Goal: Task Accomplishment & Management: Use online tool/utility

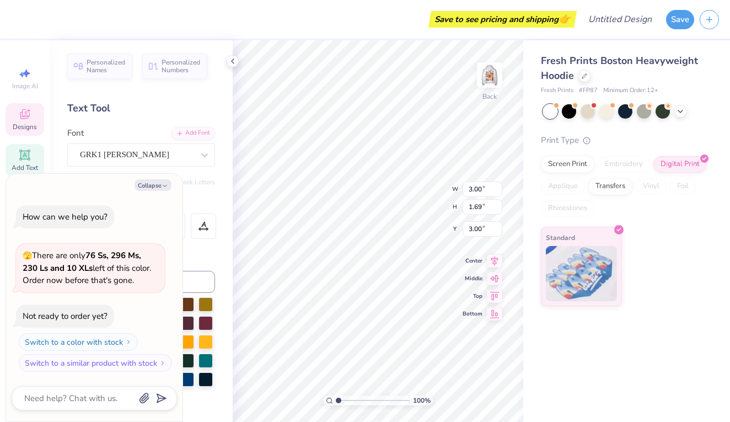
type textarea "x"
type textarea "W"
type textarea "x"
type textarea "w"
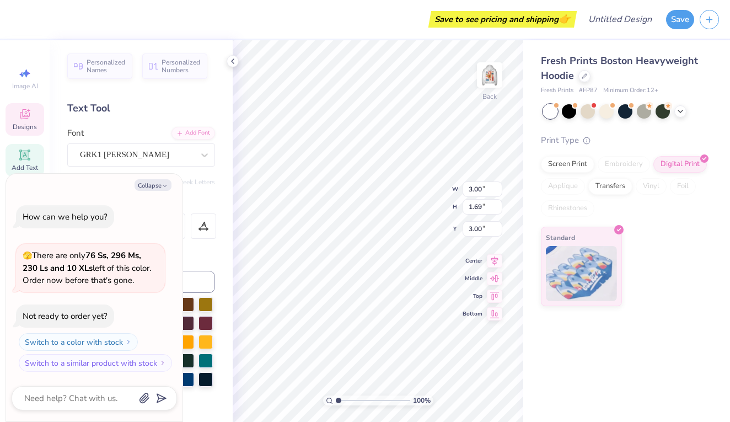
type textarea "x"
type textarea "wa"
type textarea "x"
type textarea "way"
type textarea "x"
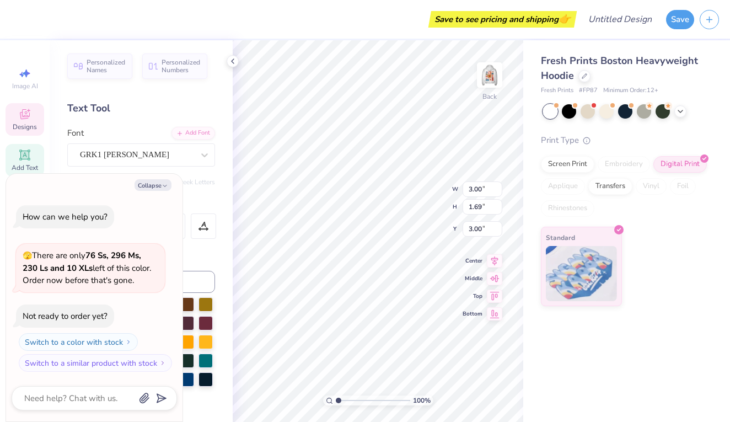
type textarea "ways"
type textarea "x"
type textarea "waysi"
type textarea "x"
type textarea "waysid"
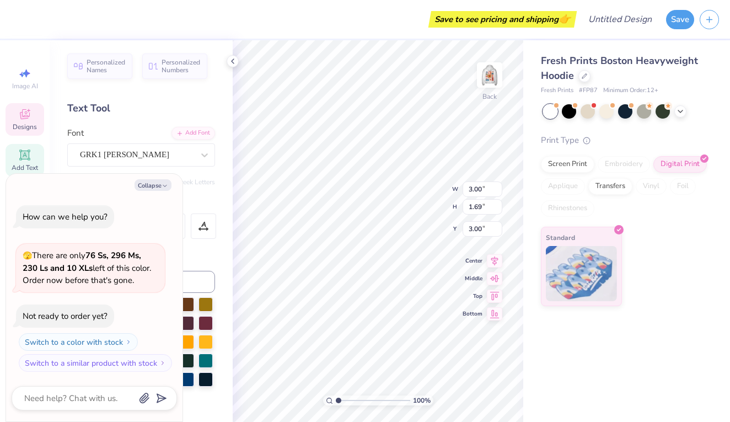
type textarea "x"
type textarea "wayside"
type textarea "x"
type textarea "waysideW"
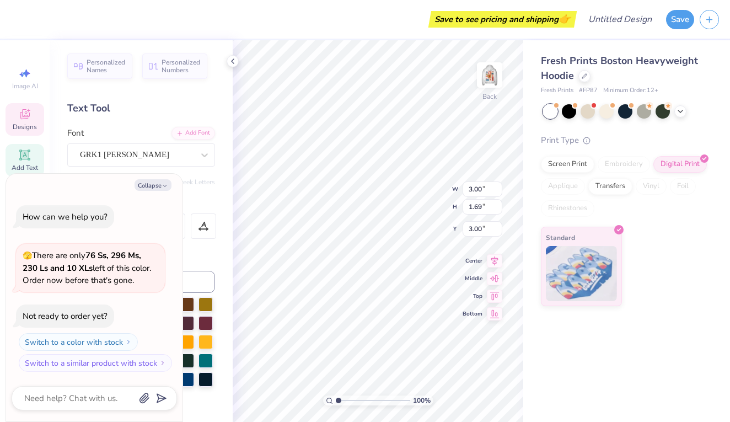
scroll to position [0, 2]
type textarea "x"
type textarea "waysideWA"
type textarea "x"
type textarea "waysideWAY"
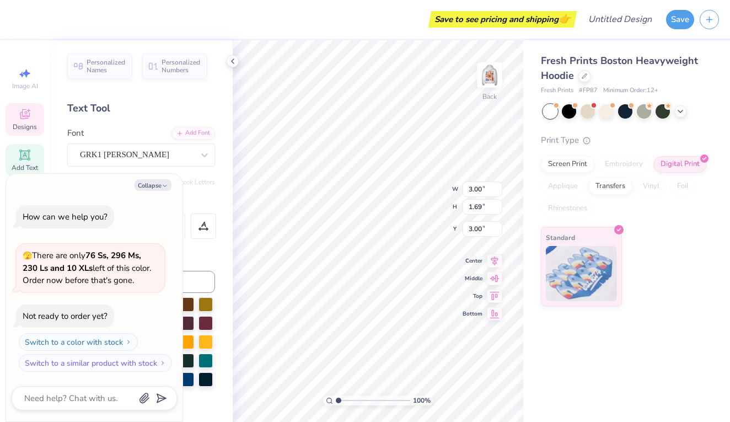
scroll to position [0, 2]
type textarea "x"
type textarea "waysideWAYS"
type textarea "x"
type textarea "waysideWAYSI"
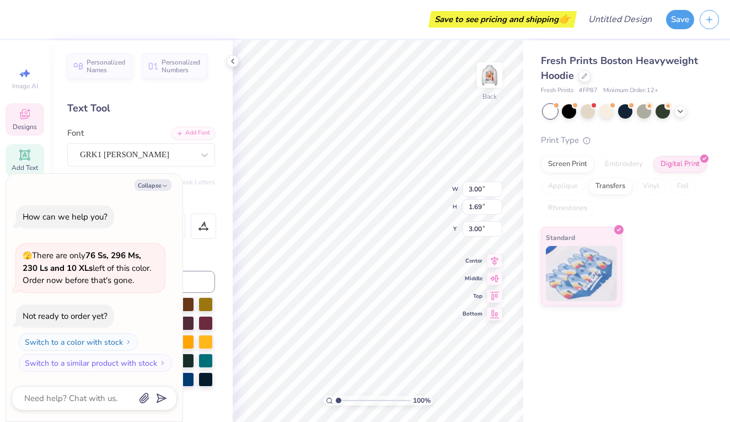
type textarea "x"
type textarea "waysideWAYSID"
type textarea "x"
type textarea "waysideWAYSIDE"
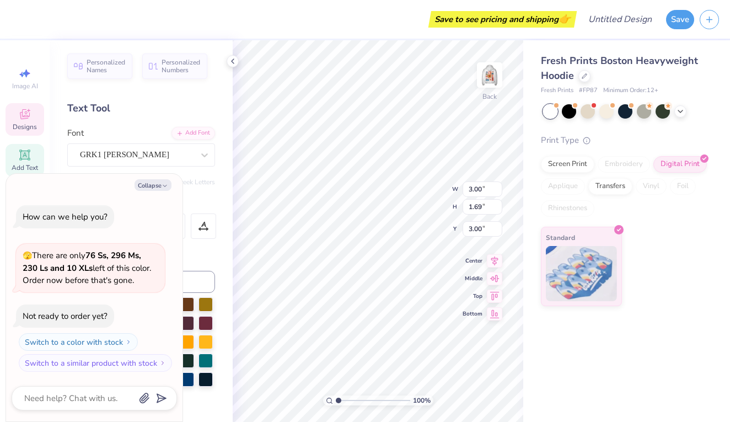
type textarea "x"
type textarea "waysideWAYSID"
type textarea "x"
type textarea "waysideWAYSI"
type textarea "x"
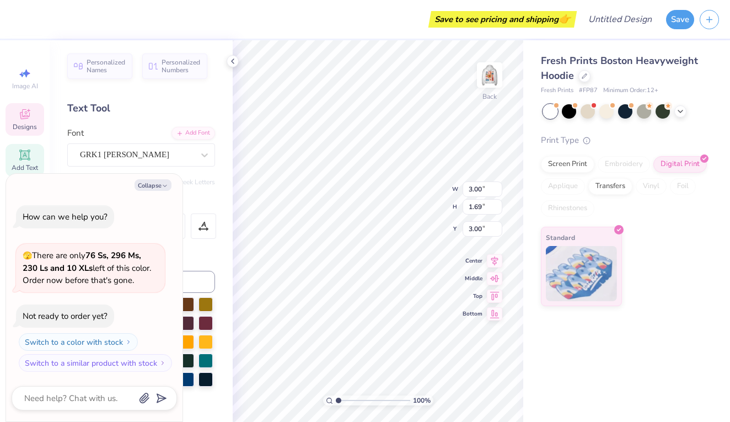
type textarea "waysideWAYS"
type textarea "x"
type textarea "waysideWAY"
type textarea "x"
type textarea "waysideWA"
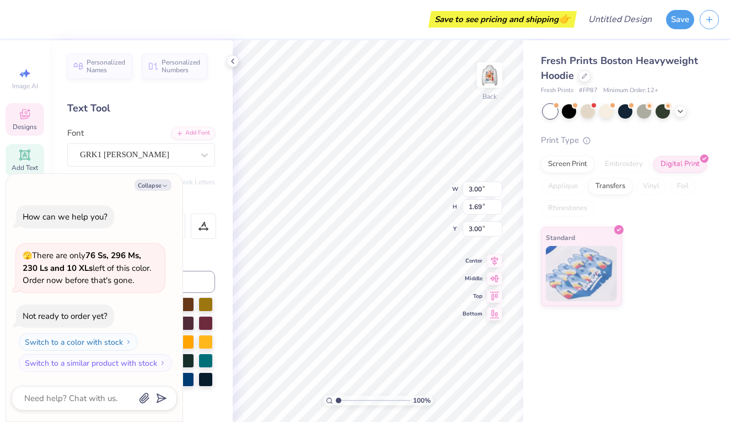
type textarea "x"
type textarea "waysideW"
type textarea "x"
type textarea "wayside"
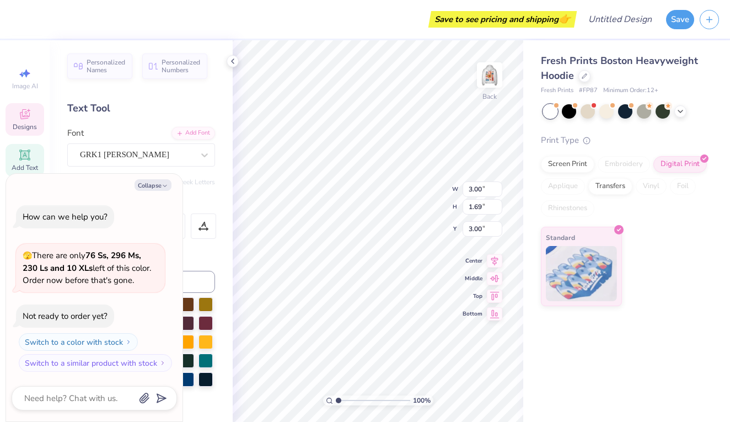
type textarea "x"
type textarea "wayside"
type textarea "x"
type input "5.05"
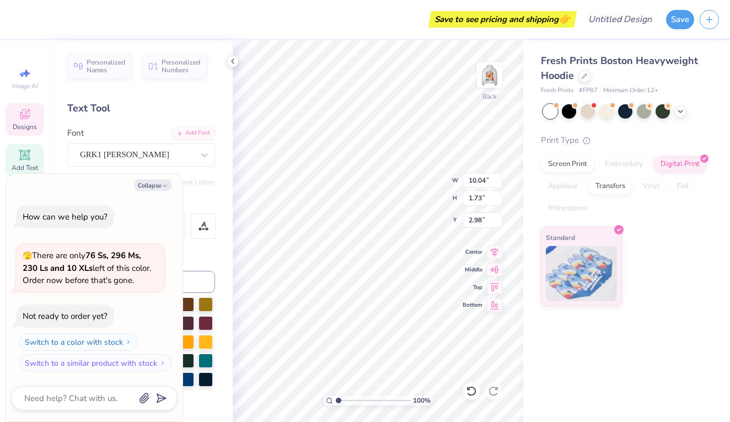
type input "0.87"
type input "3.84"
type textarea "x"
type input "3.00"
click at [481, 82] on img at bounding box center [490, 75] width 44 height 44
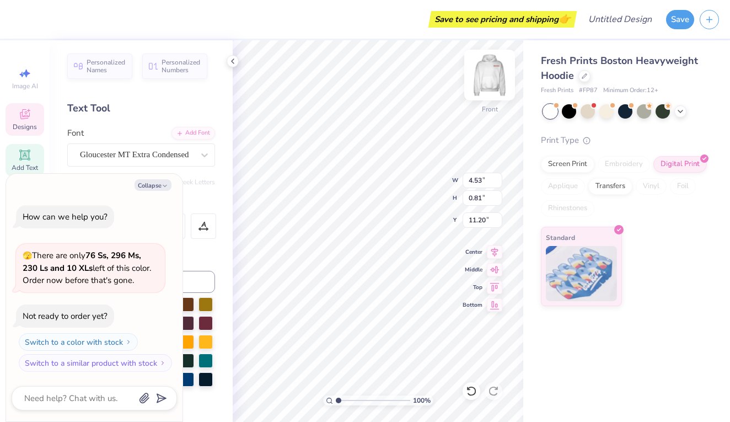
scroll to position [0, 2]
type textarea "x"
type textarea "W"
type textarea "x"
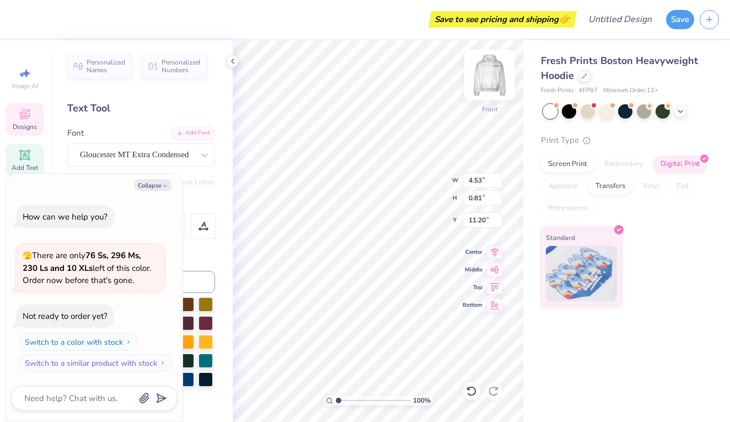
type textarea "Wa"
type textarea "x"
type textarea "Way"
type textarea "x"
type textarea "Ways"
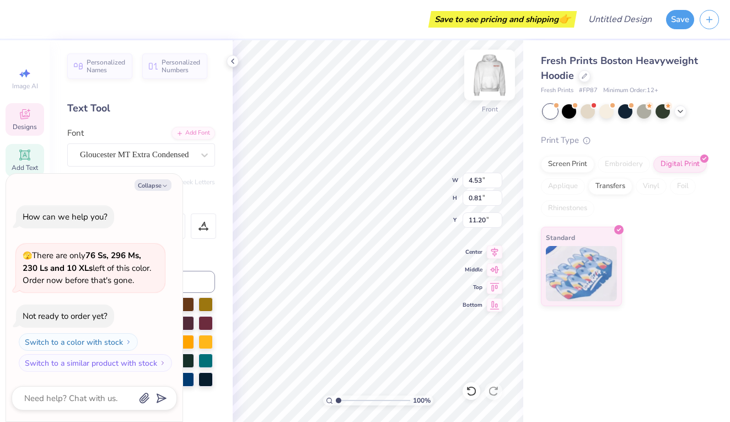
scroll to position [0, 1]
type textarea "x"
type textarea "Way"
type textarea "x"
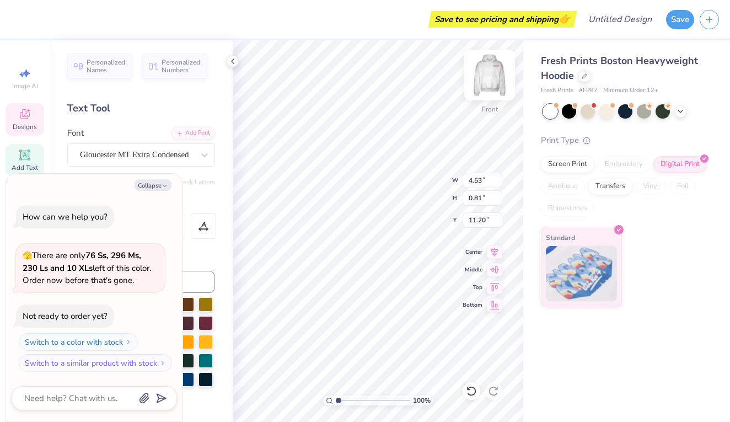
type textarea "Wa"
type textarea "x"
type textarea "W"
type textarea "x"
type textarea "WA"
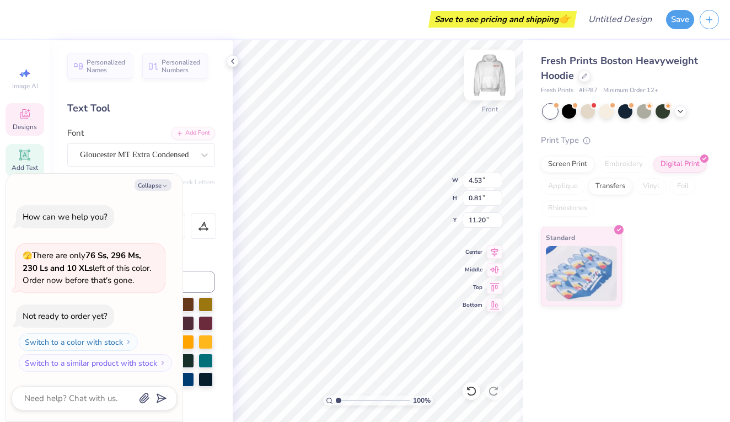
type textarea "x"
type textarea "WAY"
type textarea "x"
type textarea "WAYS"
type textarea "x"
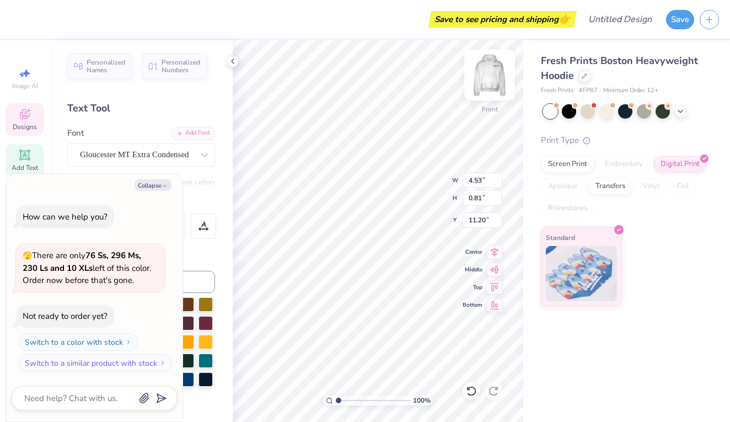
type textarea "WAYSI"
type textarea "x"
type textarea "WAYSID"
type textarea "x"
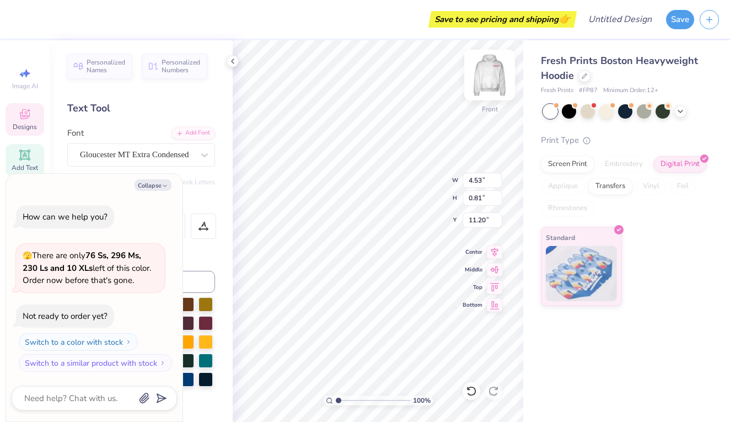
type textarea "WAYSIDE"
type textarea "x"
type input "2.19"
type input "1.32"
type input "17.43"
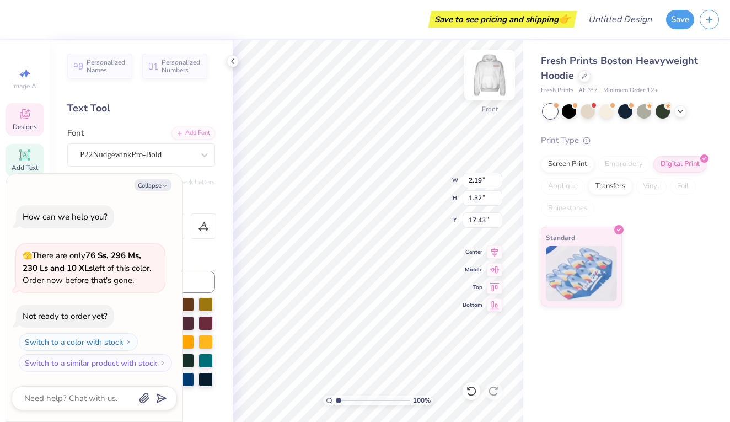
type textarea "x"
type input "1.37"
type input "0.65"
type input "14.77"
type textarea "x"
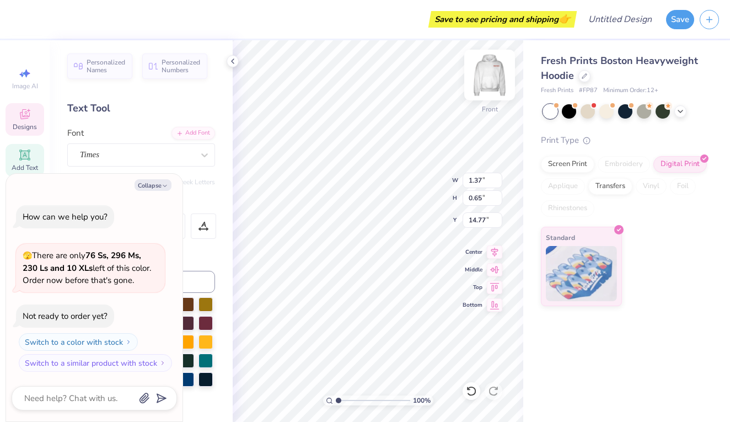
type textarea "W"
type textarea "x"
type textarea "WD"
type textarea "x"
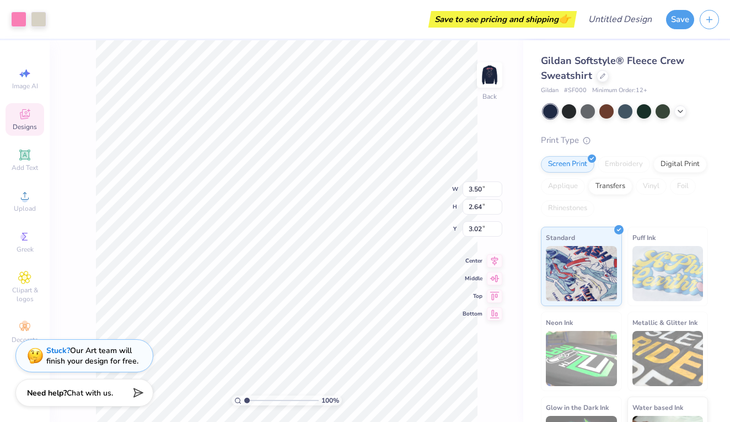
type input "3.00"
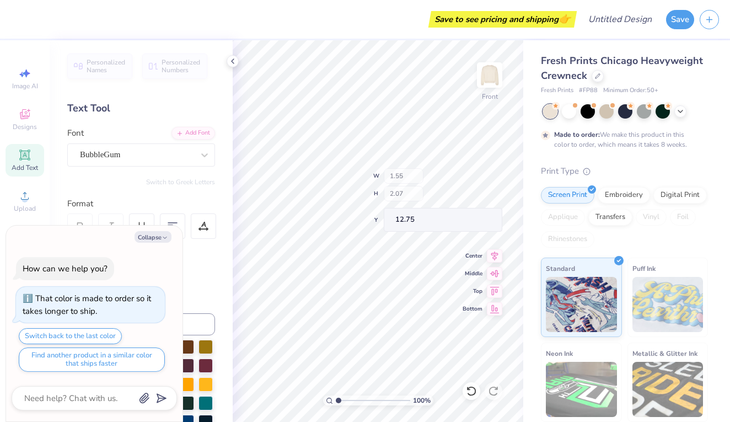
type textarea "x"
type input "2.06"
type input "2.21"
type input "12.04"
type textarea "x"
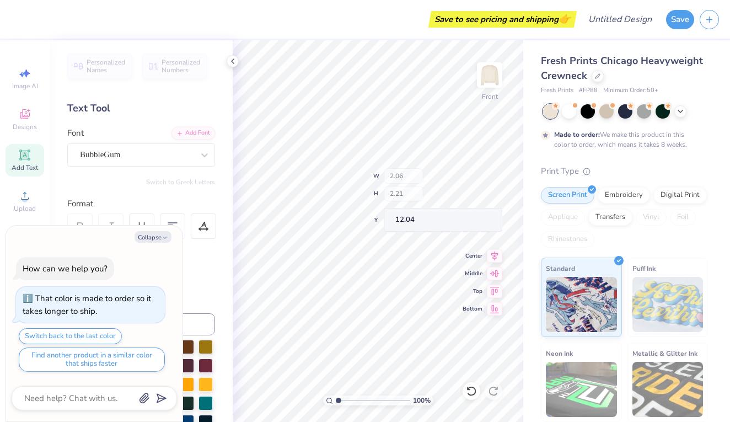
type input "1.55"
type input "2.07"
type input "12.75"
type textarea "x"
type input "2.06"
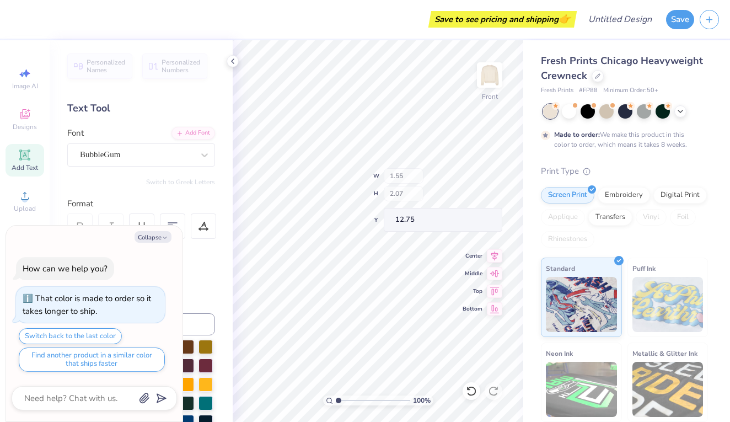
type input "2.21"
type input "12.04"
type textarea "x"
type input "1.55"
type input "2.07"
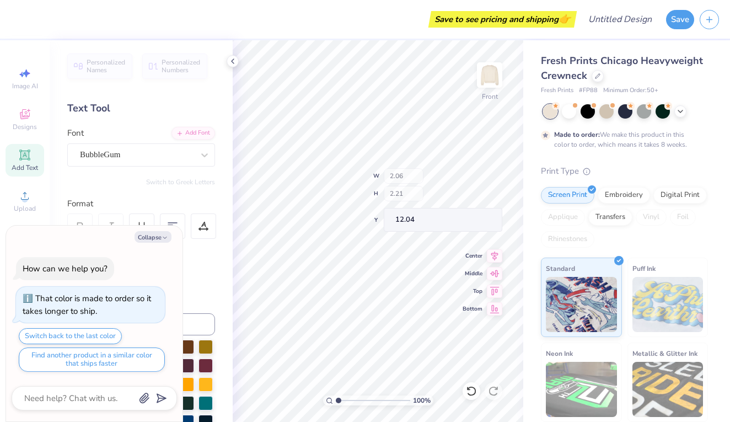
type input "12.75"
type textarea "x"
type textarea "W"
type textarea "x"
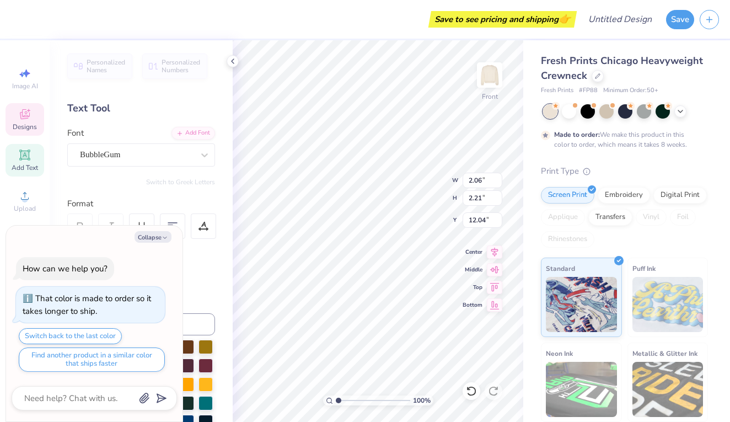
type input "1.64"
type input "1.62"
type input "11.84"
type textarea "x"
type input "2.06"
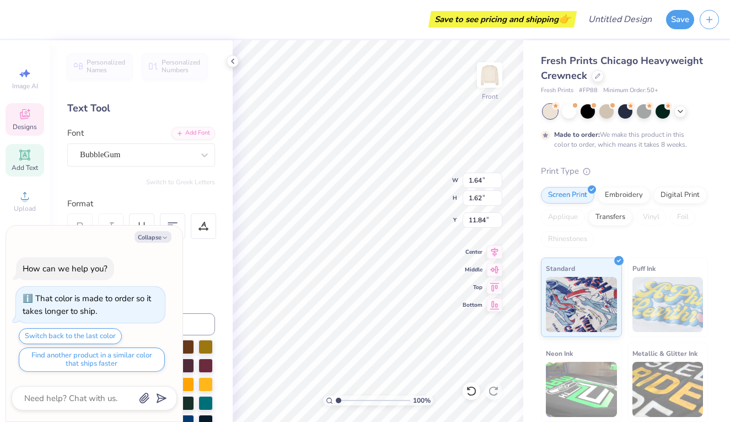
type input "2.21"
type input "12.04"
type textarea "x"
type textarea "A"
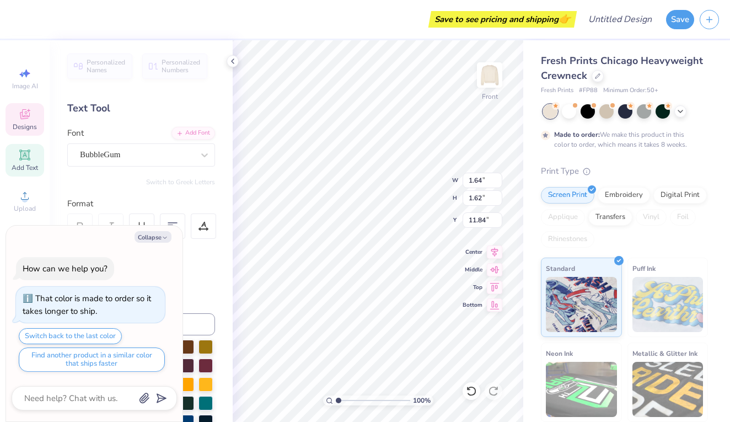
type textarea "x"
type textarea "Y"
type textarea "x"
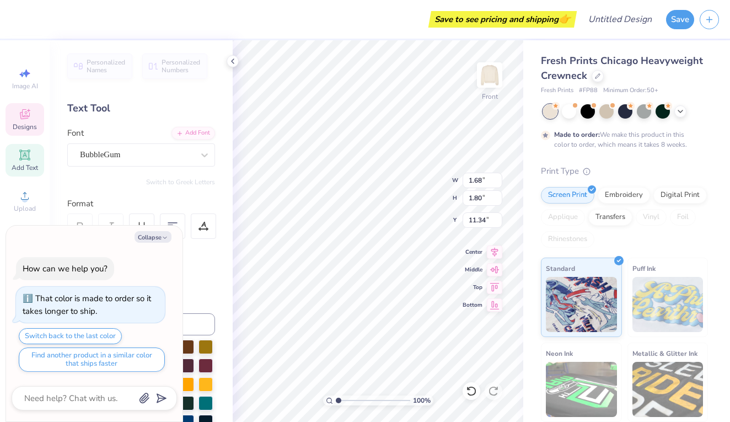
type textarea "S"
type textarea "x"
type textarea "I"
type textarea "x"
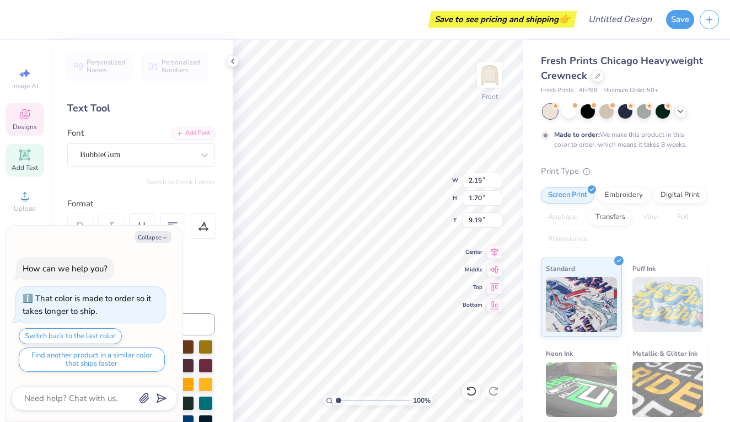
type textarea "x"
type textarea "D"
type textarea "x"
type input "2.09"
type input "2.48"
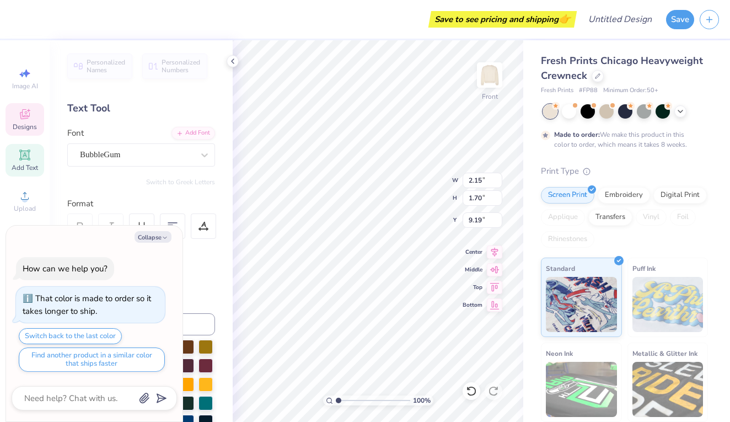
type input "6.19"
type textarea "x"
type input "1.98"
type input "1.78"
type input "5.66"
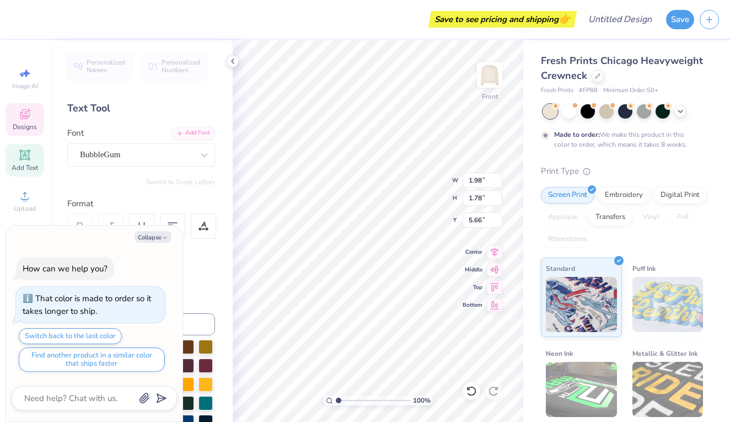
type textarea "x"
type input "2.09"
type input "2.48"
type input "6.19"
type textarea "x"
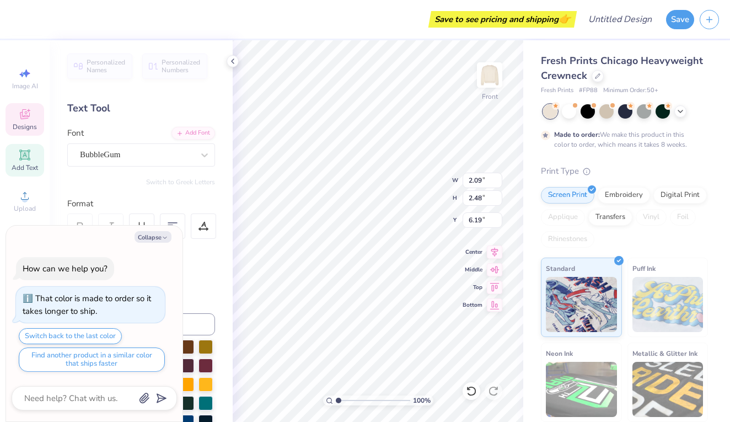
type textarea "x"
type input "1.98"
type input "1.78"
type input "5.66"
type textarea "x"
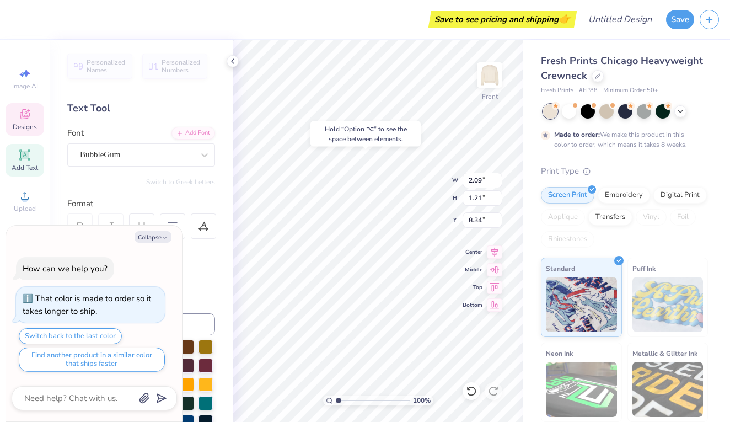
type textarea "x"
type input "7.19"
type textarea "x"
type input "2.01"
type input "1.49"
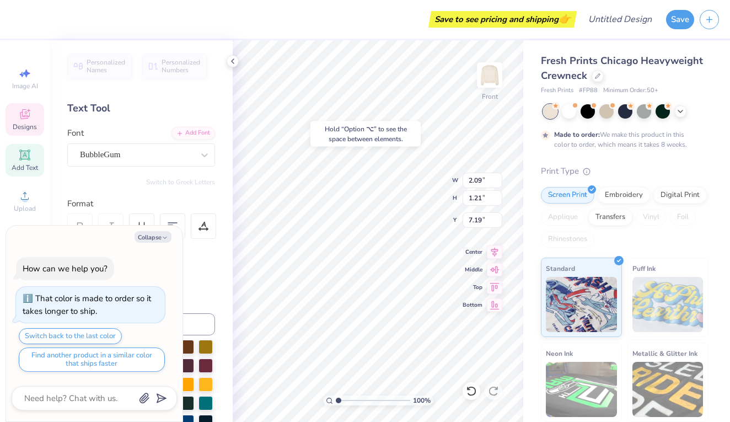
type input "9.41"
type textarea "x"
type input "8.32"
type textarea "x"
type input "1.94"
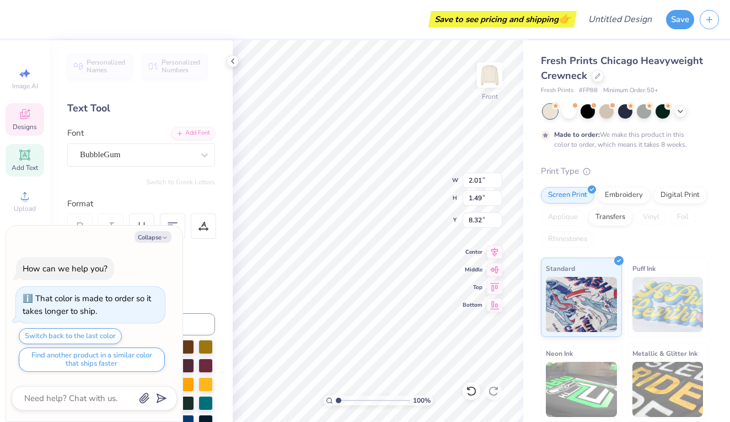
type input "1.20"
type input "10.68"
type textarea "x"
type input "9.51"
type textarea "x"
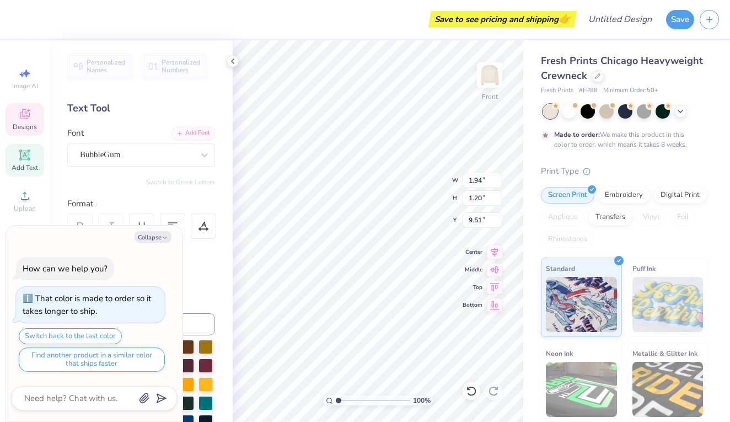
type input "2.00"
type input "1.82"
type input "11.33"
type textarea "x"
type input "10.11"
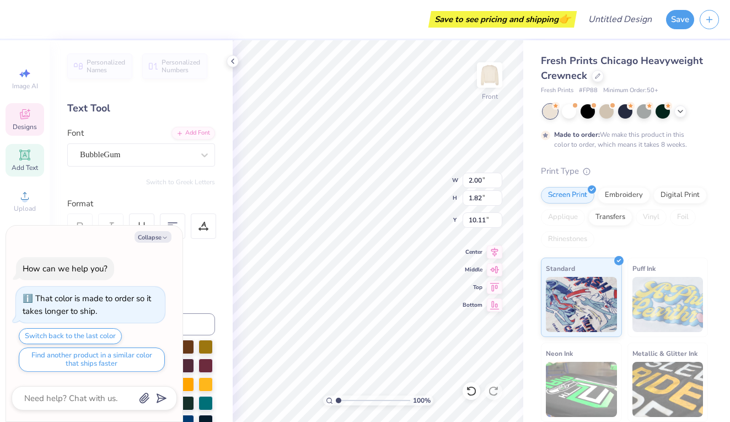
type textarea "x"
type input "1.90"
type input "2.00"
type input "11.78"
type textarea "x"
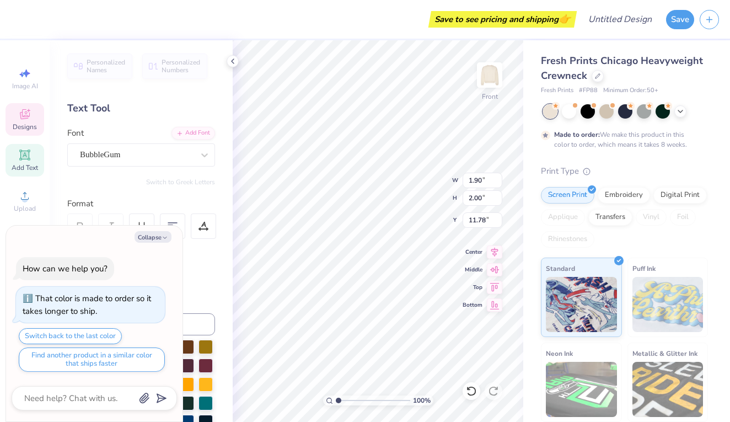
type input "11.50"
type textarea "x"
type input "11.03"
type textarea "x"
type input "2.09"
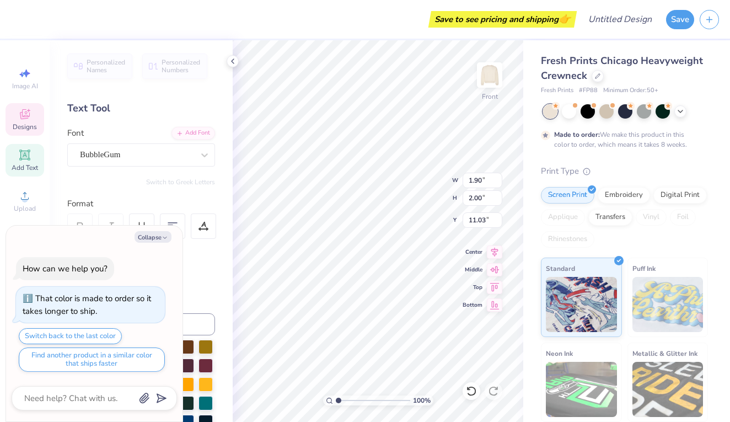
type input "1.21"
type input "7.19"
type textarea "x"
type input "6.58"
type textarea "x"
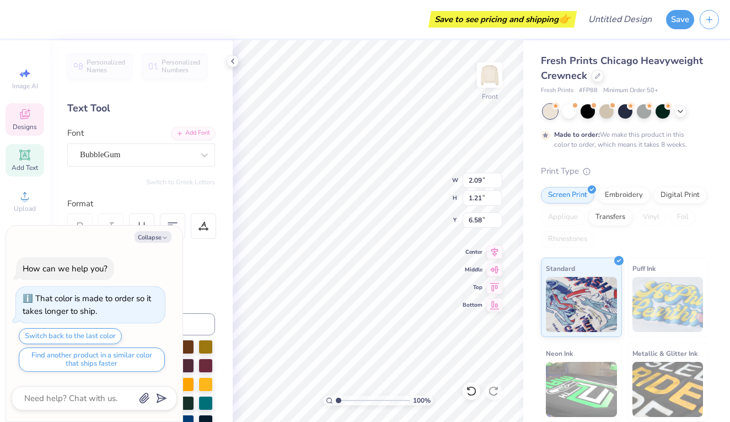
type input "2.01"
type input "1.49"
type input "8.32"
type textarea "x"
type input "7.84"
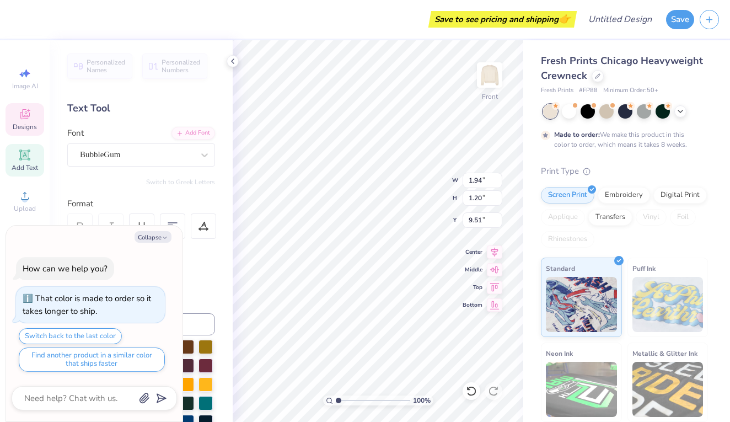
type textarea "x"
type input "8.73"
type textarea "x"
type input "2.00"
type input "1.82"
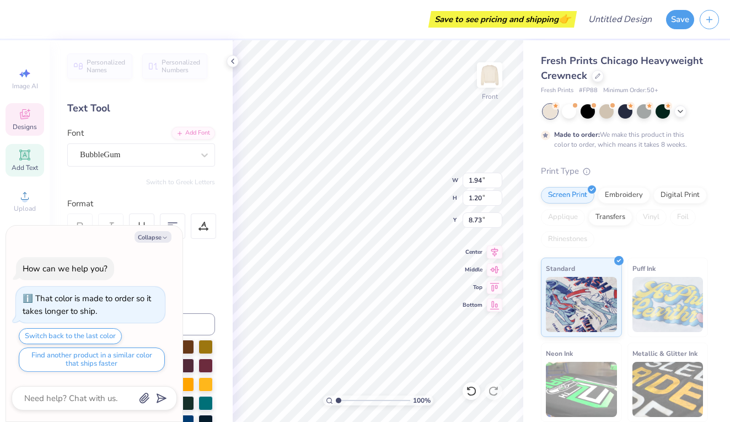
type input "9.33"
type textarea "x"
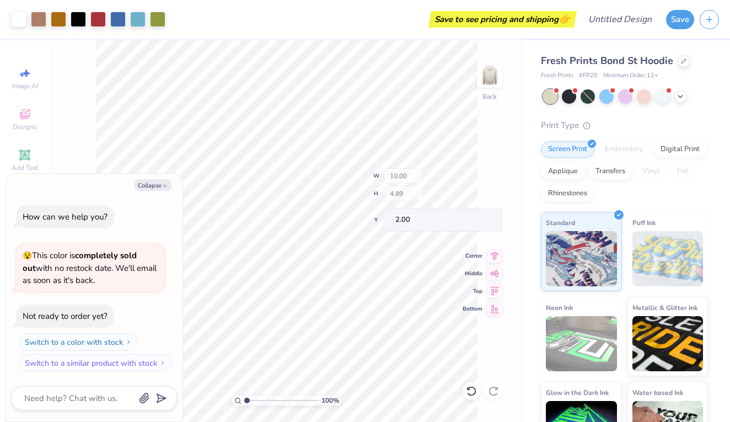
type textarea "x"
type input "9.96"
type input "0.49"
type input "6.40"
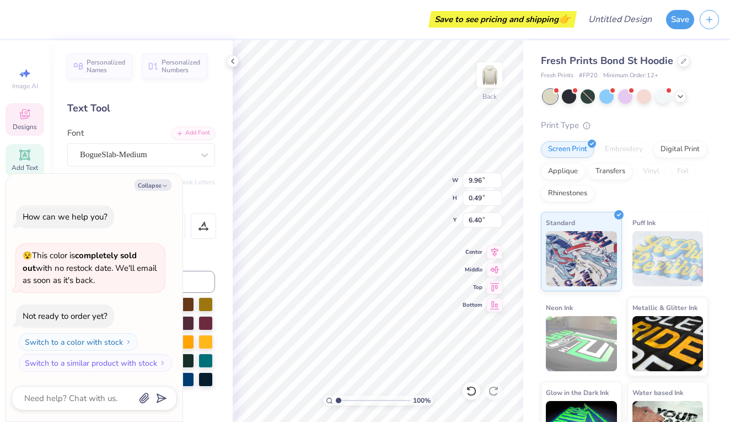
scroll to position [0, 1]
type textarea "x"
type textarea "W"
type textarea "x"
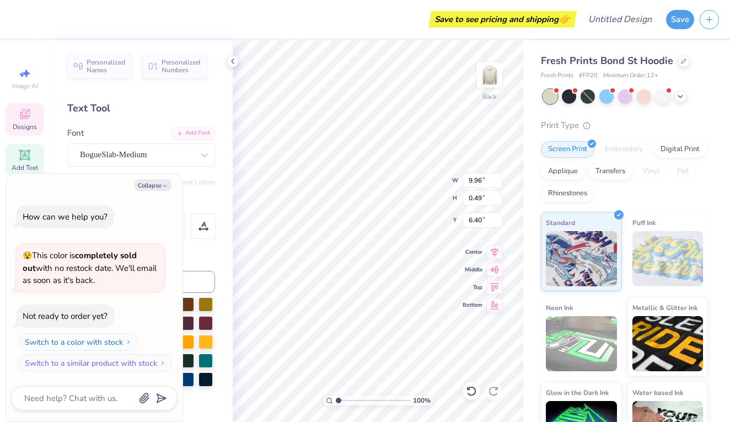
type textarea "WA"
type textarea "x"
type textarea "WAY"
type textarea "x"
type textarea "WAYD"
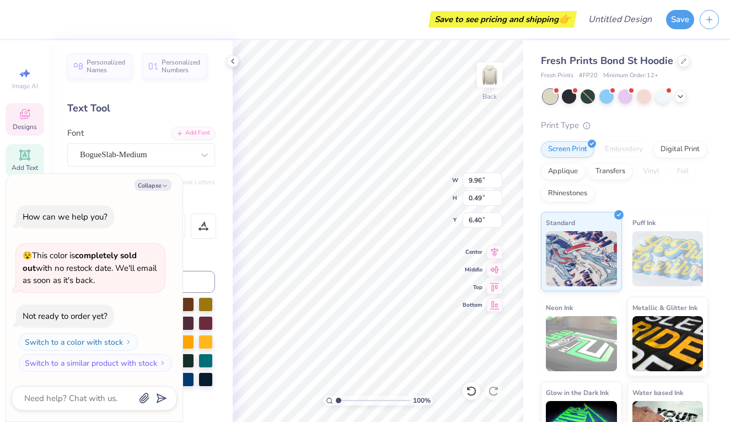
type textarea "x"
type textarea "WAYDI"
type textarea "x"
type textarea "WAYDIS"
type textarea "x"
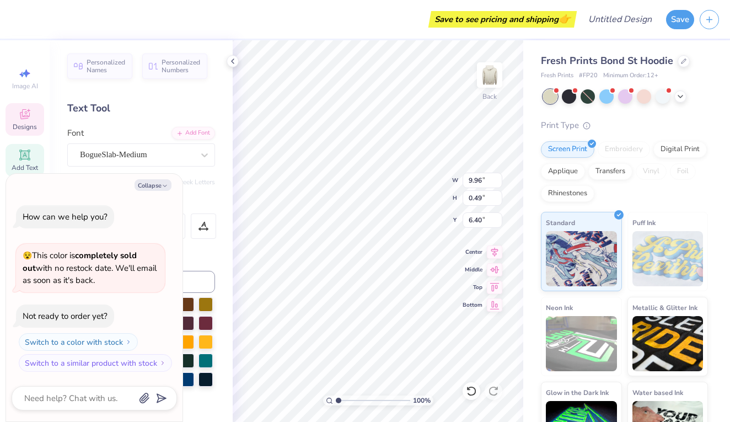
type textarea "WAYDI"
type textarea "x"
type textarea "WAYD"
type textarea "x"
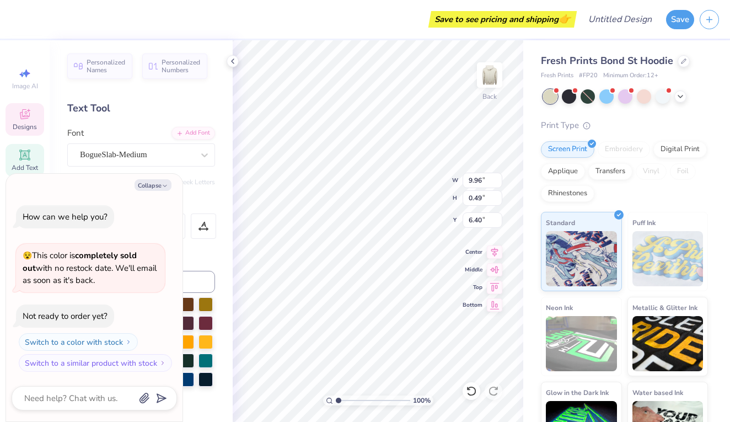
type textarea "WAY"
type textarea "x"
type textarea "WAYS"
type textarea "x"
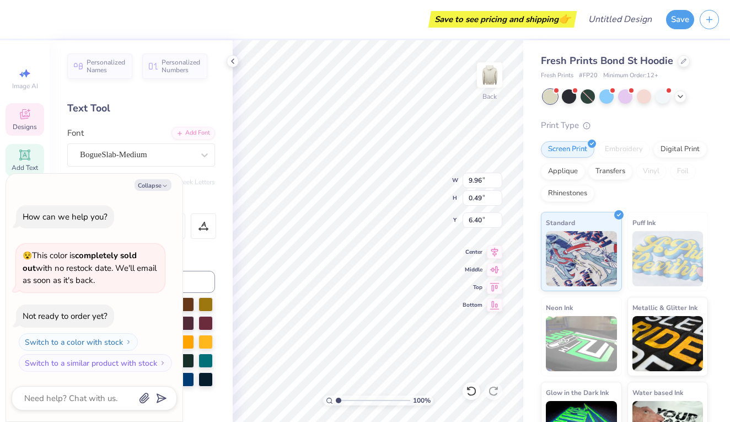
type textarea "WAYSI"
type textarea "x"
type textarea "WAYSID"
type textarea "x"
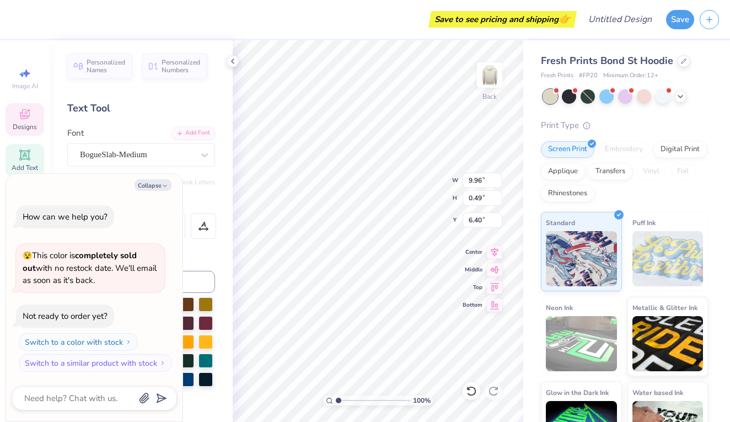
type textarea "WAYSIDE"
type textarea "x"
type input "5.83"
type input "0.88"
type textarea "x"
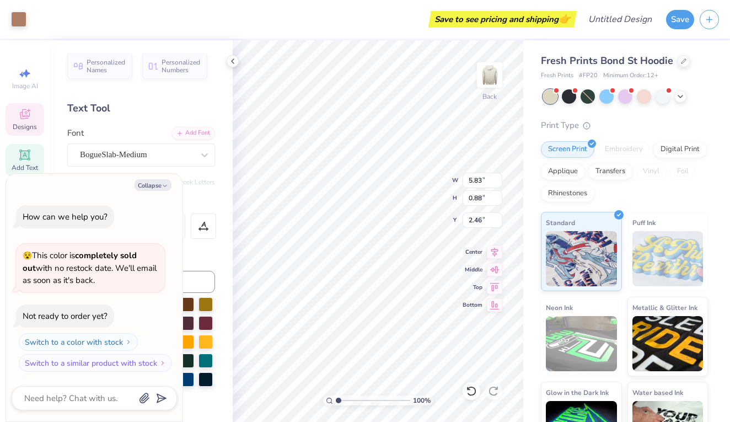
type input "2.91"
type input "3.25"
type input "2.46"
type textarea "x"
type input "1.44"
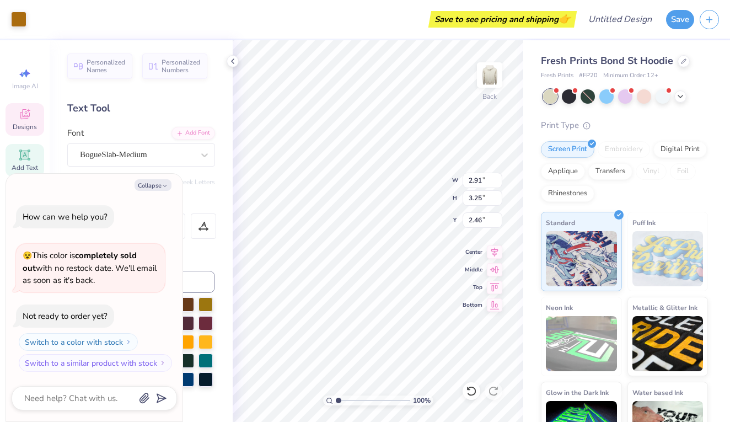
type input "3.71"
type input "2.04"
type textarea "x"
type input "2.80"
type input "3.05"
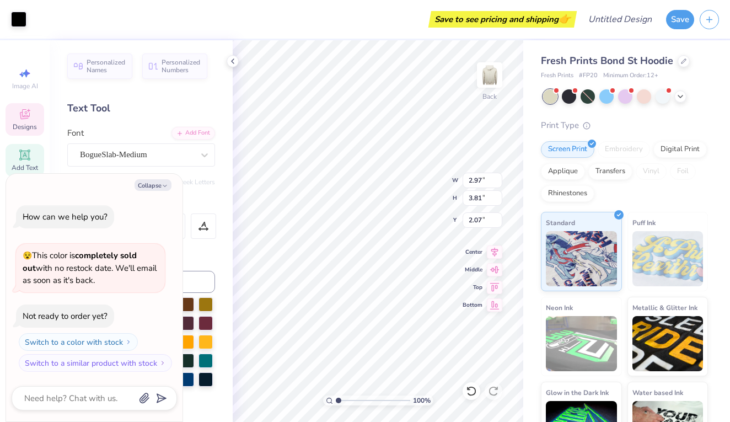
type input "2.10"
type textarea "x"
type input "1.44"
type input "3.71"
type input "2.04"
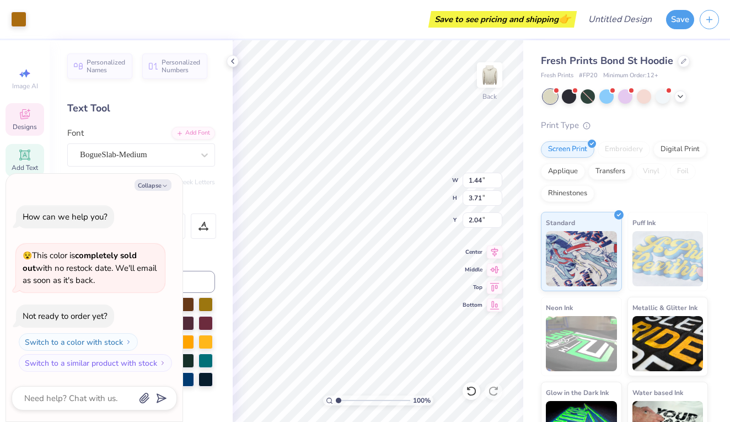
type textarea "x"
type input "2.99"
type input "3.47"
type input "2.32"
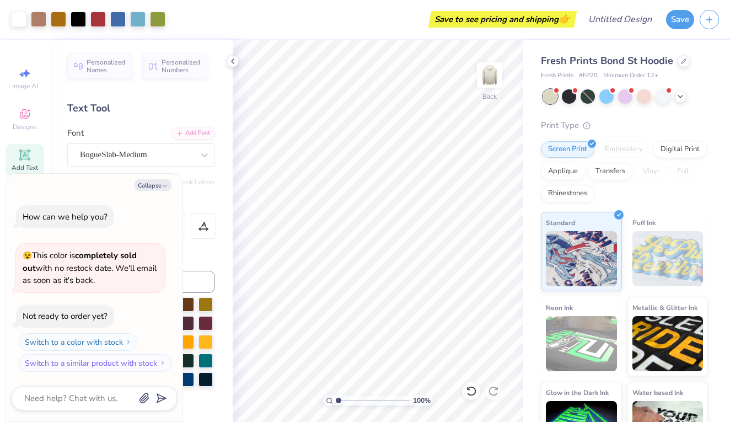
type textarea "x"
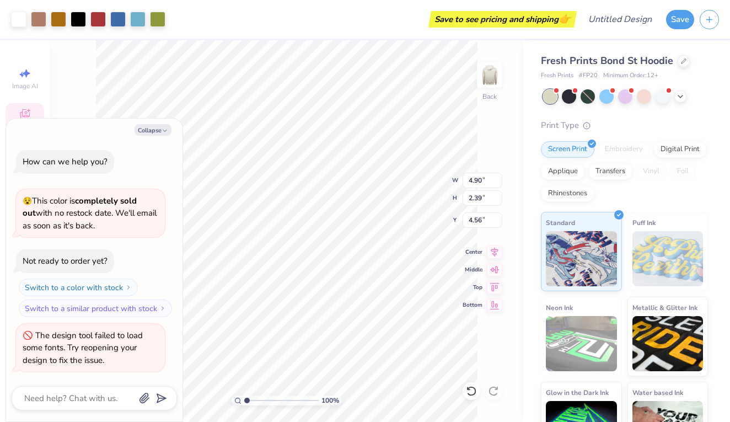
type textarea "x"
type input "4.90"
type input "2.39"
type input "4.56"
type textarea "x"
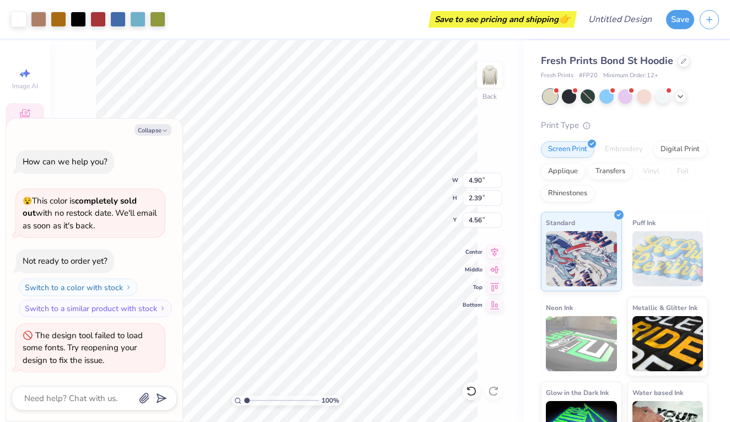
type input "3.00"
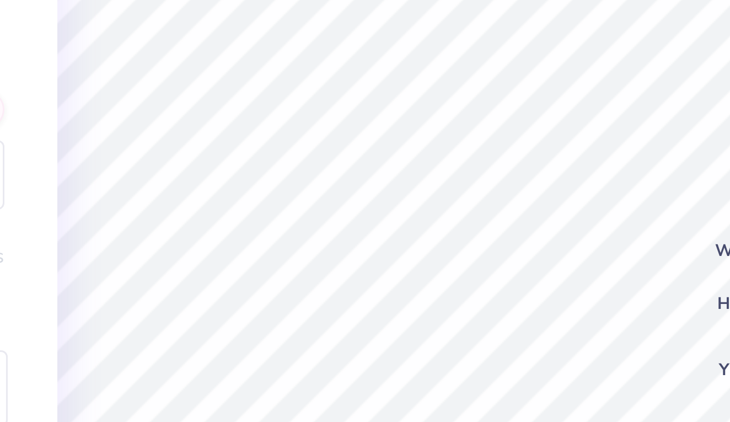
scroll to position [0, 1]
type textarea "x"
type textarea "W"
type textarea "x"
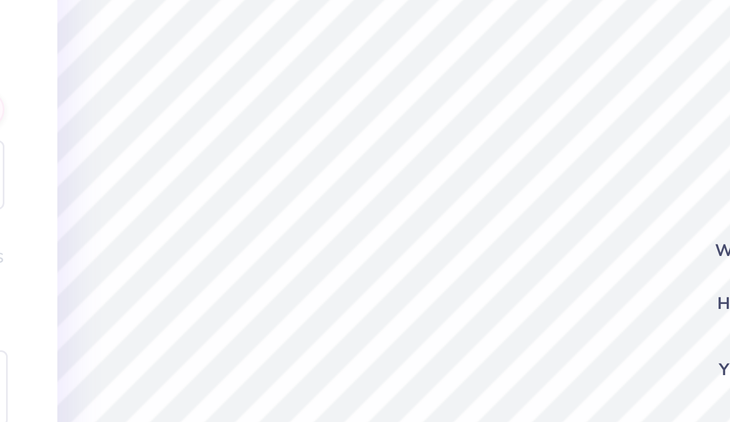
type textarea "Wa"
type textarea "x"
type textarea "Way"
type textarea "x"
type textarea "Wa"
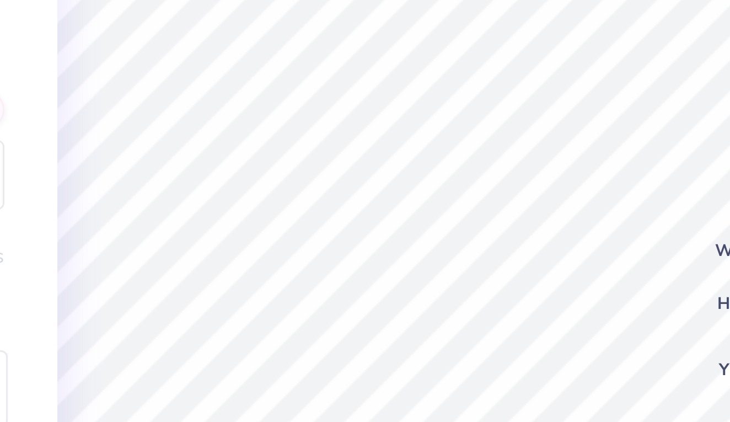
type textarea "x"
type textarea "W"
type textarea "x"
type textarea "WA"
type textarea "x"
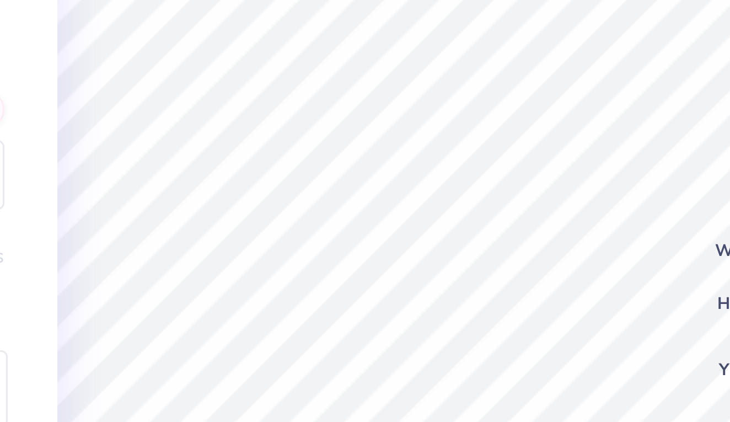
type textarea "WAY"
type textarea "x"
type textarea "WAYS"
type textarea "x"
type textarea "WAYSI"
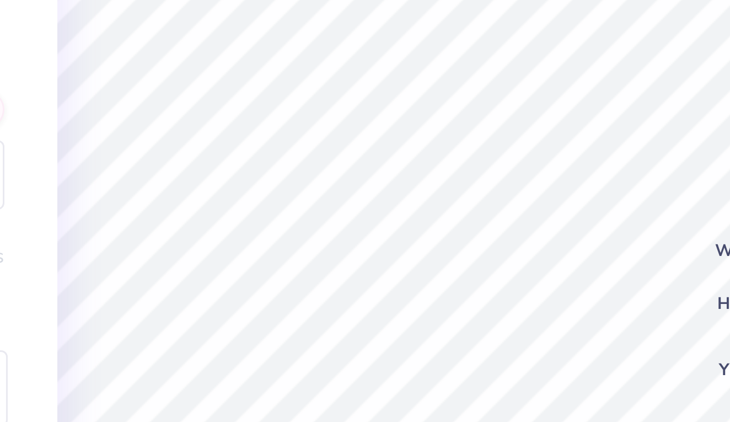
type textarea "x"
type textarea "WAYSID"
type textarea "x"
type textarea "WAYSIDE"
type textarea "x"
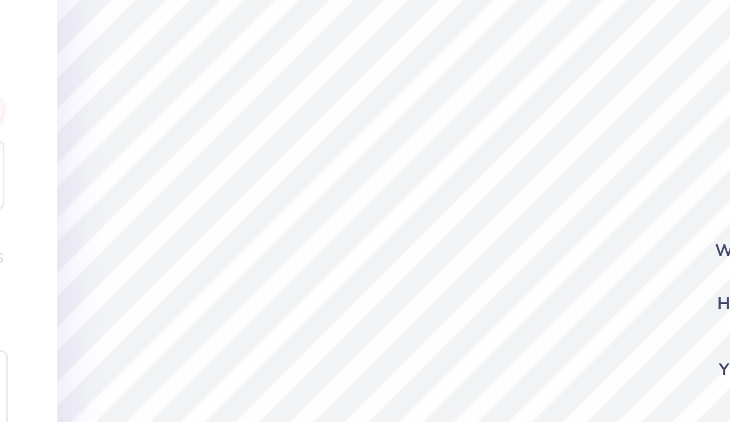
type textarea "WAYSIDE"
type textarea "x"
type textarea "WAYSIDE"
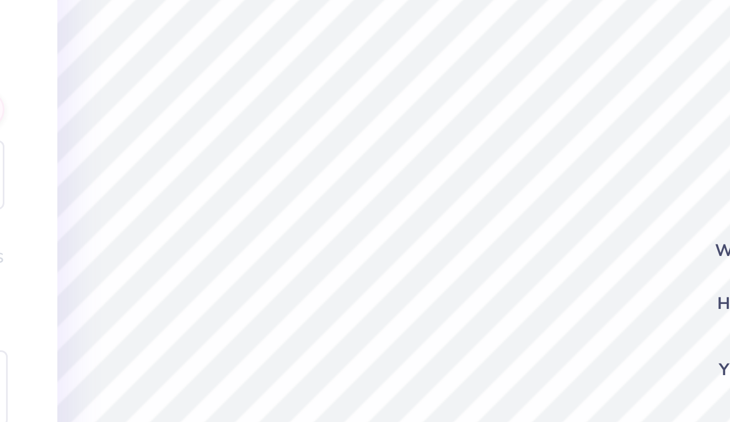
type textarea "x"
type textarea "WAYSIDE"
type textarea "x"
type textarea "WAYSIDE"
type textarea "x"
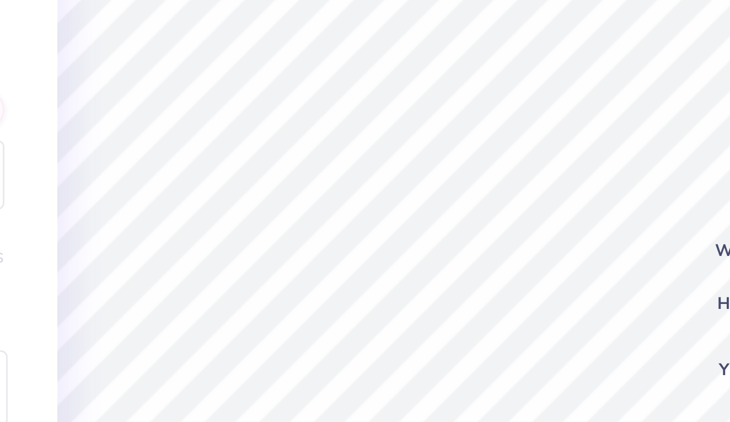
type textarea "WAYSID"
type textarea "x"
type textarea "WAYSIDE"
type textarea "x"
type textarea "WAYSIDE"
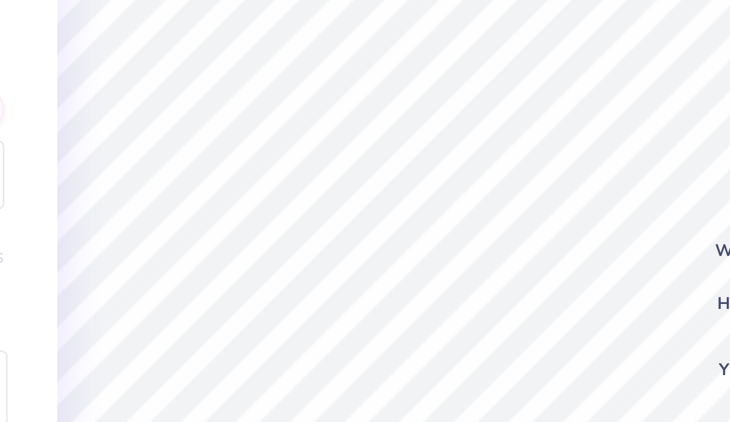
scroll to position [0, 2]
type textarea "x"
type textarea "WAYSIDE E"
type textarea "x"
type textarea "WAYSIDE EL"
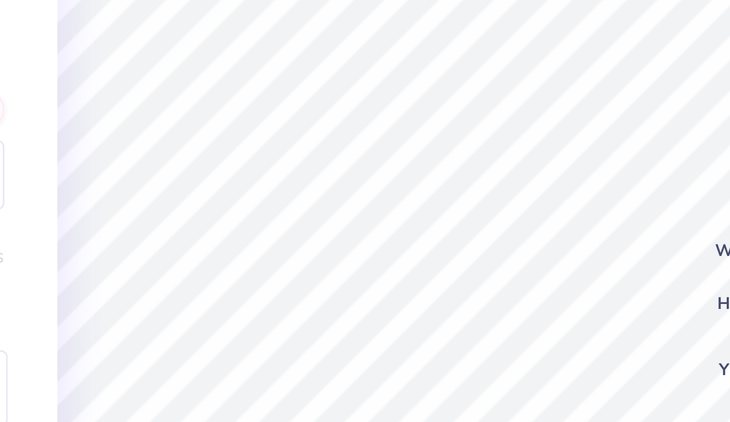
type textarea "x"
type textarea "WAYSIDE ELE"
type textarea "x"
type textarea "WAYSIDE ELEM"
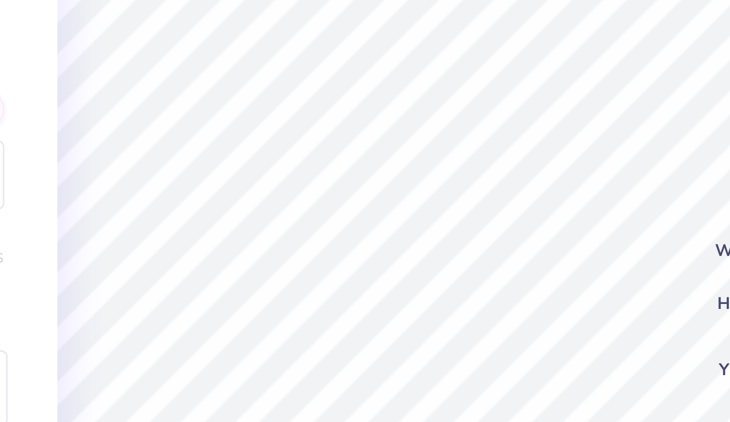
type textarea "x"
type textarea "WAYSIDE ELEME"
type textarea "x"
type textarea "WAYSIDE ELEMEN"
type textarea "x"
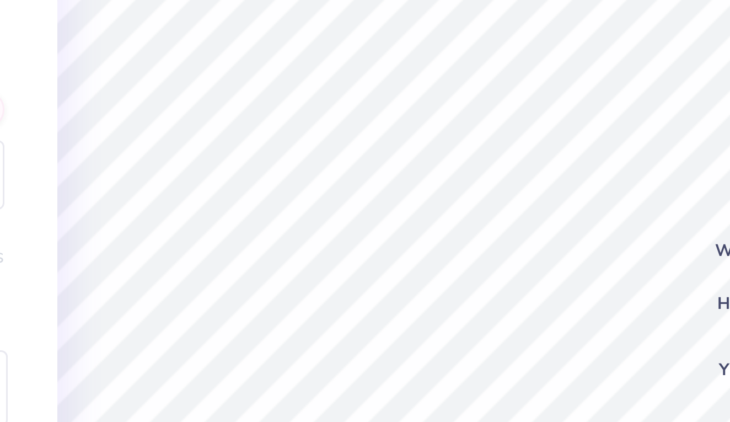
type textarea "WAYSIDE ELEMENT"
type textarea "x"
type textarea "WAYSIDE ELEMENTA"
type textarea "x"
type textarea "WAYSIDE ELEMENTAR"
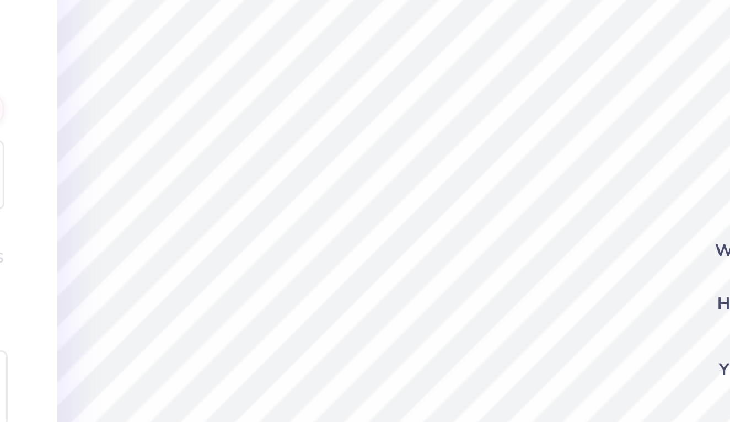
scroll to position [0, 5]
type textarea "x"
type textarea "WAYSIDE ELEMENTARY"
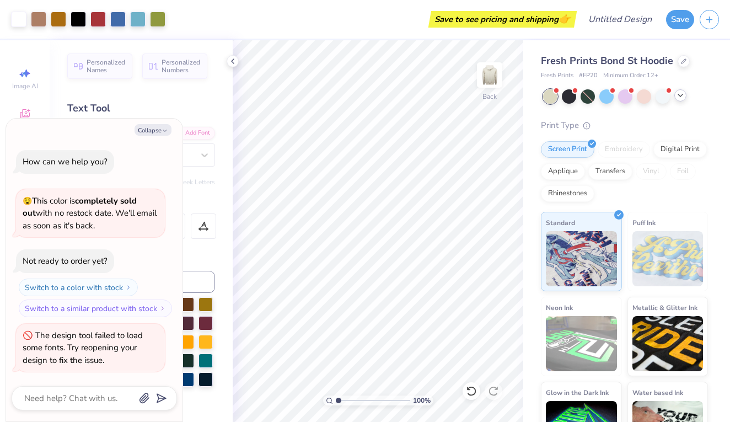
click at [680, 96] on icon at bounding box center [680, 95] width 9 height 9
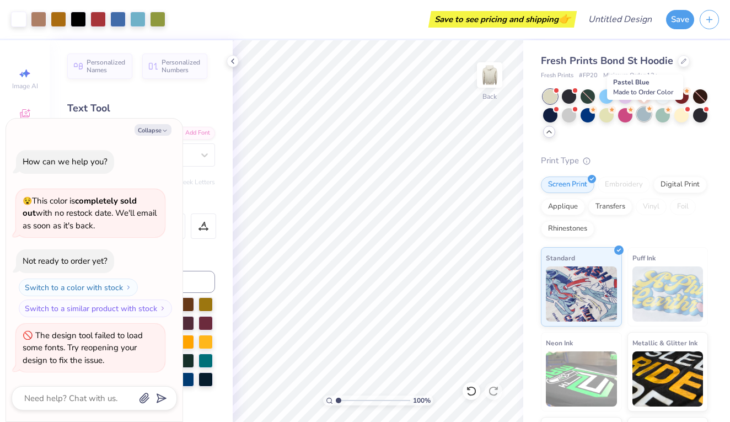
click at [650, 112] on div at bounding box center [644, 114] width 14 height 14
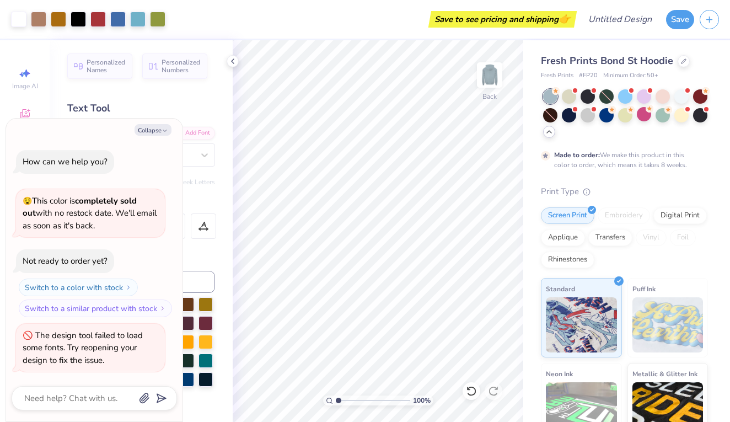
scroll to position [61, 0]
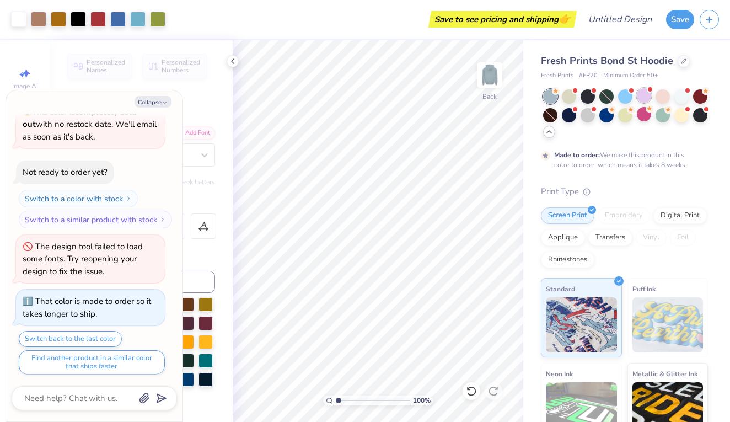
click at [643, 102] on div at bounding box center [644, 95] width 14 height 14
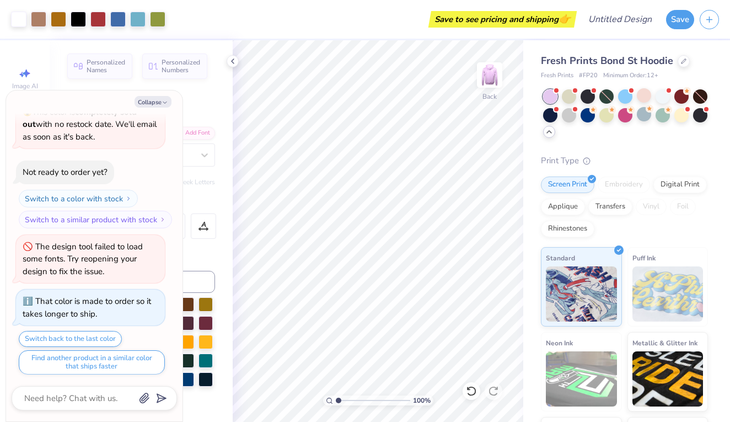
scroll to position [269, 0]
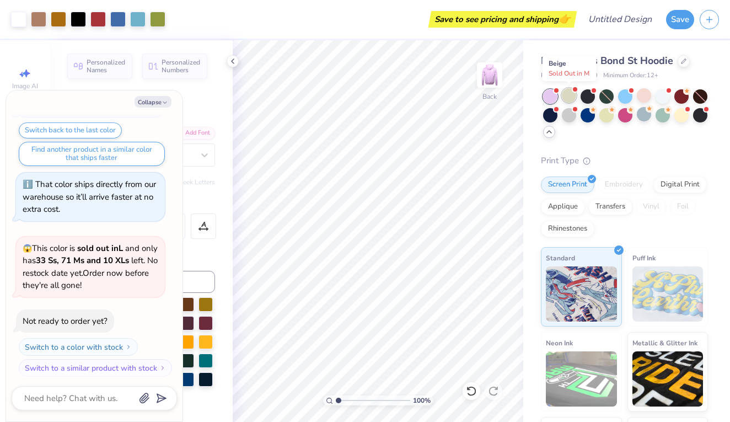
click at [570, 98] on div at bounding box center [569, 95] width 14 height 14
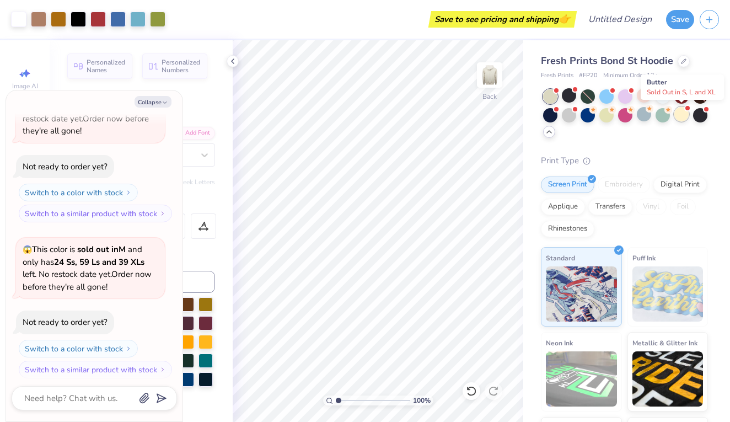
click at [682, 112] on div at bounding box center [681, 114] width 14 height 14
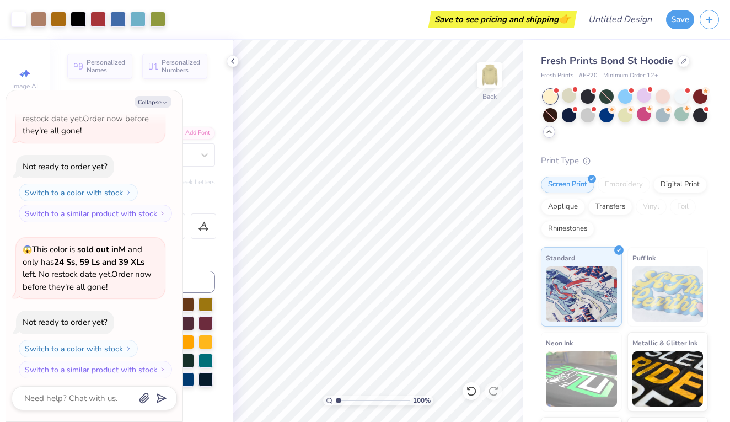
scroll to position [578, 0]
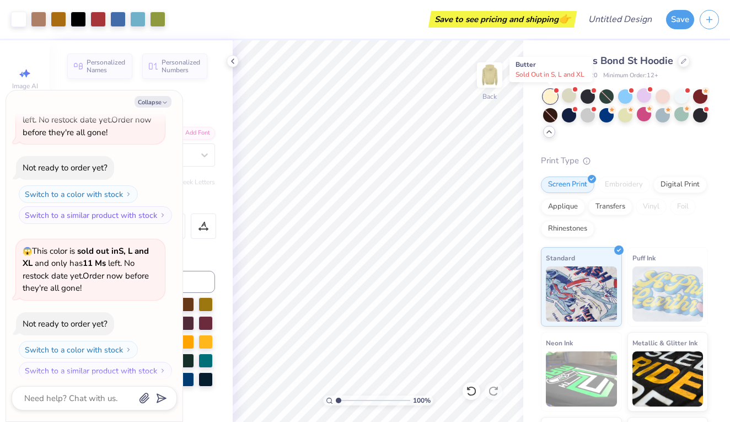
click at [553, 95] on div at bounding box center [550, 96] width 14 height 14
click at [569, 110] on div at bounding box center [569, 114] width 14 height 14
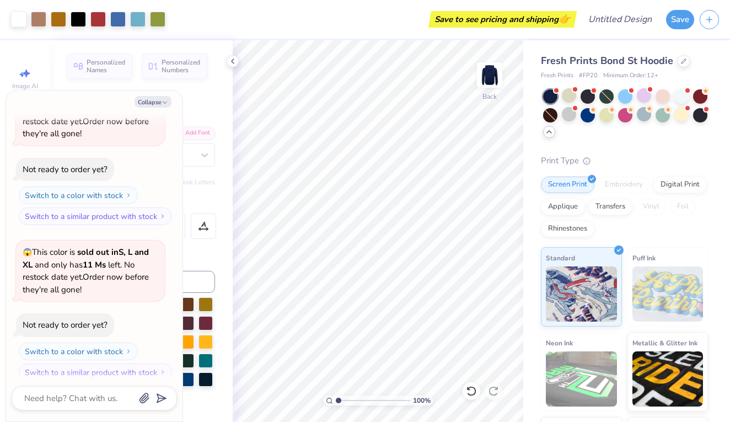
scroll to position [887, 0]
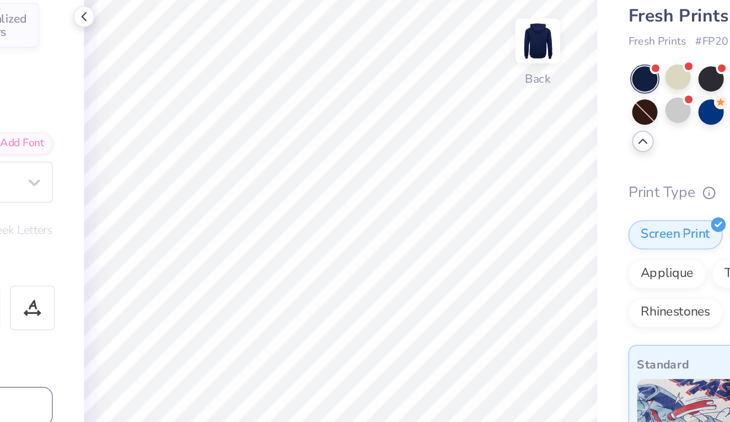
type textarea "x"
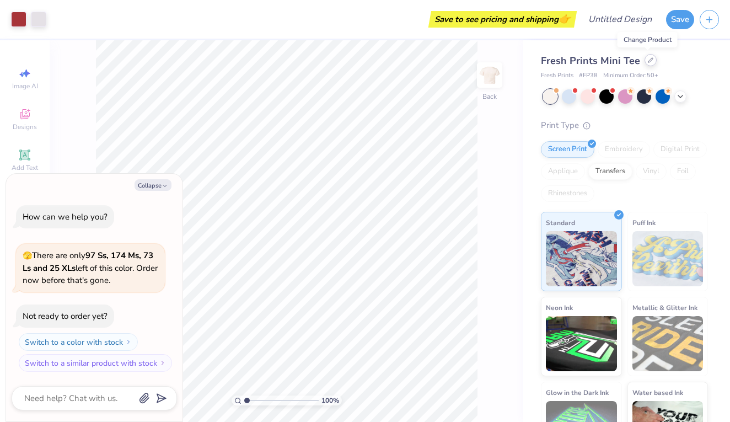
click at [648, 61] on icon at bounding box center [651, 60] width 6 height 6
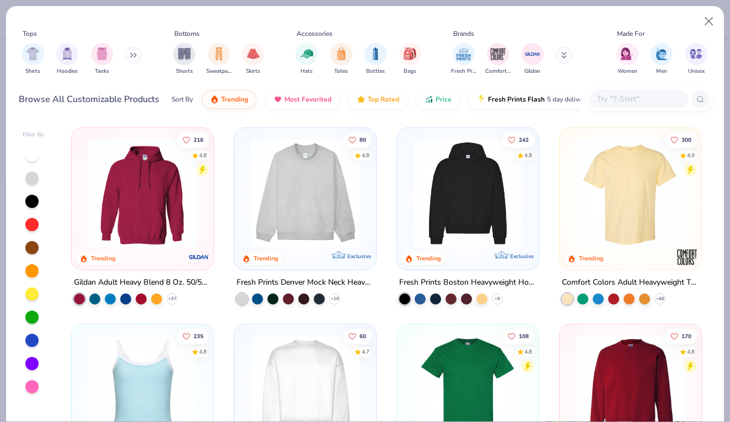
click at [343, 192] on img at bounding box center [305, 193] width 120 height 109
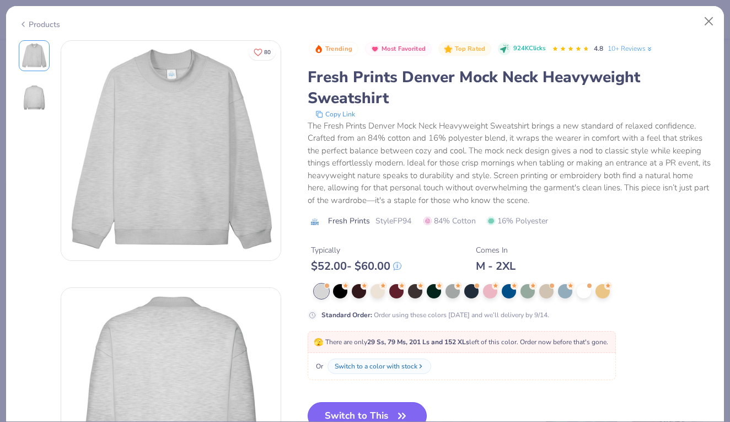
click at [346, 405] on button "Switch to This" at bounding box center [368, 416] width 120 height 28
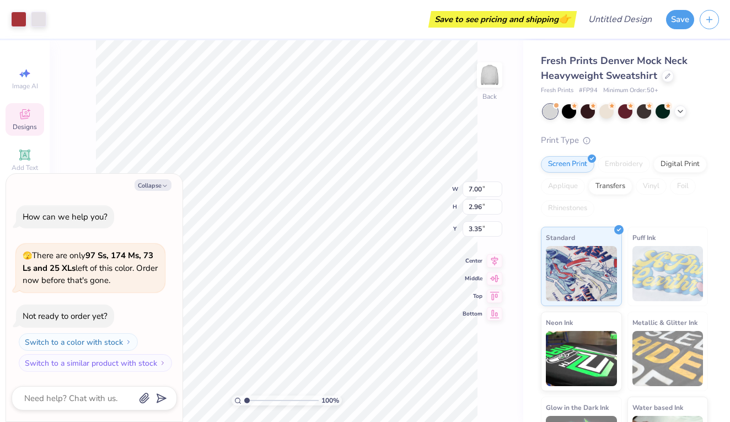
type textarea "x"
type input "3.31"
type textarea "x"
type input "8.48"
type input "3.58"
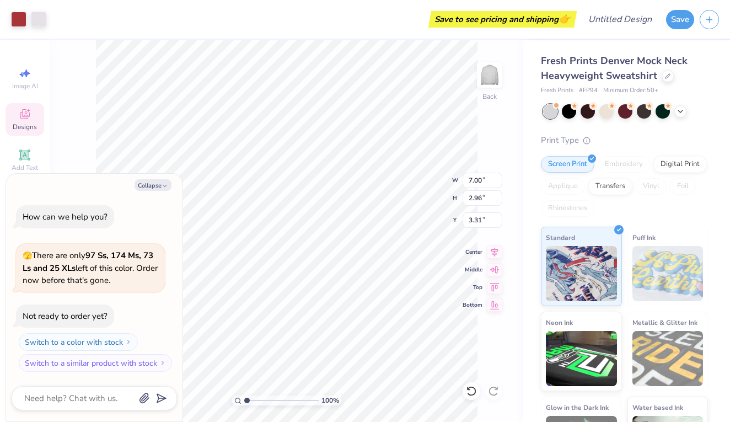
type input "3.36"
type textarea "x"
type input "3.45"
type textarea "x"
type input "10.95"
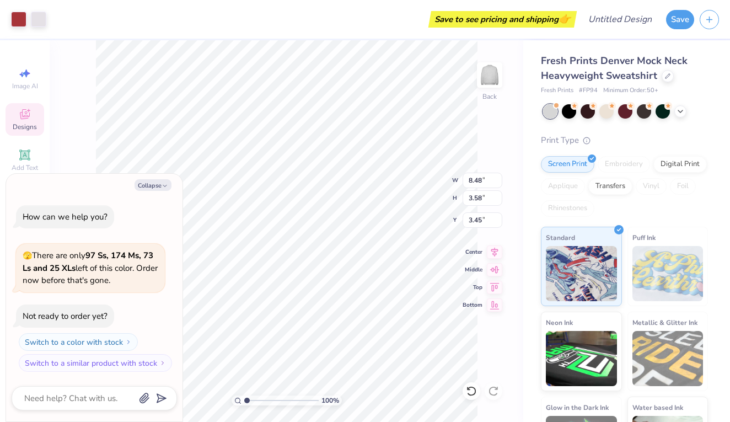
type input "4.62"
type input "3.54"
type textarea "x"
type input "3.49"
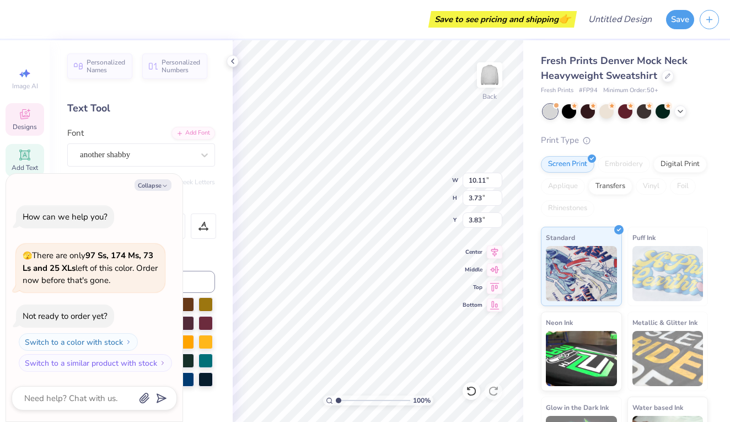
type textarea "x"
type textarea "W"
type textarea "x"
type textarea "Wa"
type textarea "x"
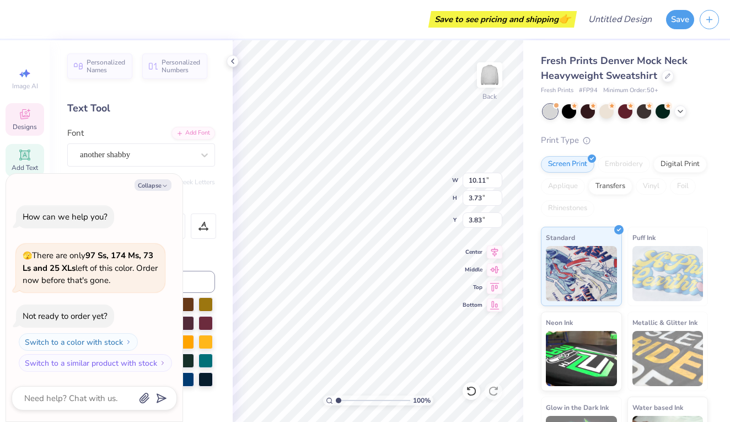
type textarea "Way"
type textarea "x"
type textarea "Ways"
type textarea "x"
type textarea "Waysi"
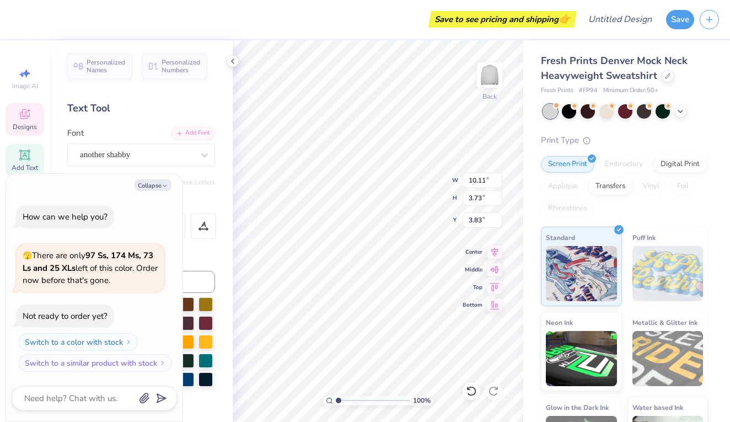
type textarea "x"
type textarea "Waysid"
type textarea "x"
type textarea "Wayside"
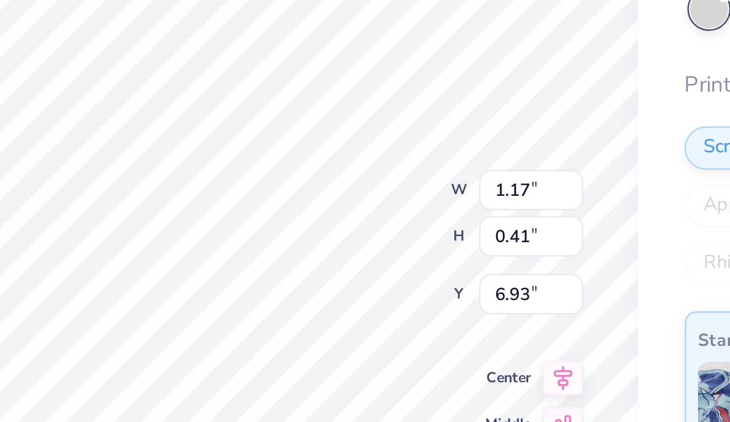
type textarea "x"
type textarea "1"
type textarea "x"
type textarea "19"
type textarea "x"
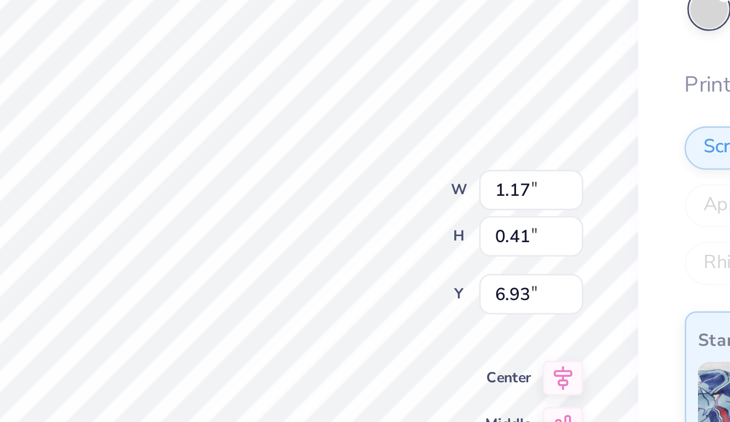
type textarea "196"
type textarea "x"
type textarea "1969"
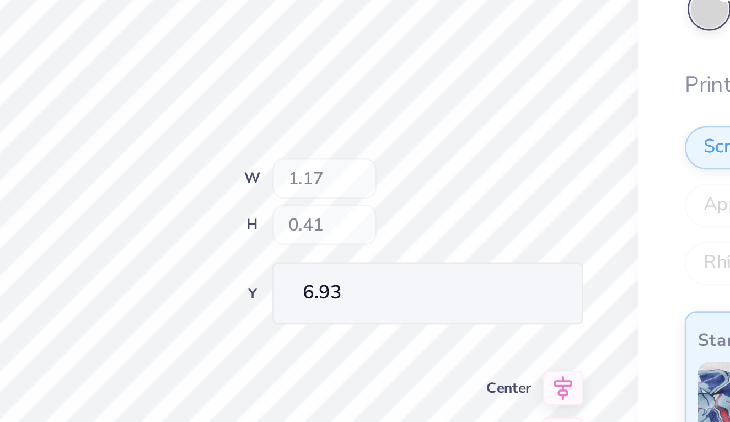
click at [233, 60] on div "100 % Back W 1.17 H 0.41 Y 6.93 Center Middle Top Bottom" at bounding box center [378, 231] width 291 height 382
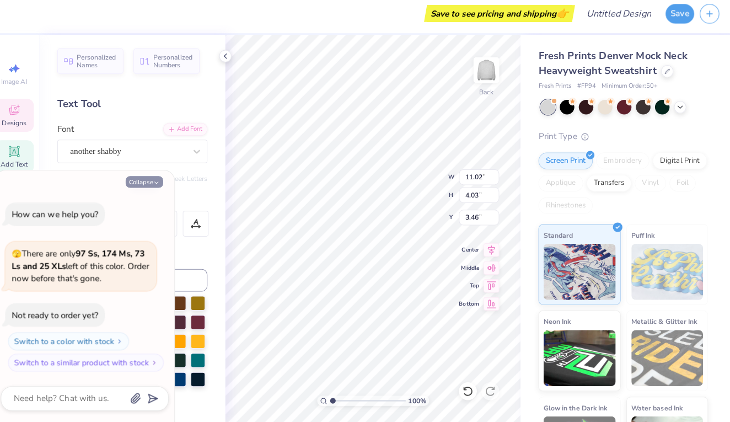
click at [156, 179] on button "Collapse" at bounding box center [153, 185] width 37 height 12
type textarea "x"
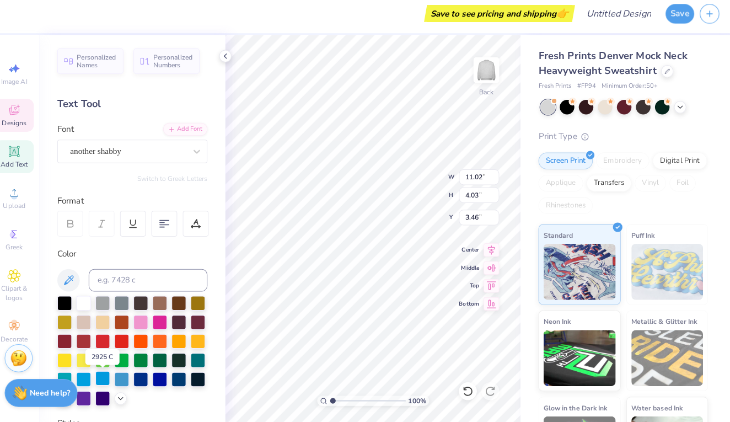
click at [105, 373] on div at bounding box center [112, 378] width 14 height 14
type input "1.09"
type input "0.42"
type input "6.94"
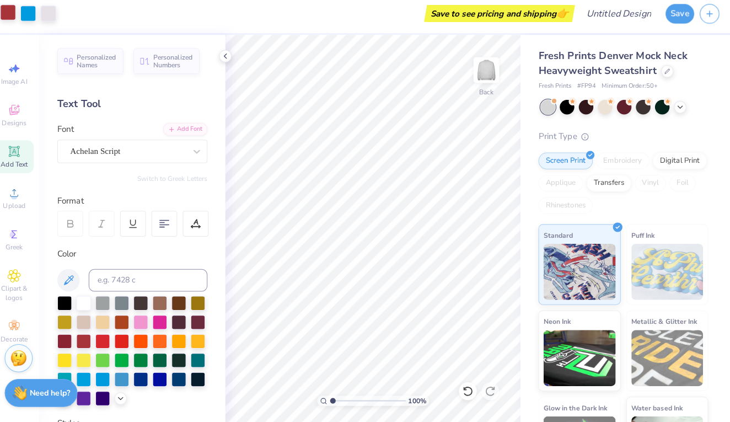
click at [1, 10] on div "Art colors" at bounding box center [33, 19] width 66 height 39
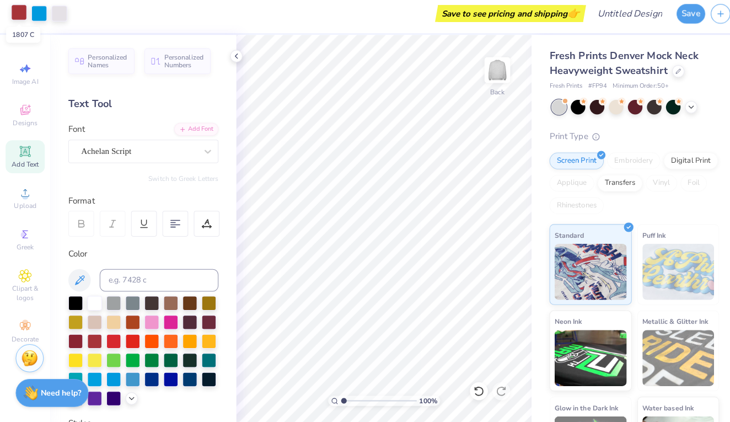
click at [19, 17] on div at bounding box center [18, 17] width 15 height 15
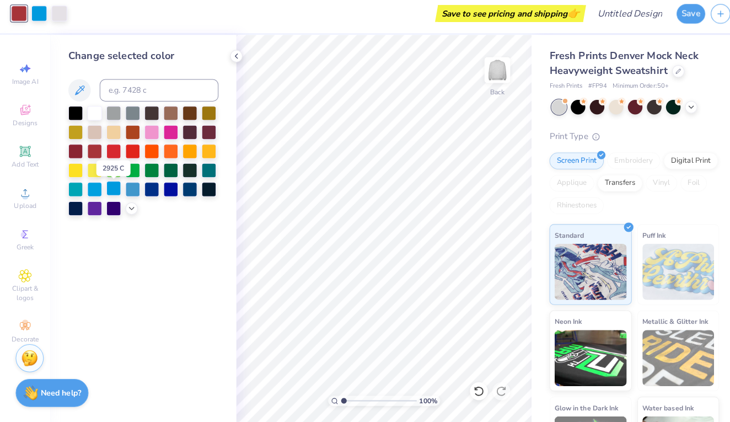
click at [112, 184] on div at bounding box center [112, 191] width 14 height 14
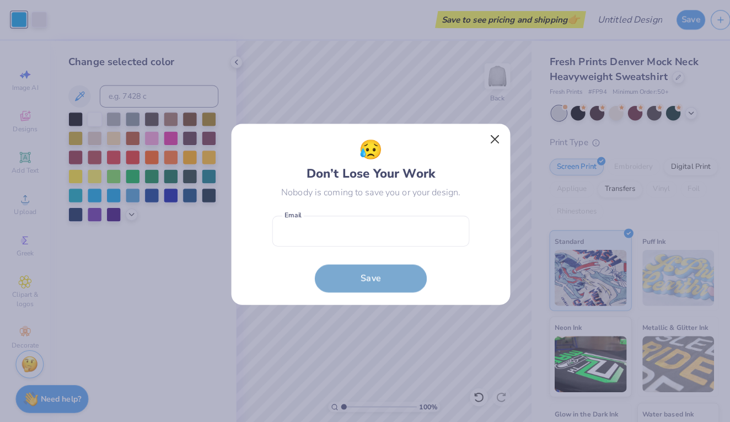
click at [484, 138] on button "Close" at bounding box center [487, 137] width 21 height 21
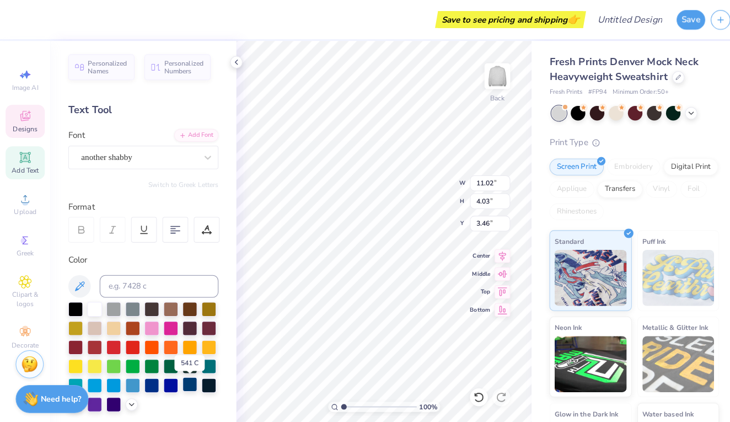
click at [192, 380] on div at bounding box center [187, 378] width 14 height 14
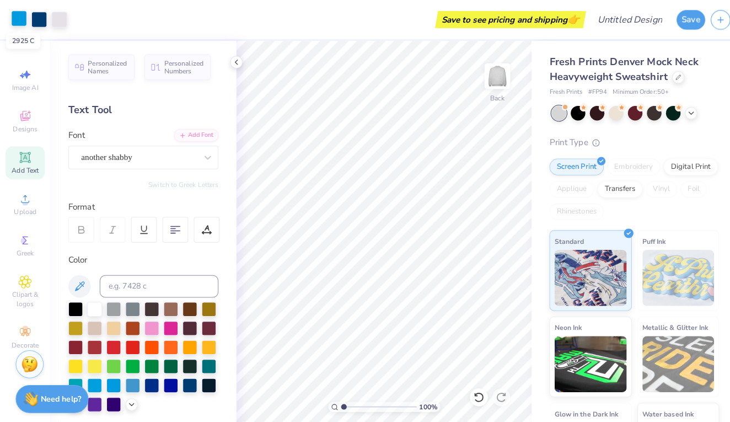
click at [25, 25] on div at bounding box center [18, 17] width 15 height 15
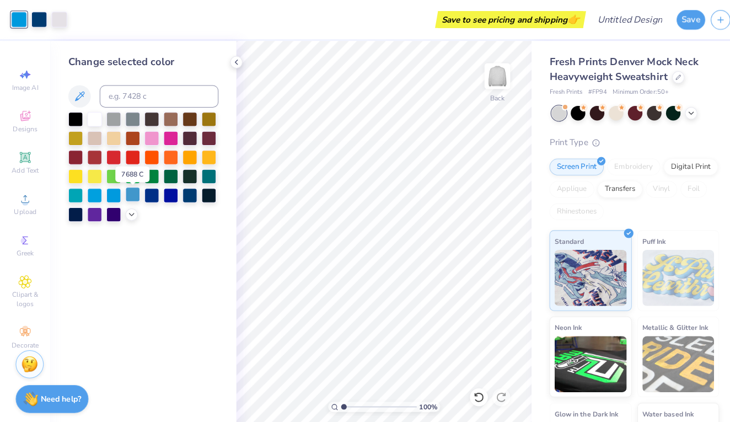
click at [134, 191] on div at bounding box center [131, 191] width 14 height 14
click at [114, 194] on div at bounding box center [112, 191] width 14 height 14
click at [129, 194] on div at bounding box center [131, 191] width 14 height 14
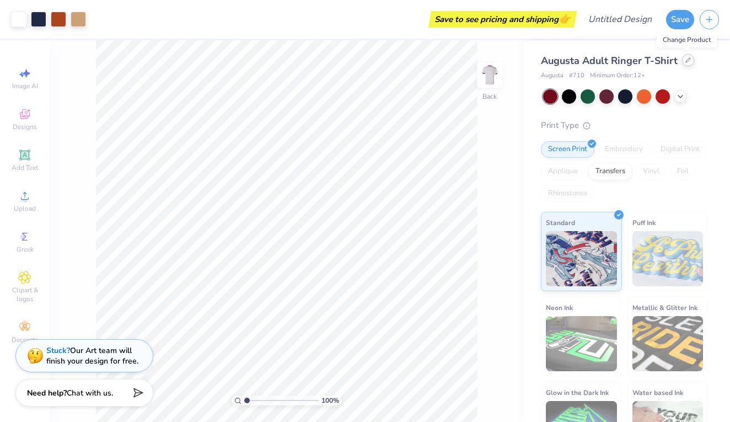
click at [687, 58] on icon at bounding box center [688, 60] width 6 height 6
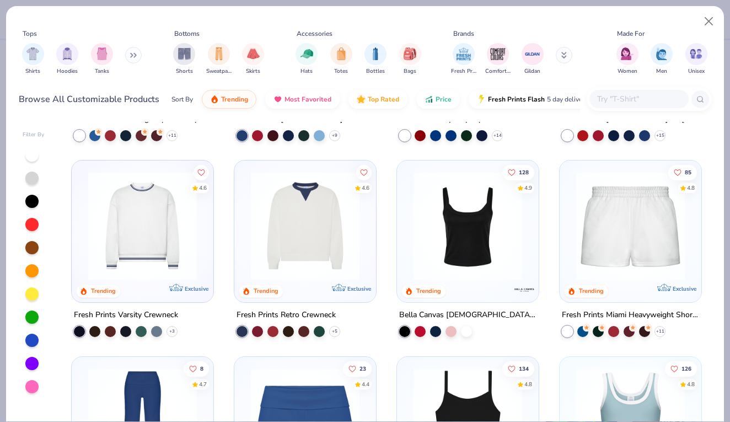
scroll to position [557, 0]
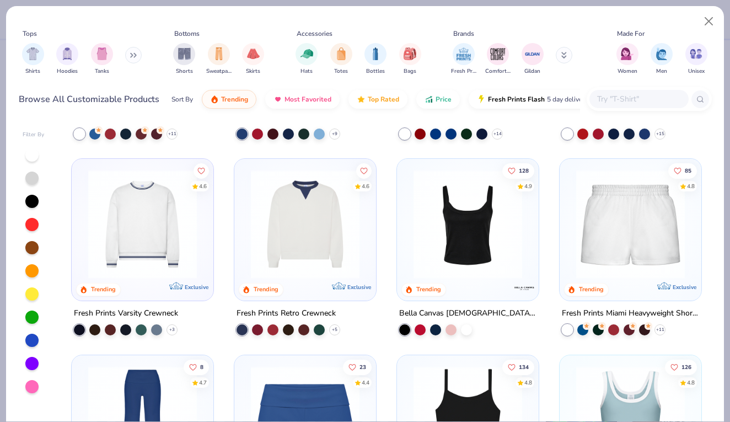
click at [341, 248] on img at bounding box center [305, 224] width 120 height 109
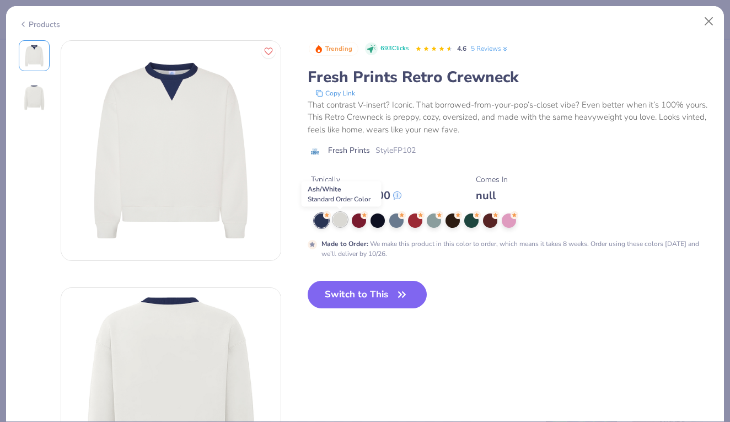
click at [342, 223] on div at bounding box center [340, 219] width 14 height 14
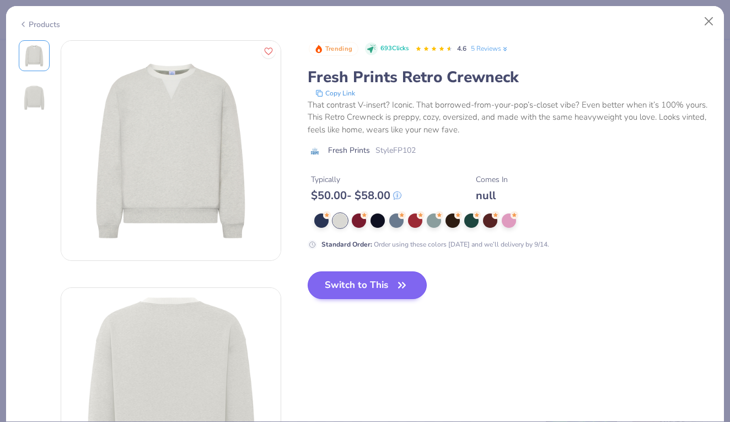
click at [392, 281] on button "Switch to This" at bounding box center [368, 285] width 120 height 28
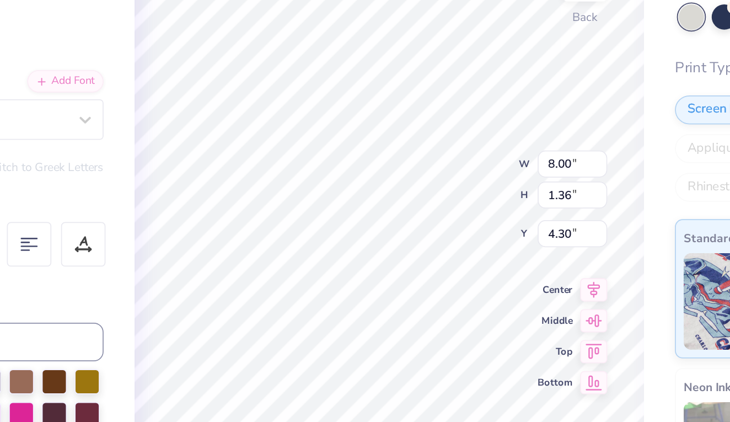
type textarea "Wayside"
type input "4.51"
type input "0.28"
type input "5.63"
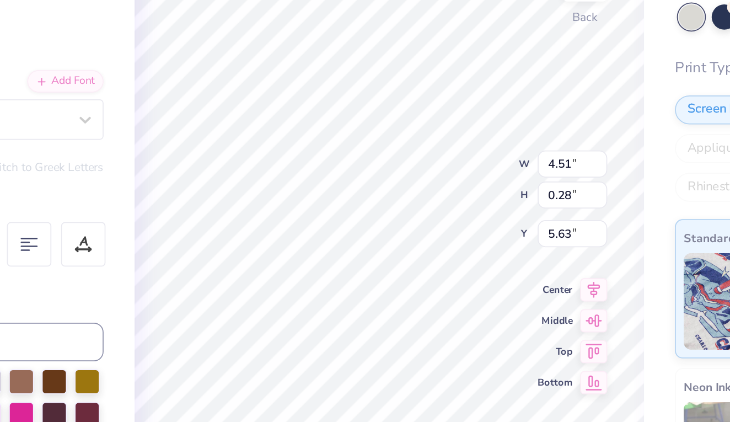
scroll to position [0, 2]
type textarea "[DATE]-[DATE]"
type input "6.18"
type input "4.04"
type input "1.44"
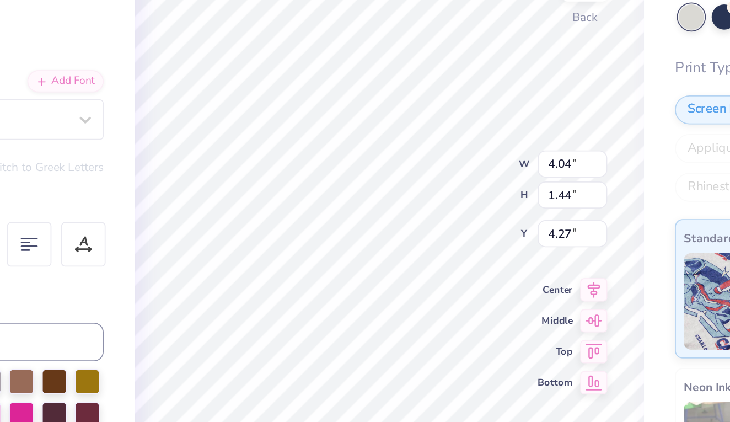
type input "4.74"
type input "1.97"
type input "3.47"
type input "1.27"
type input "2.07"
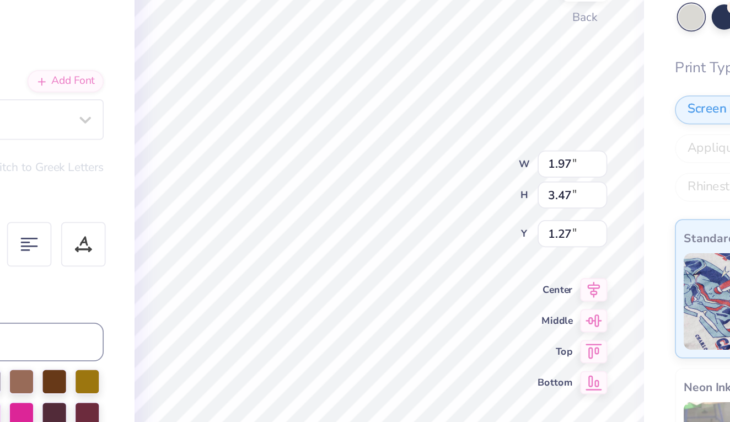
type input "3.49"
type input "1.26"
type input "2.17"
type input "1.63"
type input "1.37"
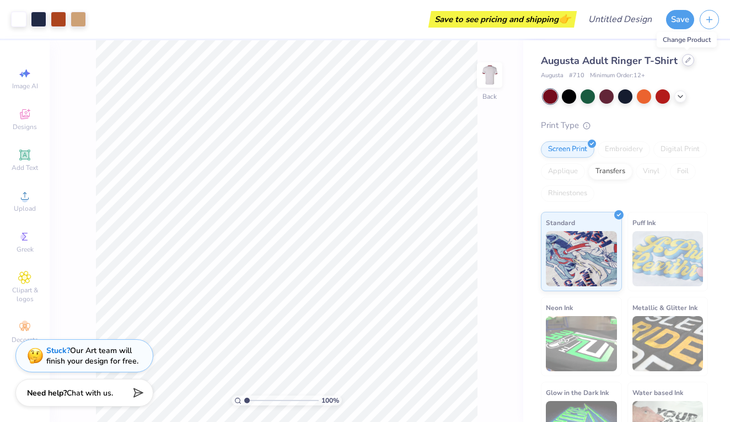
click at [688, 62] on icon at bounding box center [688, 60] width 6 height 6
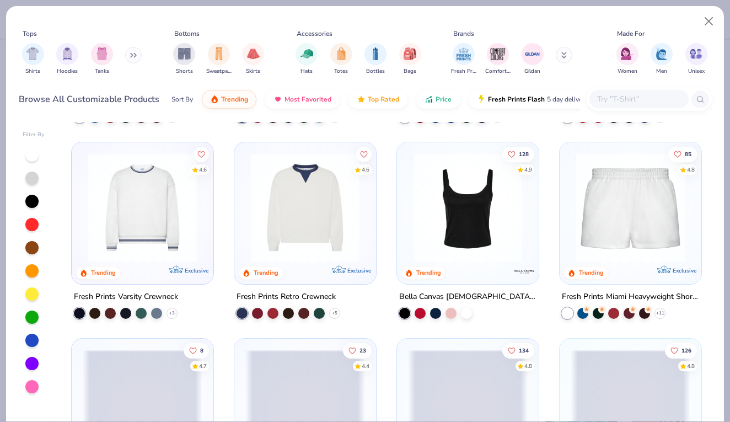
scroll to position [567, 0]
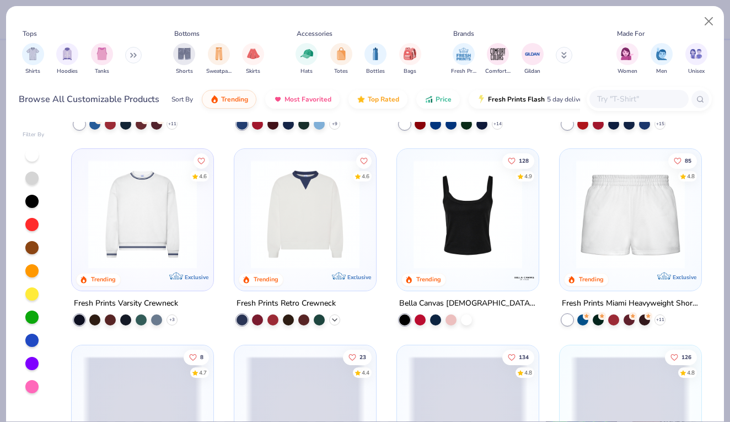
click at [332, 318] on icon at bounding box center [334, 319] width 9 height 9
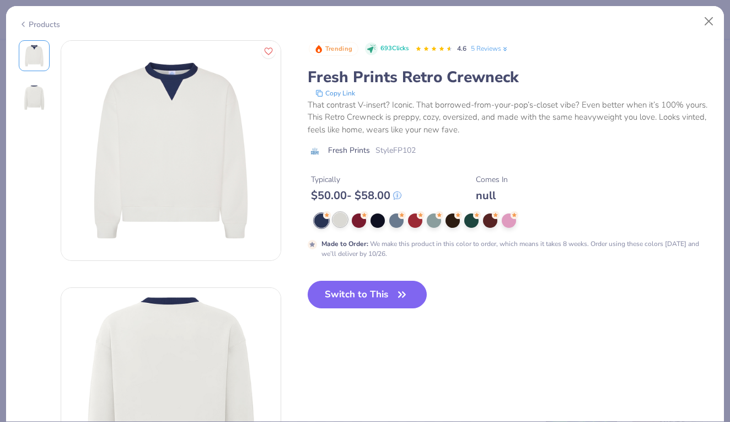
click at [343, 226] on div at bounding box center [340, 219] width 14 height 14
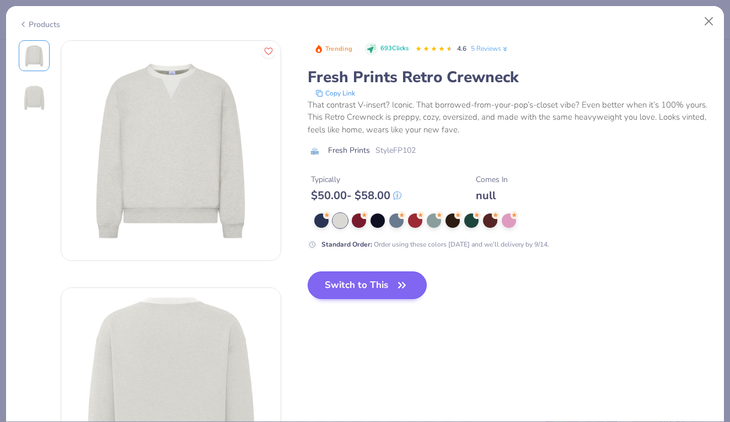
click at [346, 287] on button "Switch to This" at bounding box center [368, 285] width 120 height 28
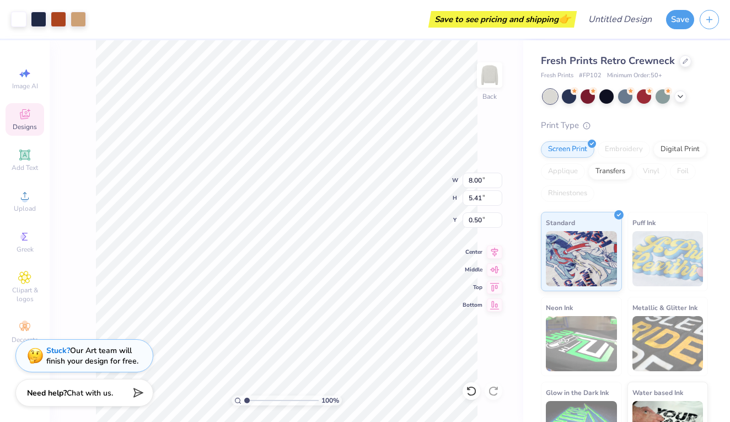
type input "1.30"
type input "8.47"
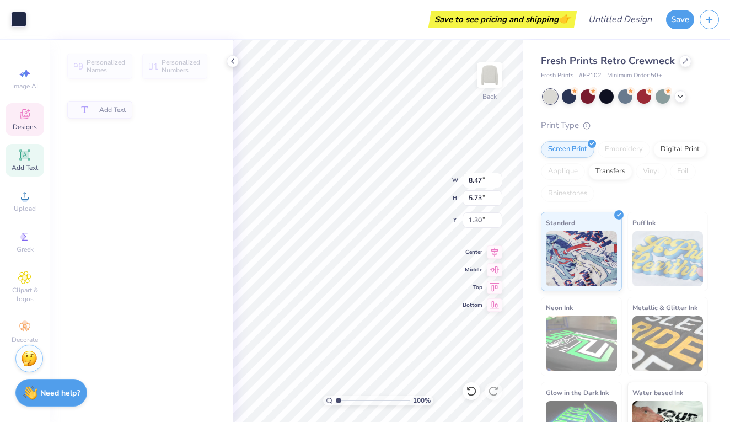
type input "1.44"
type input "5.33"
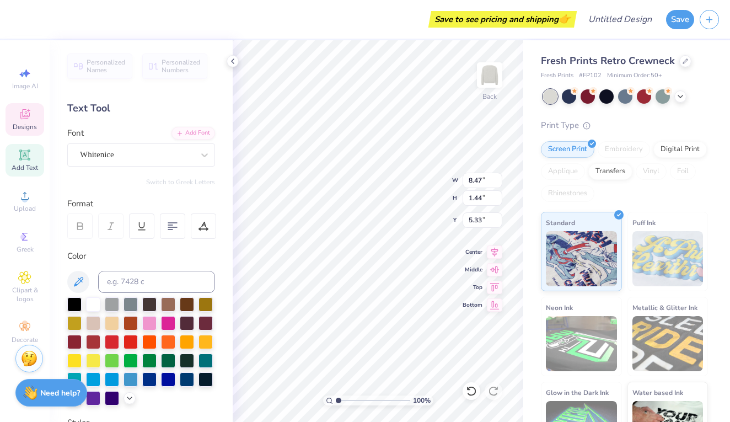
type textarea "Wayside"
type input "4.77"
type input "0.30"
type input "6.73"
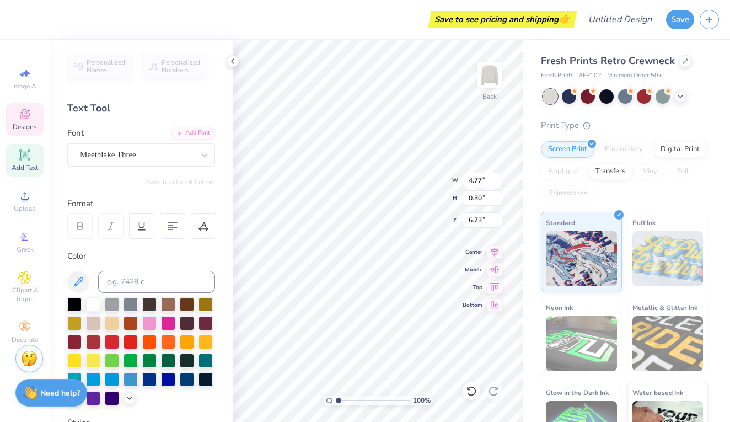
scroll to position [0, 2]
type textarea "2025-2026"
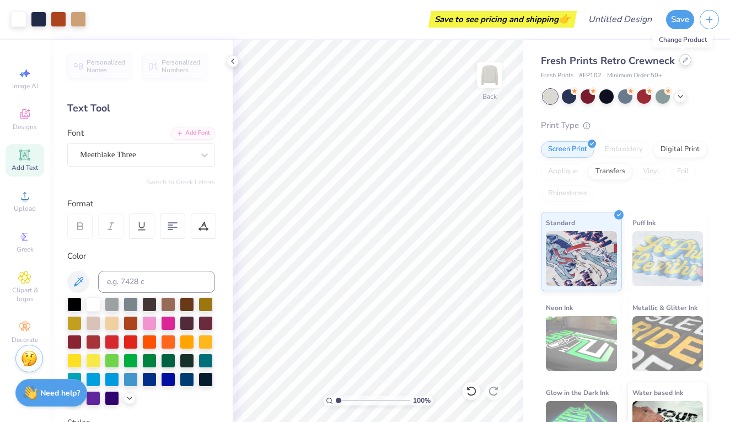
click at [684, 61] on icon at bounding box center [686, 60] width 6 height 6
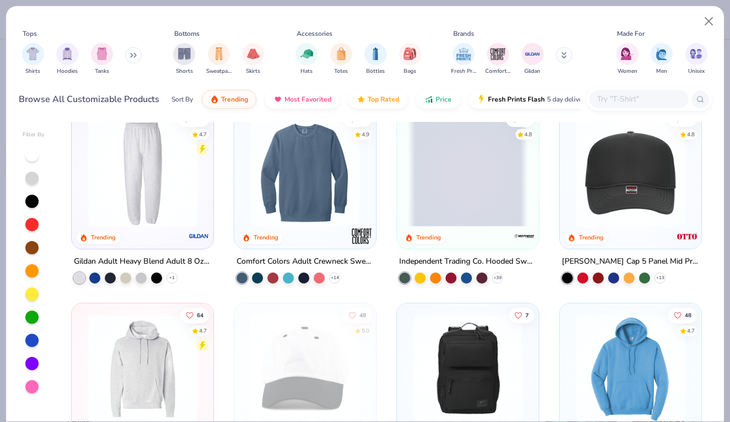
scroll to position [1786, 0]
click at [704, 23] on button "Close" at bounding box center [709, 21] width 21 height 21
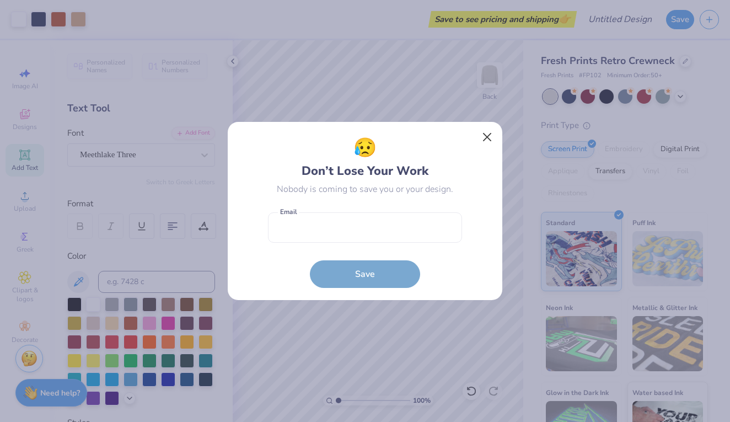
click at [490, 135] on button "Close" at bounding box center [487, 137] width 21 height 21
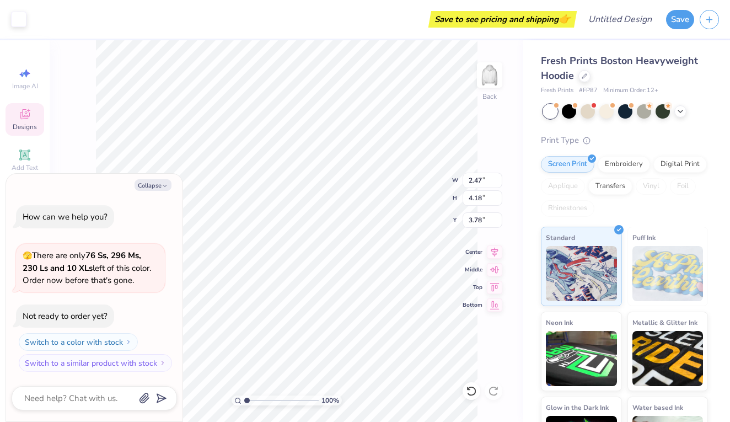
type textarea "x"
type input "2.47"
type input "4.18"
type input "3.78"
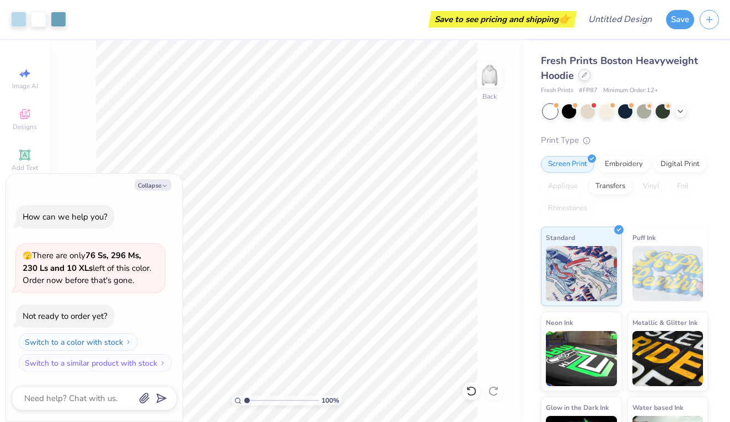
click at [586, 76] on icon at bounding box center [585, 75] width 6 height 6
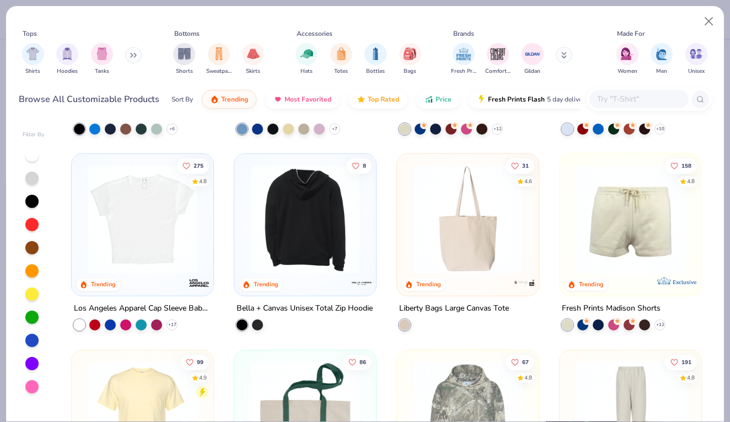
scroll to position [1377, 0]
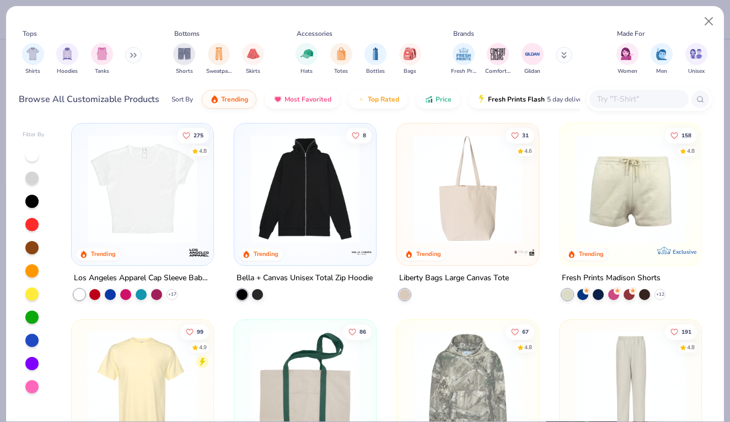
click at [342, 226] on img at bounding box center [305, 189] width 120 height 109
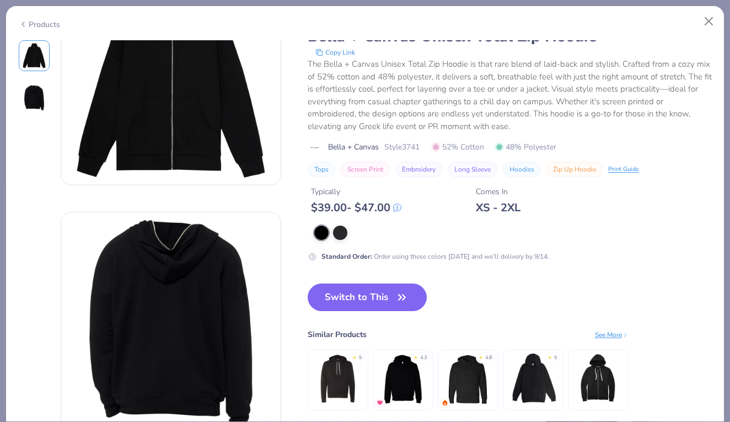
scroll to position [82, 0]
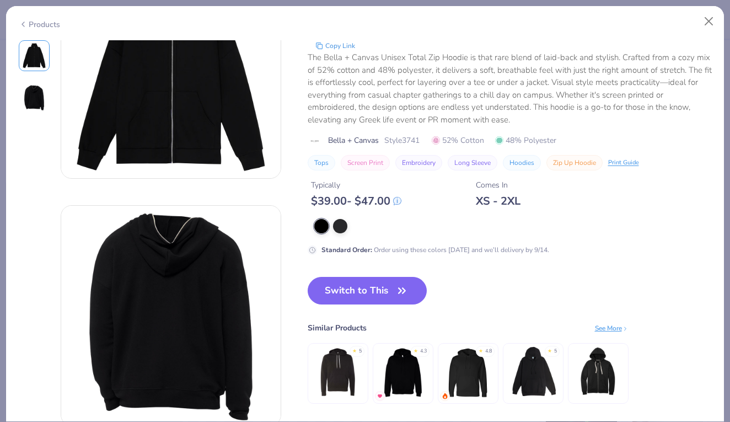
click at [590, 362] on img at bounding box center [598, 371] width 52 height 52
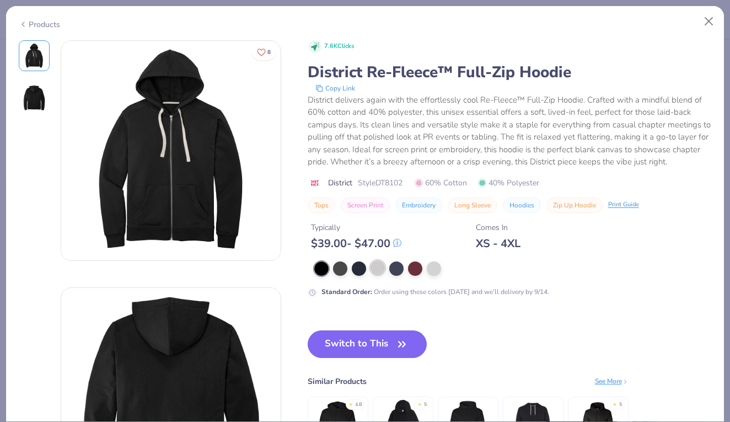
click at [379, 265] on div at bounding box center [378, 267] width 14 height 14
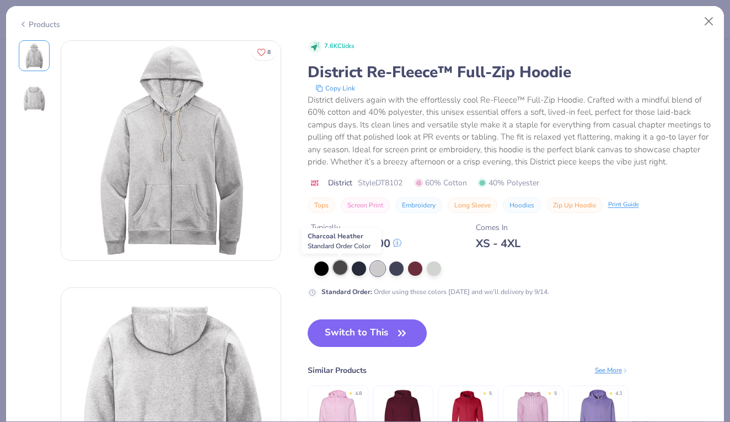
click at [339, 270] on div at bounding box center [340, 267] width 14 height 14
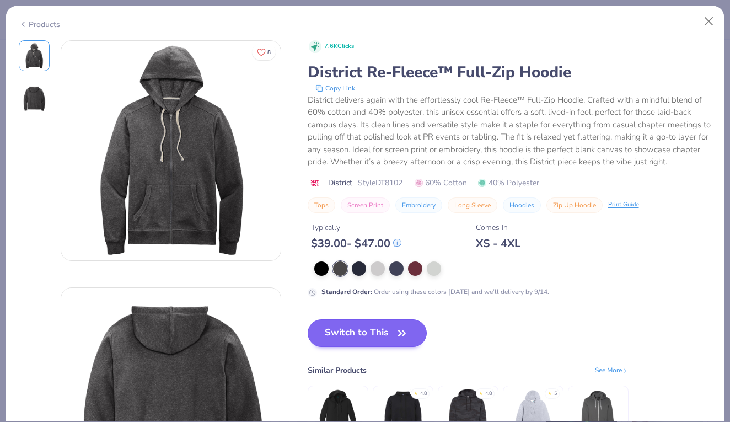
click at [345, 336] on button "Switch to This" at bounding box center [368, 333] width 120 height 28
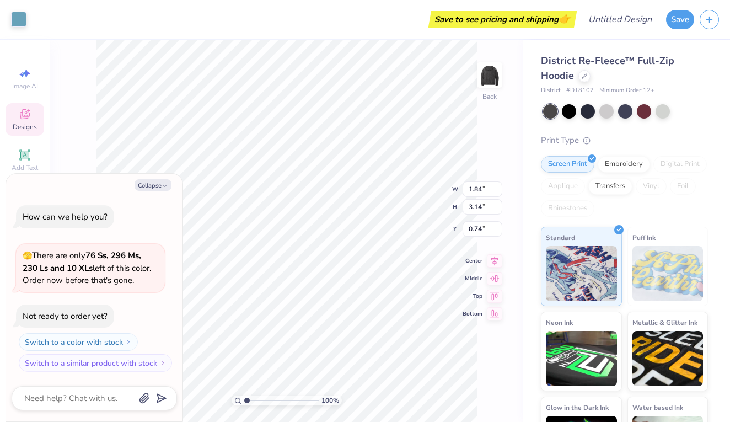
type textarea "x"
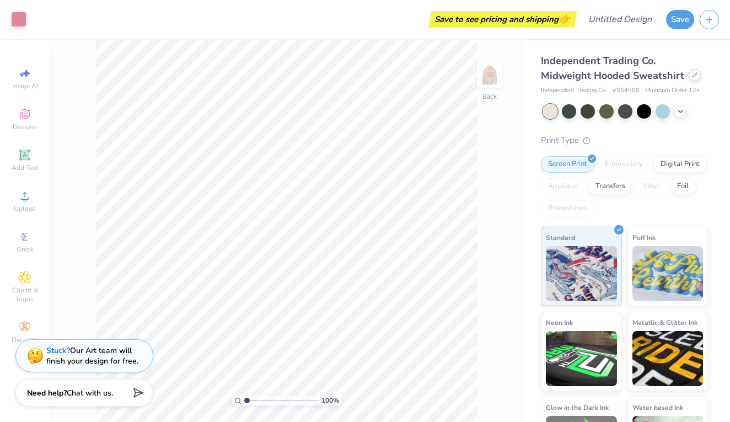
click at [689, 79] on div at bounding box center [695, 75] width 12 height 12
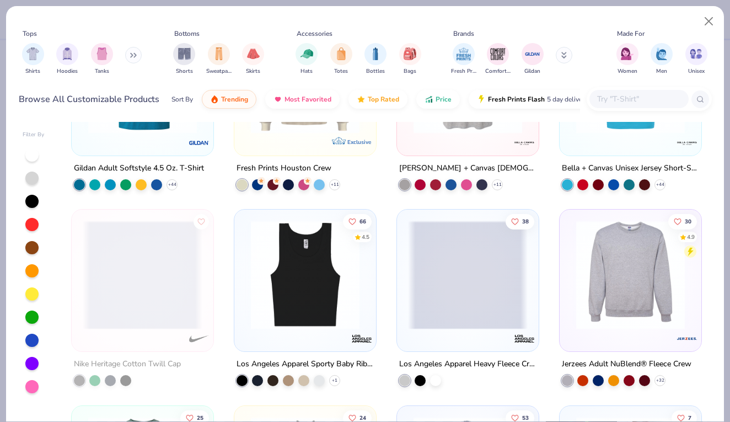
scroll to position [3648, 0]
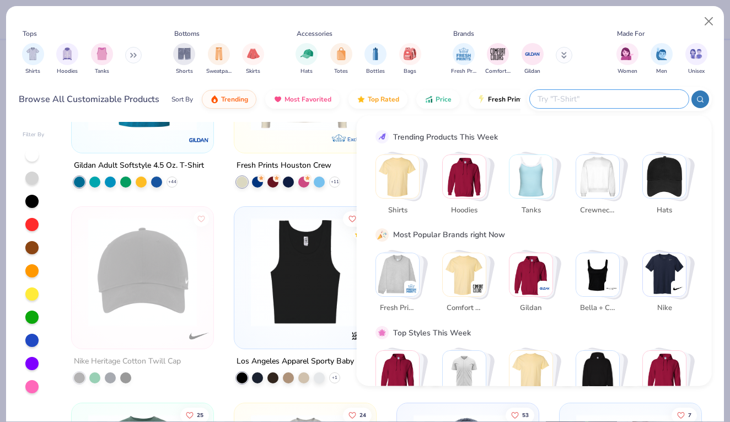
click at [629, 93] on input "text" at bounding box center [609, 99] width 144 height 13
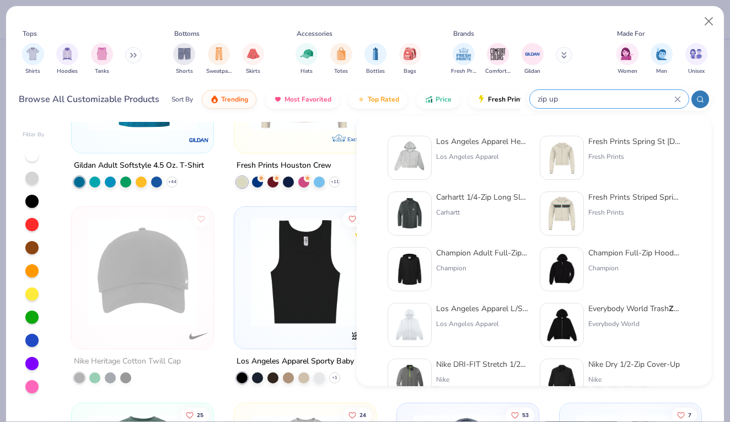
type input "zip up"
click at [571, 319] on img at bounding box center [562, 325] width 34 height 34
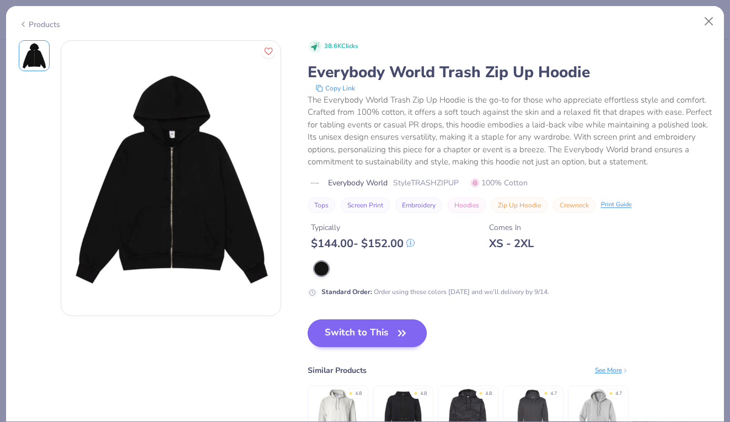
click at [384, 326] on button "Switch to This" at bounding box center [368, 333] width 120 height 28
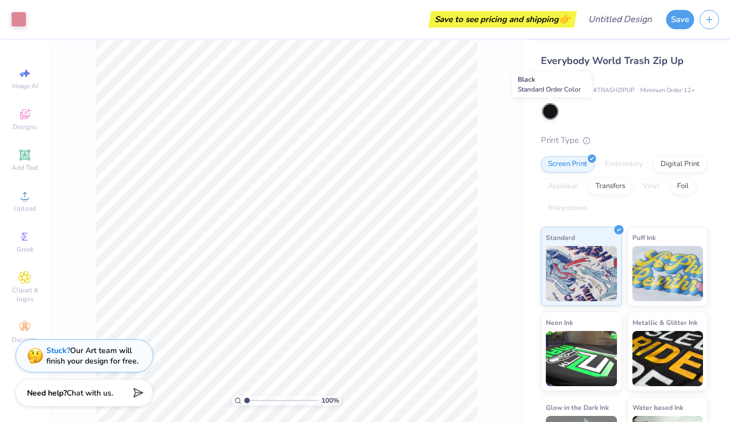
click at [553, 110] on div at bounding box center [550, 111] width 14 height 14
click at [587, 76] on div at bounding box center [584, 75] width 12 height 12
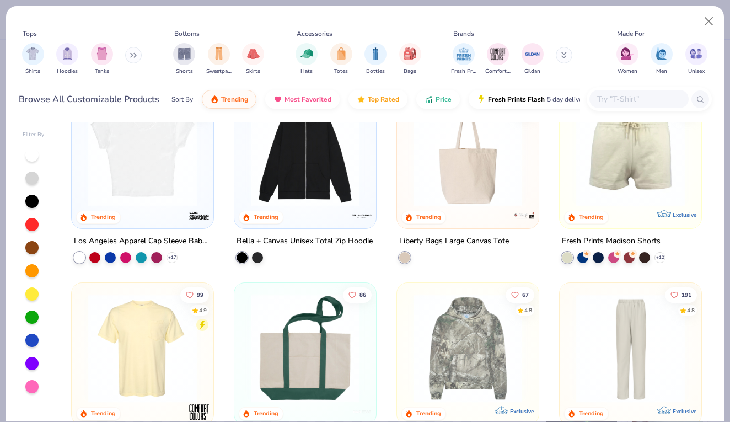
scroll to position [1283, 0]
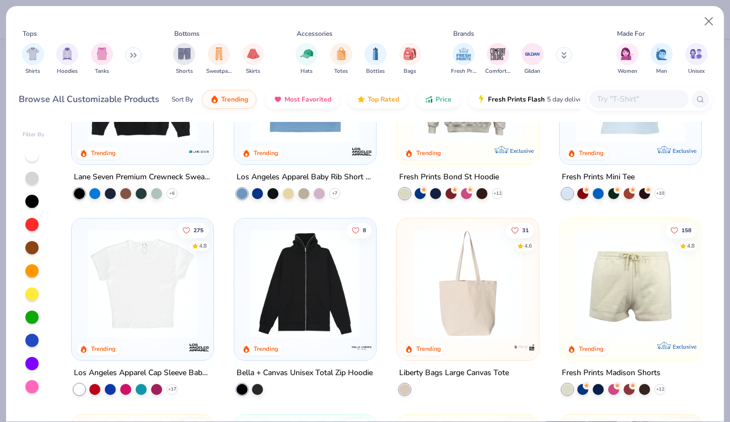
click at [361, 283] on img at bounding box center [305, 283] width 120 height 109
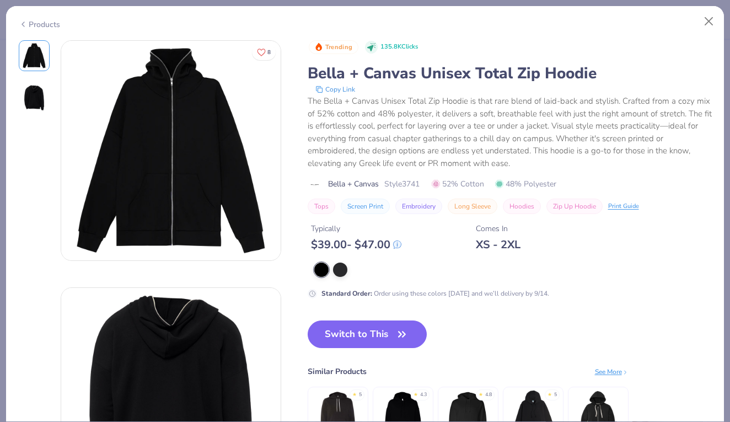
click at [588, 401] on img at bounding box center [598, 415] width 52 height 52
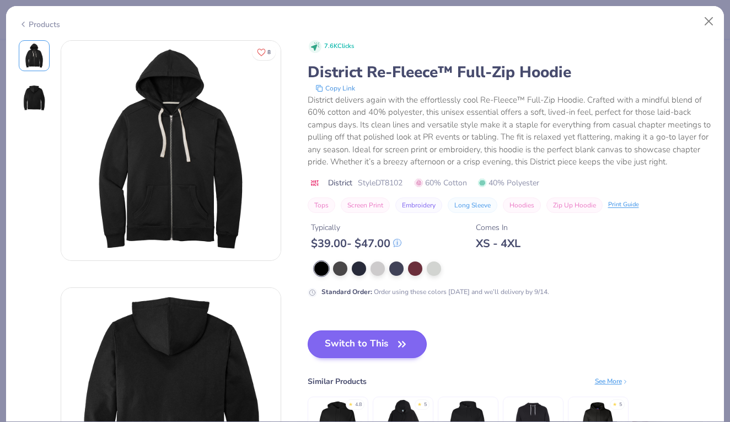
click at [415, 347] on button "Switch to This" at bounding box center [368, 344] width 120 height 28
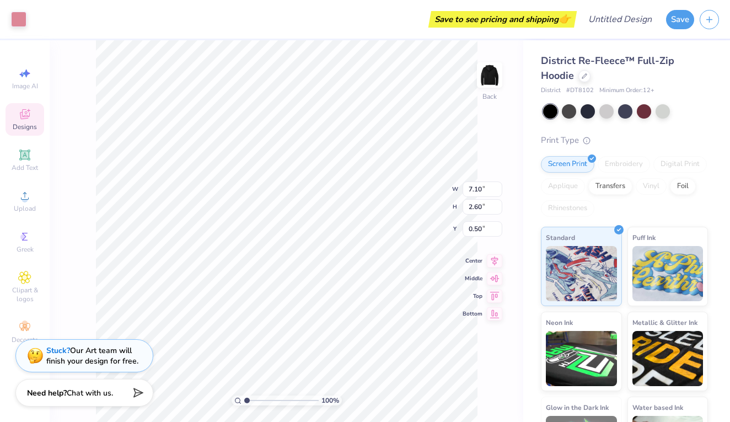
type input "2.62"
type input "5.09"
type input "1.86"
type input "2.57"
click at [569, 115] on div at bounding box center [569, 110] width 14 height 14
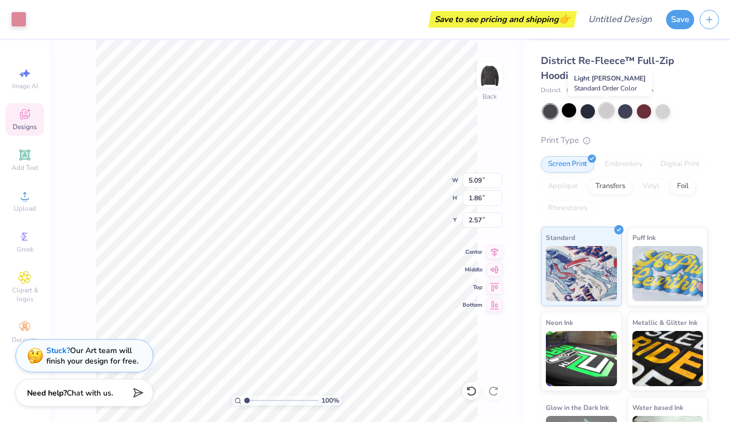
click at [607, 107] on div at bounding box center [606, 110] width 14 height 14
click at [666, 106] on div at bounding box center [663, 110] width 14 height 14
click at [566, 115] on div at bounding box center [569, 110] width 14 height 14
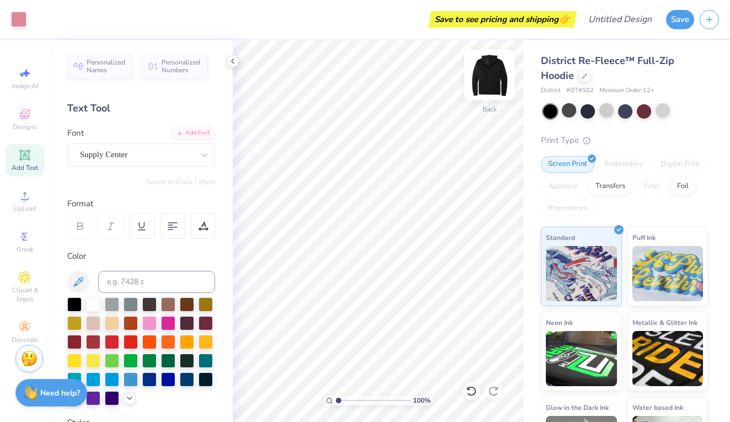
click at [487, 82] on img at bounding box center [490, 75] width 44 height 44
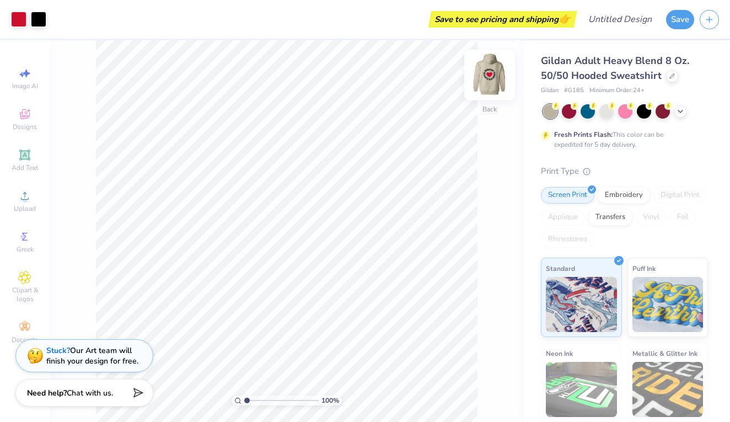
click at [484, 77] on img at bounding box center [490, 75] width 44 height 44
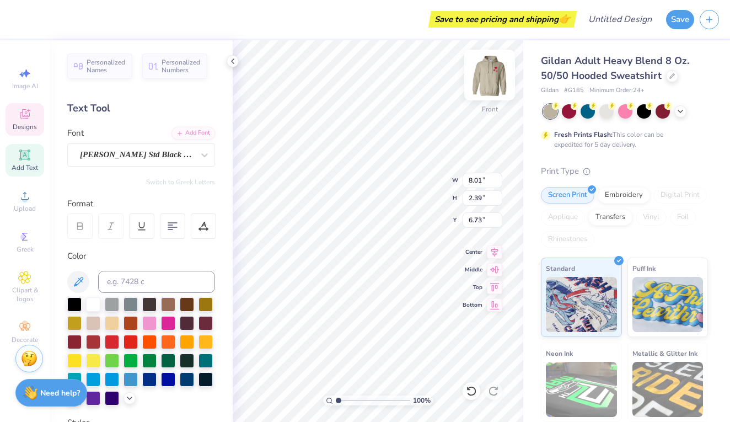
type textarea "S"
type textarea "s"
type textarea "wayside"
type textarea "T"
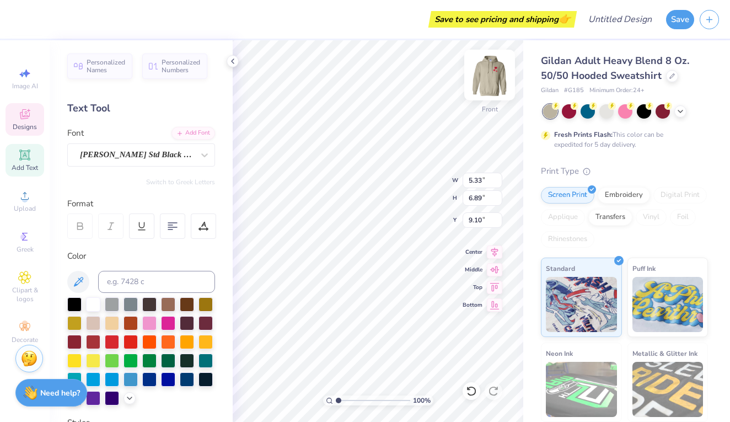
type textarea "elementary"
type textarea "L"
type textarea "school"
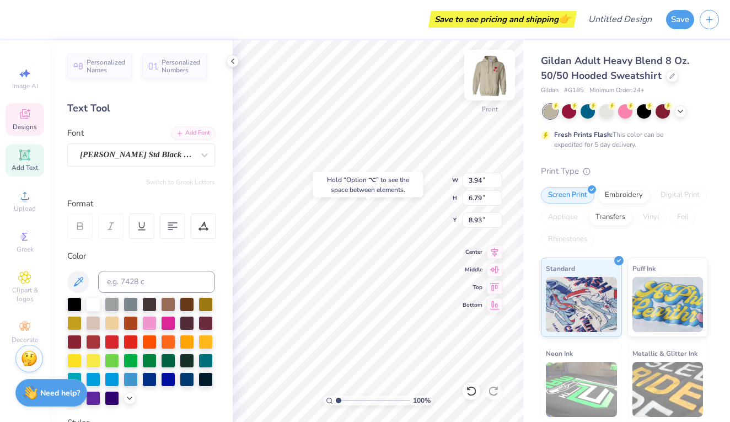
type input "10.04"
type input "8.50"
type input "10.17"
type input "6.91"
type input "3.94"
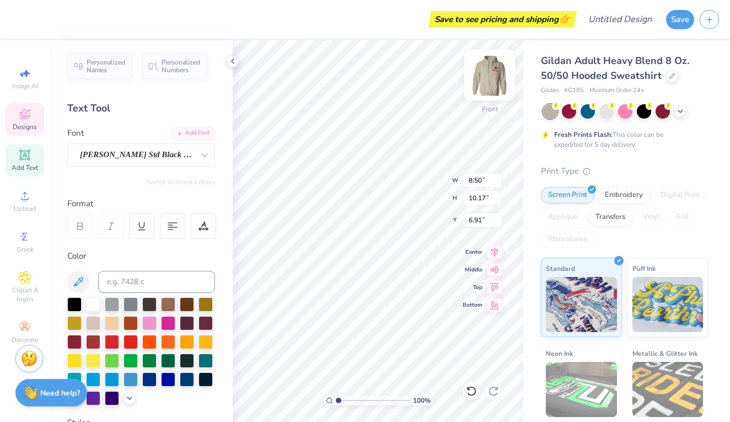
type input "6.79"
type input "10.01"
type input "9.59"
type input "2.65"
type input "6.83"
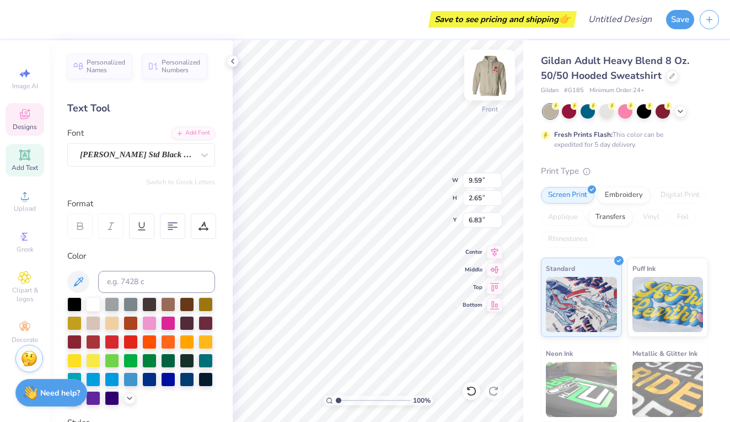
type input "4.96"
type input "3.96"
type input "9.48"
type input "9.59"
type input "2.65"
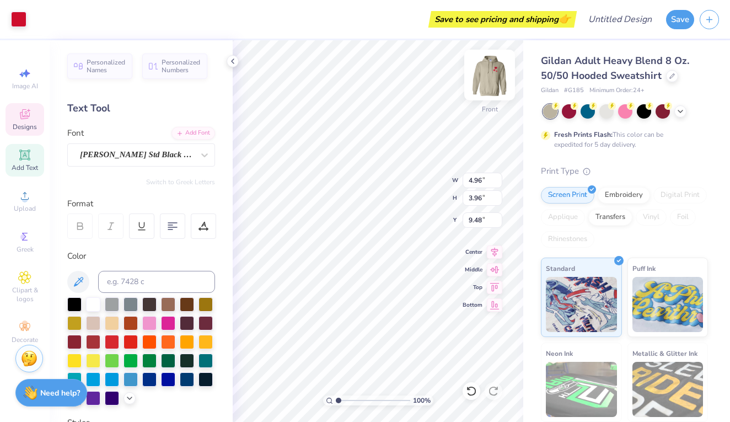
type input "6.83"
type input "8.01"
type input "2.21"
type input "7.27"
type input "3.94"
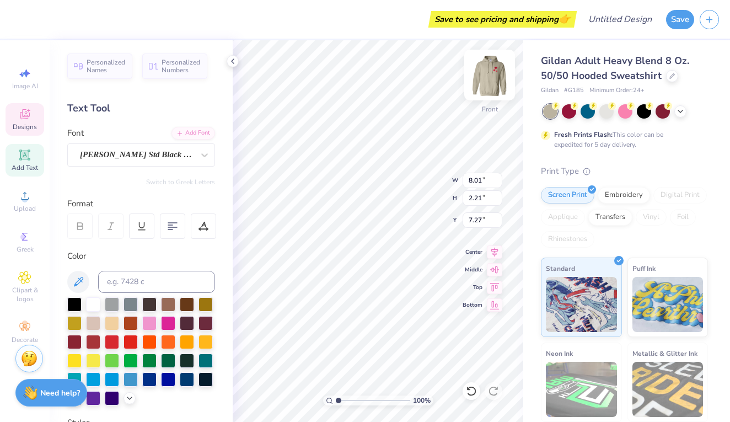
type input "6.79"
type input "10.01"
type input "3.31"
type input "5.70"
type input "9.48"
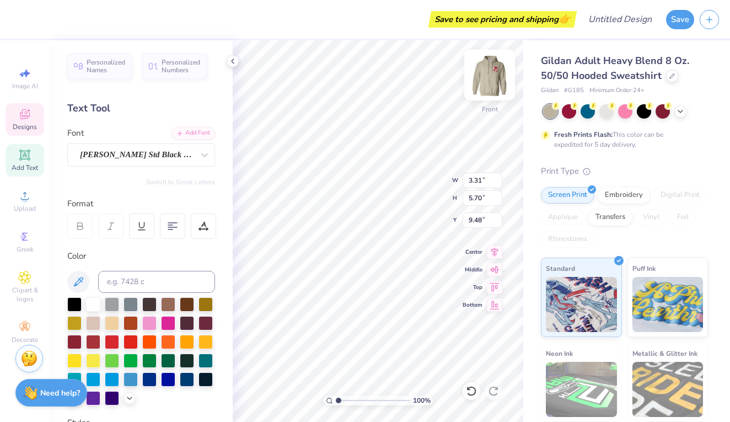
type input "6.84"
type input "8.18"
type input "9.32"
type input "5.04"
type input "6.03"
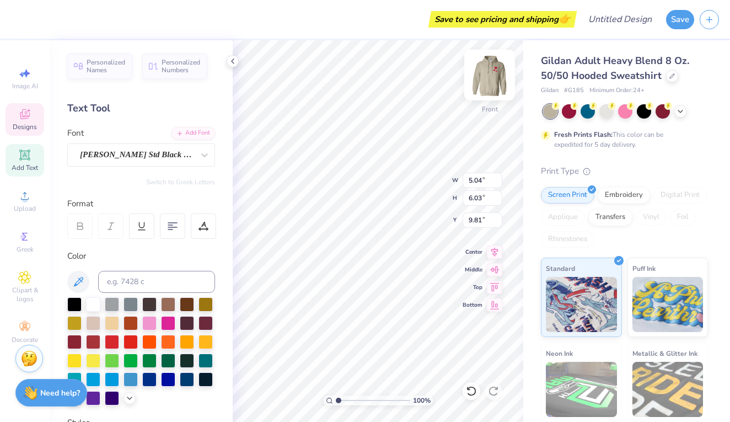
type input "9.97"
type input "3.31"
type input "5.70"
type input "9.97"
type input "5.04"
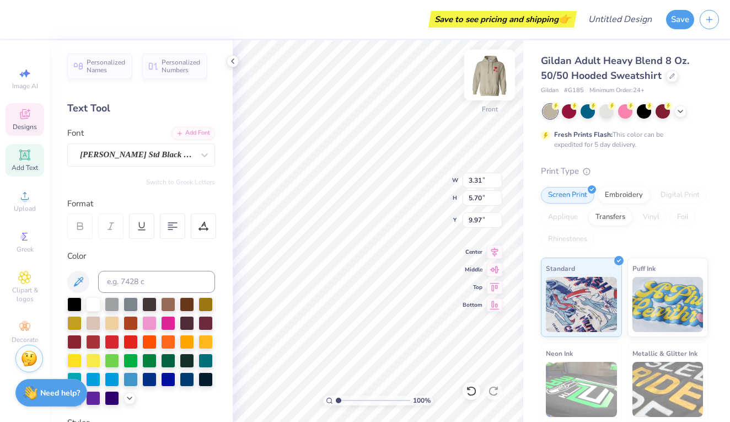
type input "6.03"
type input "4.96"
type input "3.96"
type input "9.03"
type input "3.31"
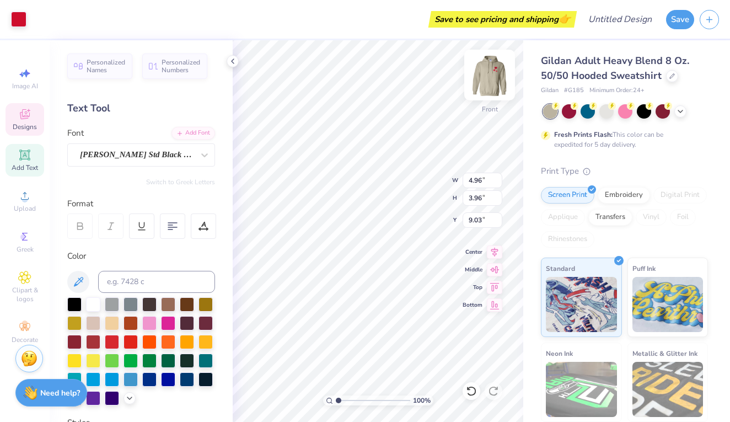
type input "5.70"
type input "9.97"
type input "9.08"
type input "8.01"
type input "2.21"
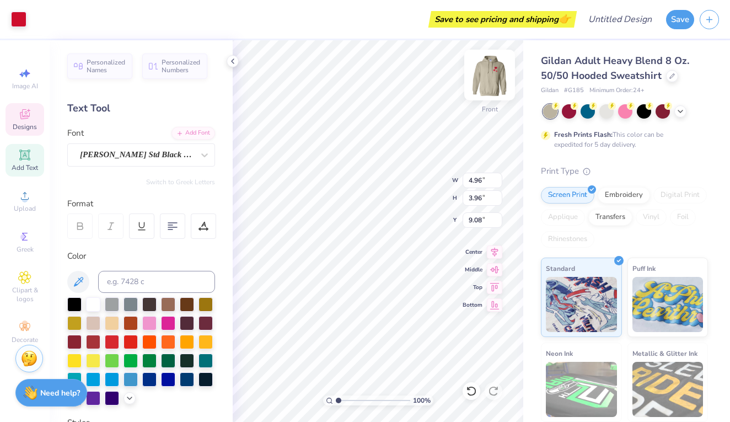
type input "7.27"
type input "7.01"
type input "5.60"
type input "9.48"
type input "8.01"
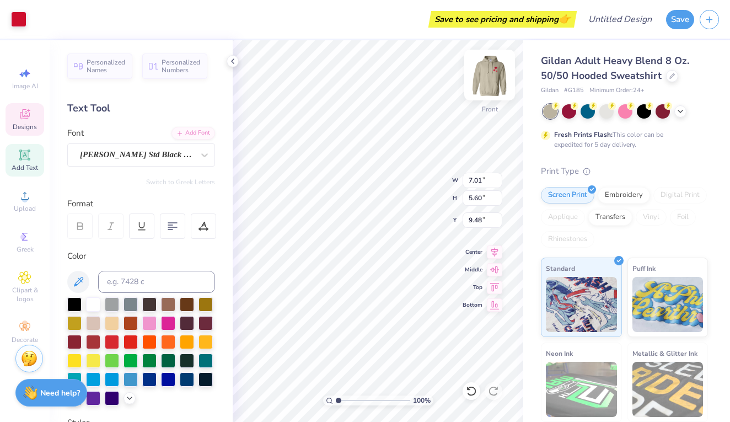
type input "2.21"
type input "7.27"
type input "7.58"
type input "8.59"
type input "2.37"
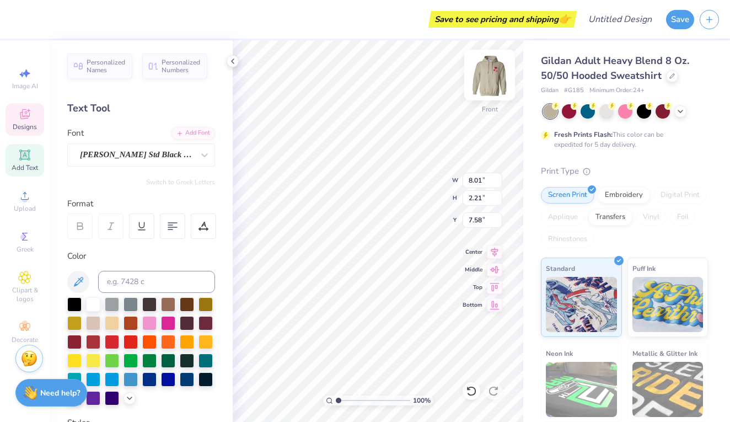
type input "7.42"
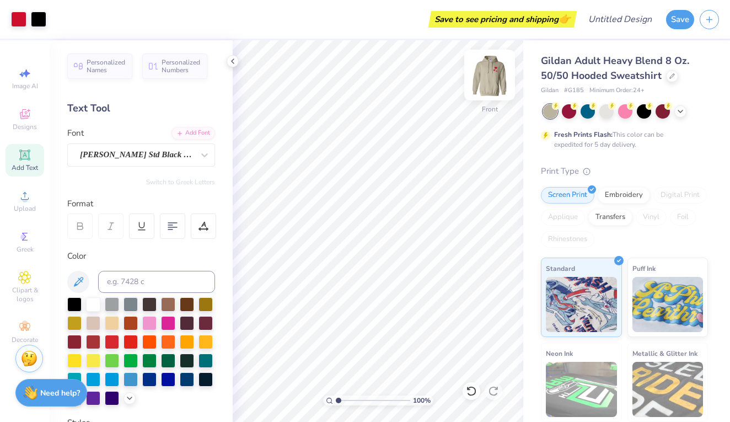
click at [488, 77] on img at bounding box center [490, 75] width 44 height 44
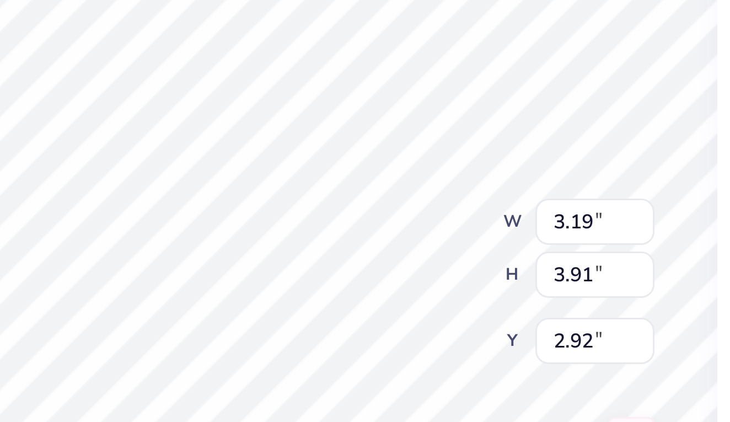
click at [233, 55] on div "100 % Back W 3.19 3.19 " H 3.91 3.91 " Y 2.92 2.92 " Center Middle Top Bottom" at bounding box center [378, 231] width 291 height 382
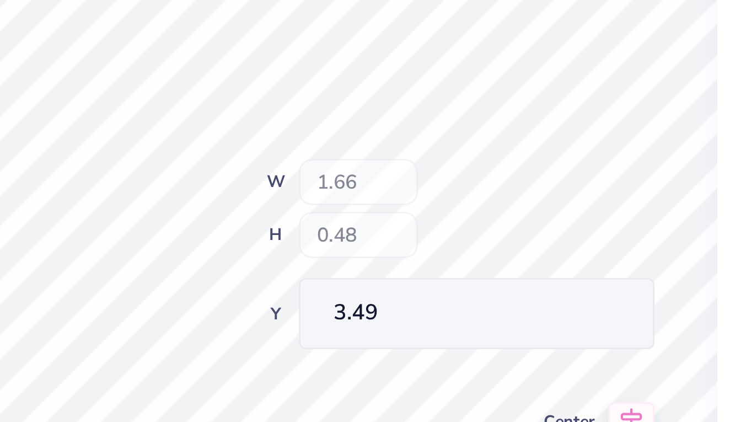
click at [233, 60] on div "100 % Back W 1.66 H 0.48 Y 3.49 Center Middle Top Bottom" at bounding box center [378, 231] width 291 height 382
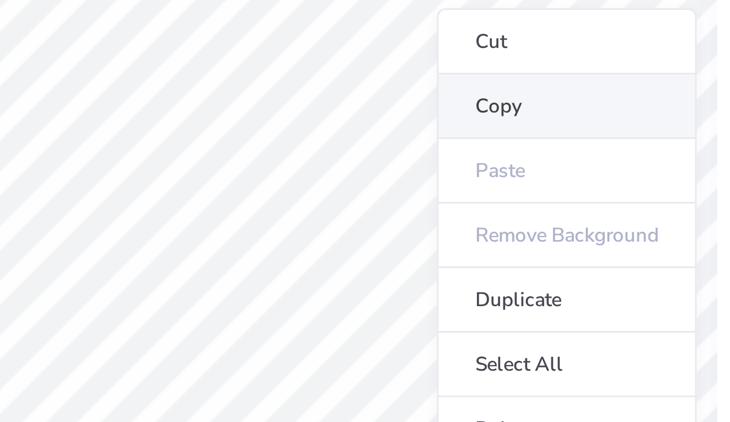
click at [430, 140] on li "Copy" at bounding box center [473, 151] width 87 height 22
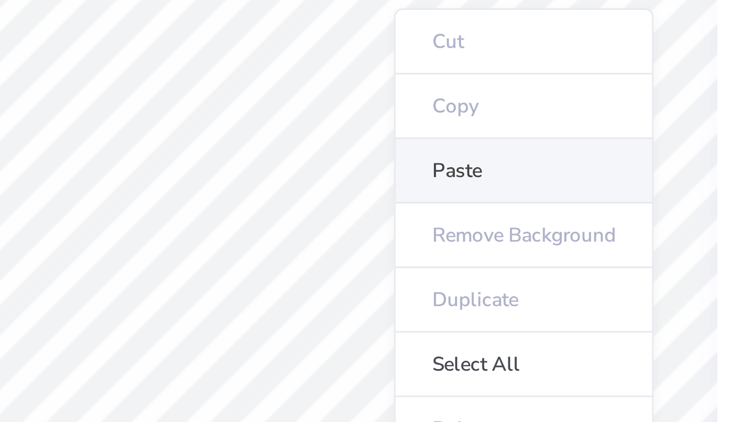
click at [416, 162] on li "Paste" at bounding box center [459, 173] width 87 height 22
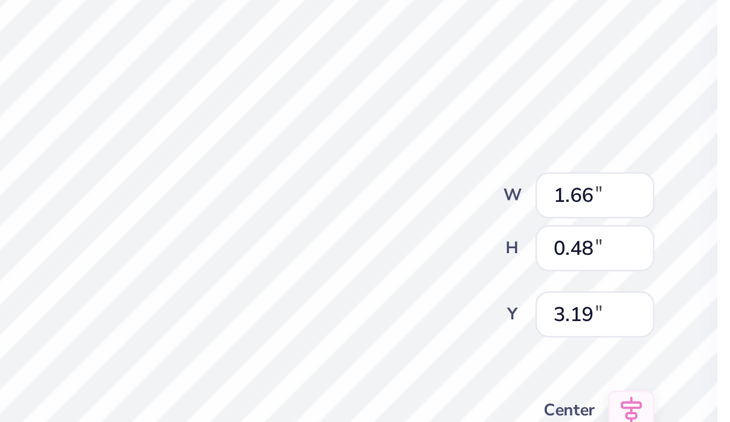
type input "5.41"
type input "1.23"
type input "0.35"
type input "5.53"
type input "1.20"
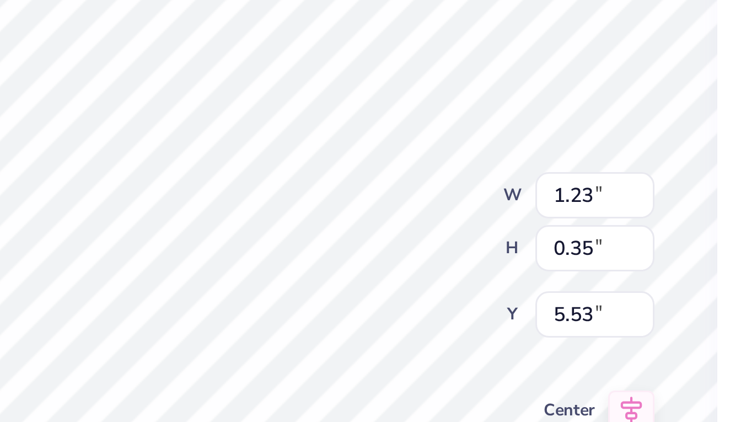
type input "0.69"
type input "5.19"
type textarea "since"
type input "0.99"
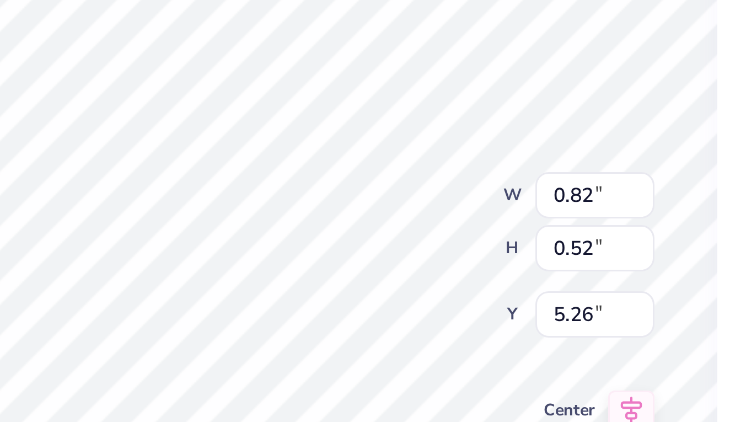
type input "0.62"
type input "5.26"
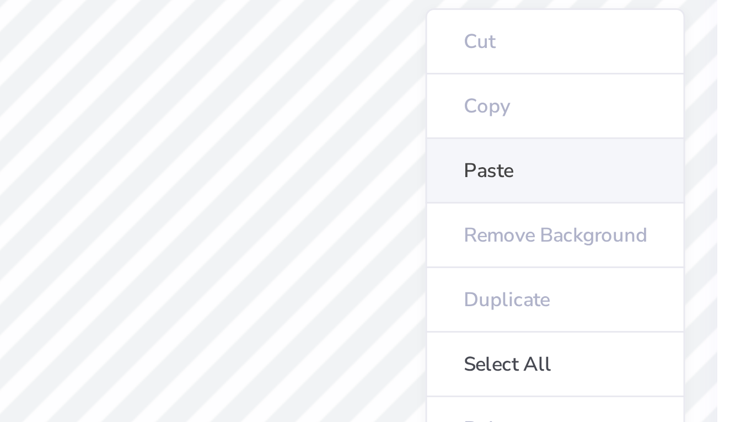
click at [426, 162] on li "Paste" at bounding box center [469, 173] width 87 height 22
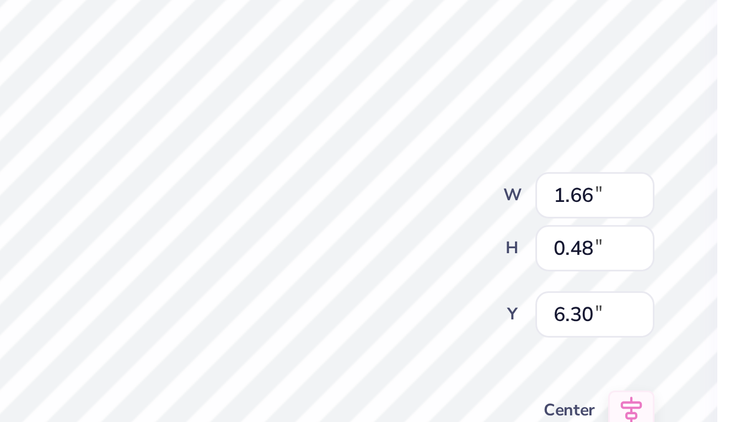
type input "1.57"
type input "0.75"
type input "6.16"
type input "1.66"
type input "0.48"
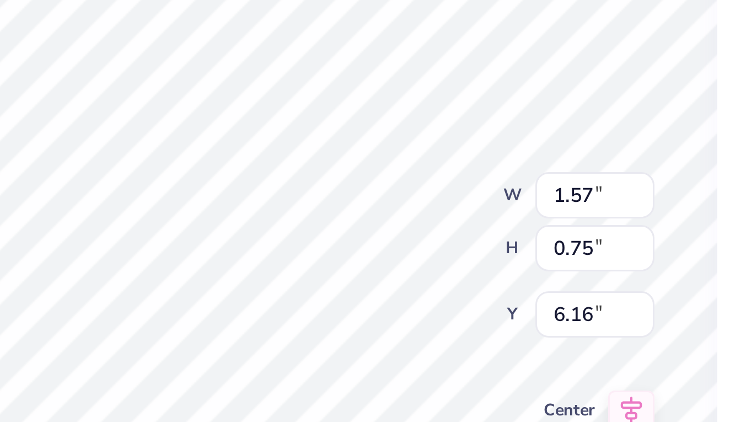
type input "3.49"
type textarea "WAYSIDE"
type input "1.93"
type input "0.44"
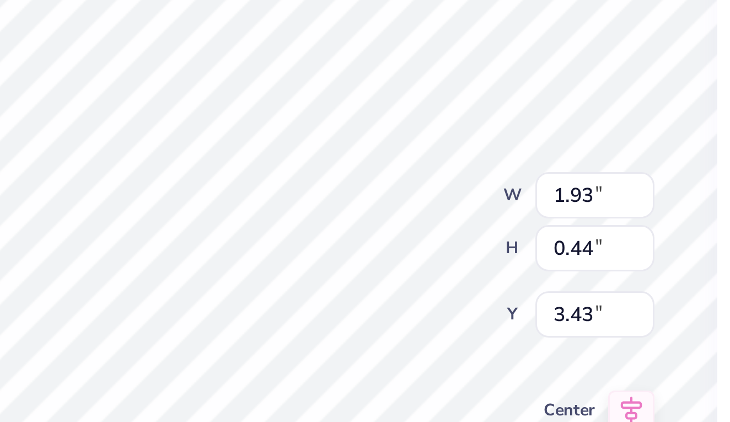
type input "3.59"
type input "2.04"
type input "0.47"
type input "3.34"
type input "2.01"
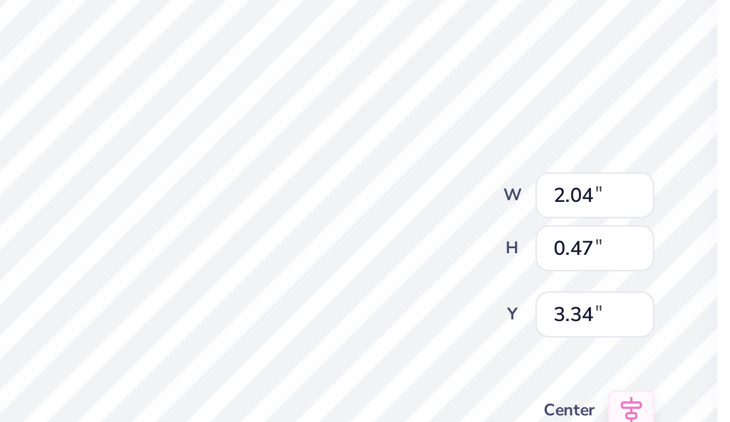
type input "0.46"
type input "3.58"
type input "2.15"
type input "0.50"
type input "3.56"
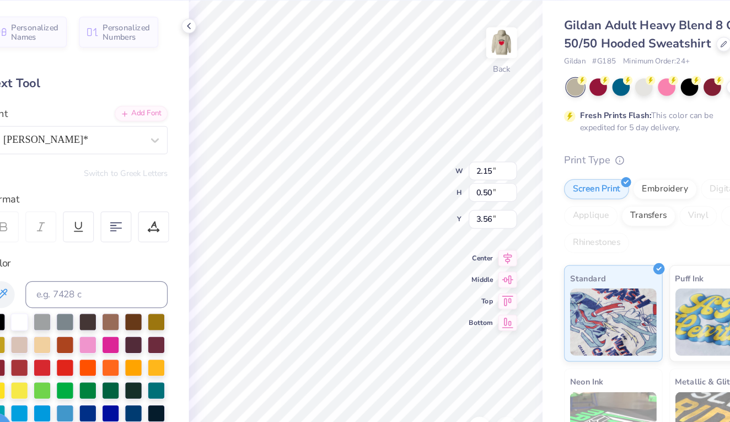
type input "1.57"
type input "0.75"
type input "5.88"
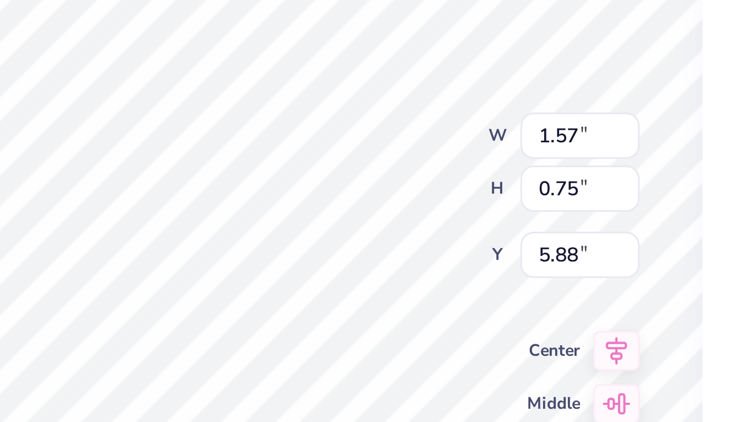
type textarea "WAYSIDE"
type input "4.32"
type input "2.15"
type input "0.50"
type input "1.63"
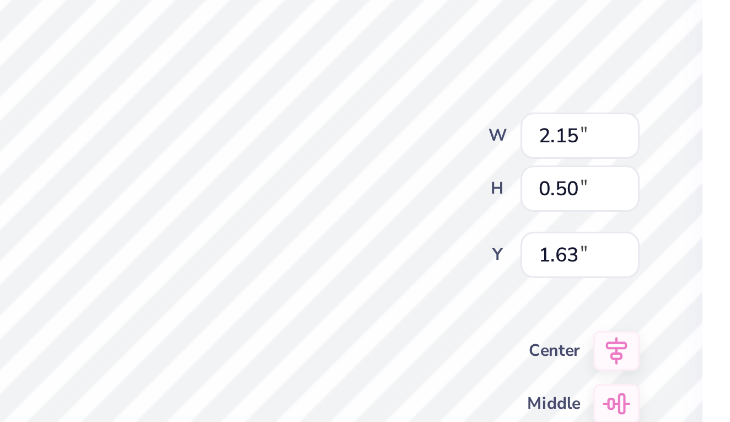
type input "2.26"
type input "0.94"
type input "4.32"
type input "2.05"
type input "0.85"
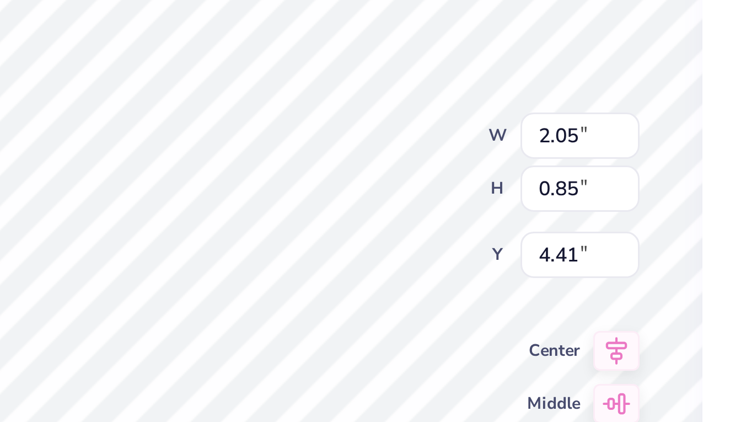
type input "3.39"
type input "1.89"
type input "0.78"
type input "3.42"
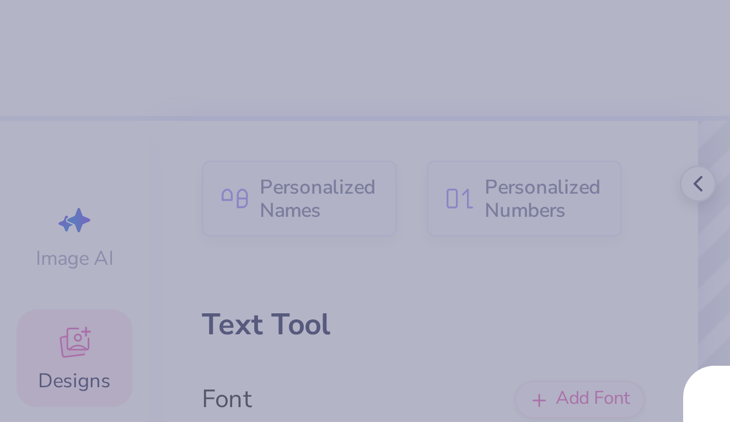
click at [142, 34] on body "Save to see pricing and shipping 👉 Design Title Save Image AI Designs Add Text …" at bounding box center [365, 211] width 730 height 422
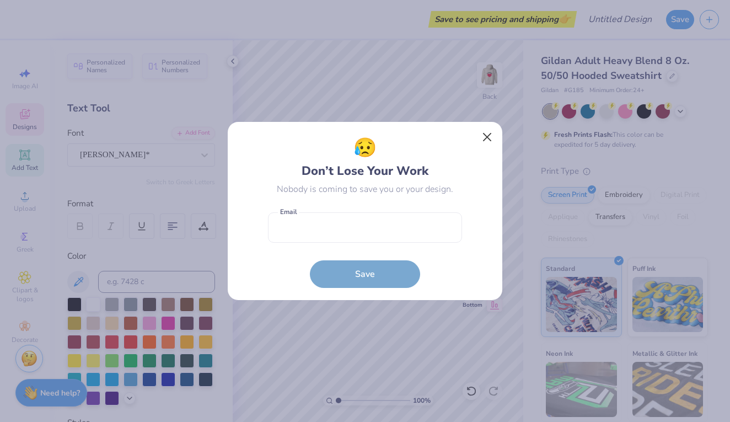
click at [487, 137] on button "Close" at bounding box center [487, 137] width 21 height 21
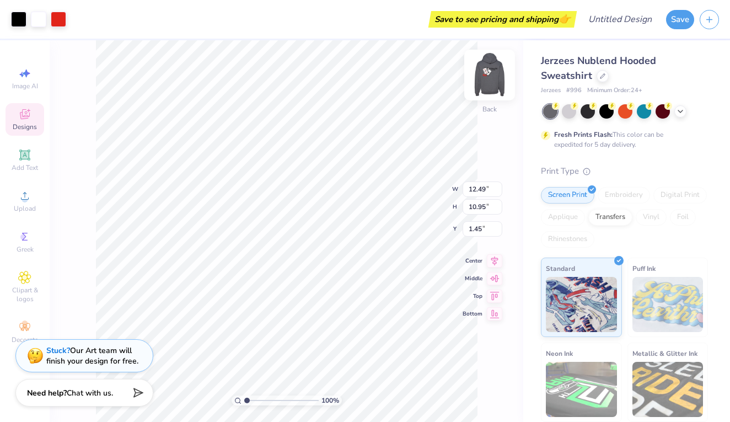
click at [488, 85] on img at bounding box center [490, 75] width 44 height 44
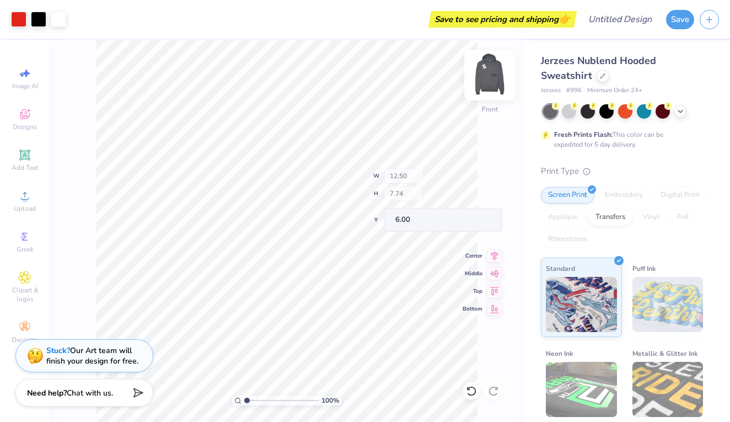
type input "6.65"
type input "1.03"
type input "6.53"
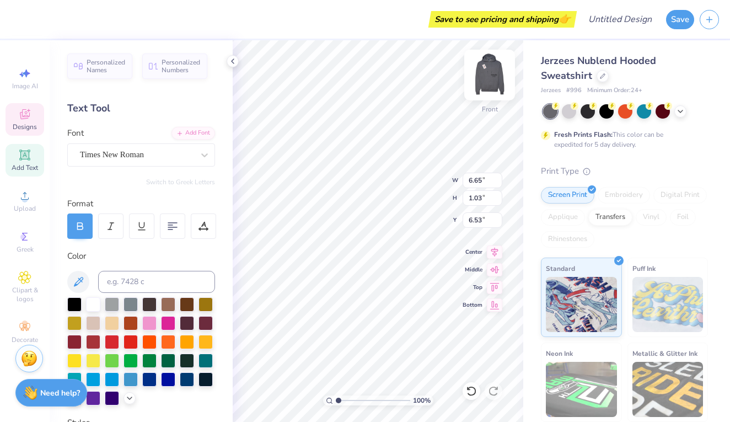
scroll to position [0, 1]
type textarea "WAYSIDE"
type input "3.53"
type input "0.66"
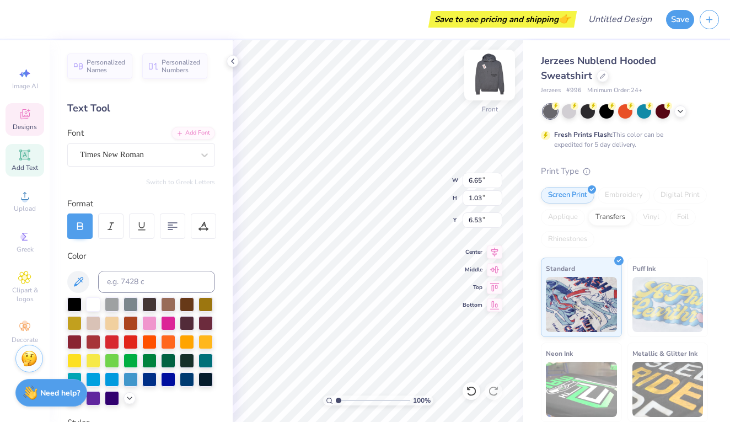
type input "7.79"
type textarea "Est. 1969"
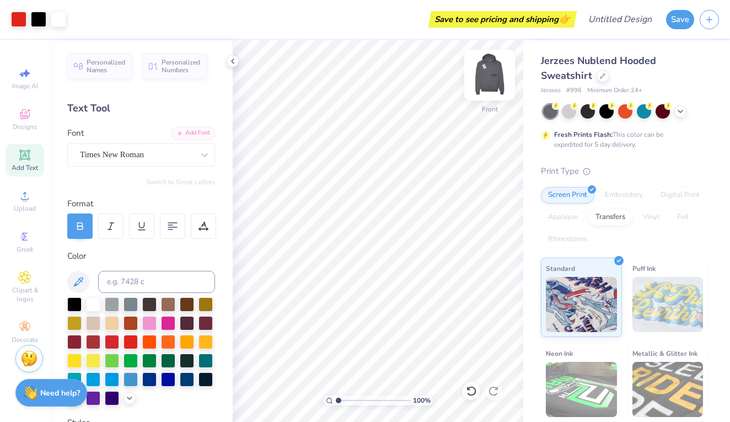
click at [487, 92] on img at bounding box center [490, 75] width 44 height 44
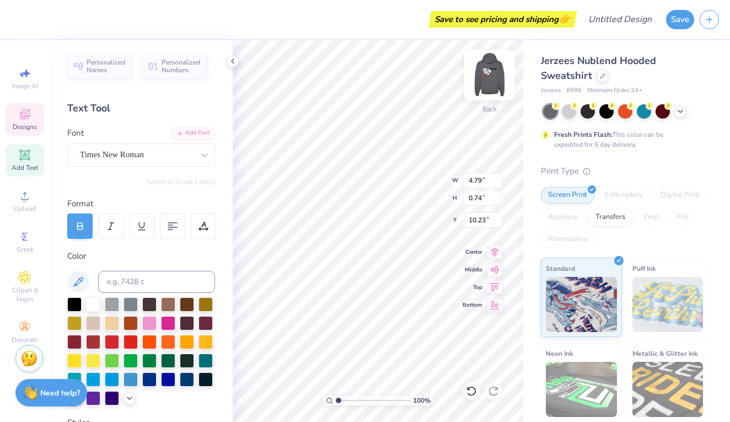
type textarea "WAYSIDE"
type input "3.88"
type input "0.38"
type input "11.33"
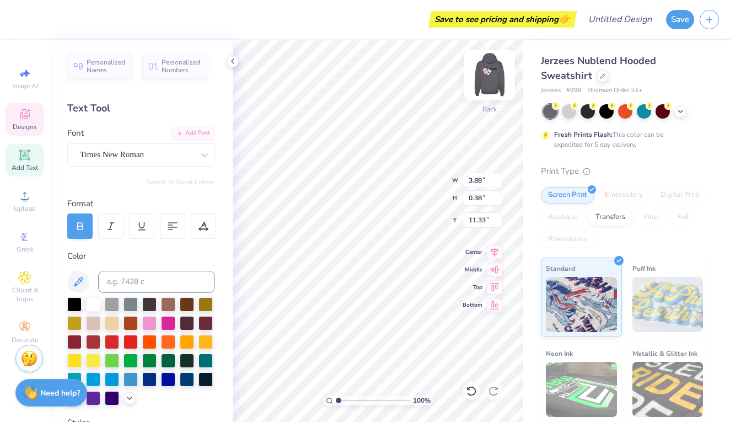
type textarea "Elementary"
type input "2.26"
type input "0.42"
type input "11.98"
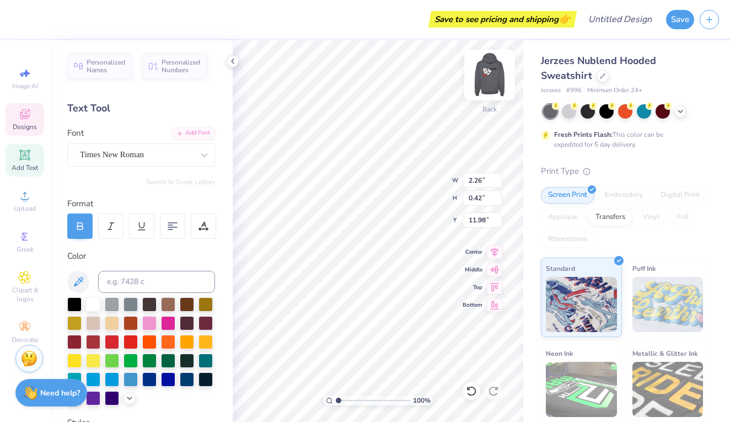
type textarea "Est. 1969"
type input "2.68"
type input "0.49"
type input "11.33"
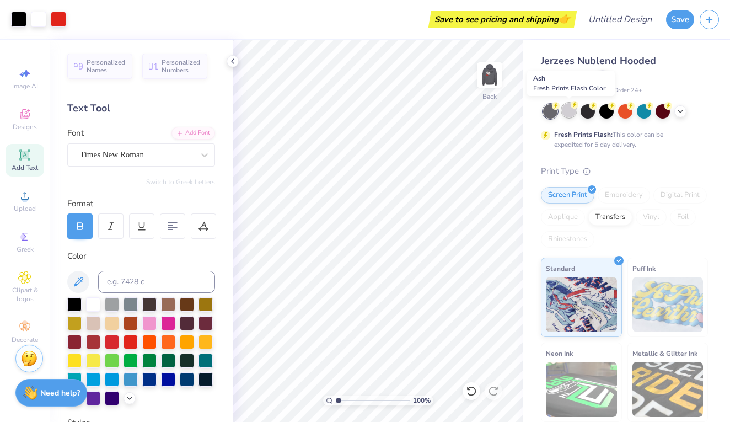
click at [571, 116] on div at bounding box center [569, 110] width 14 height 14
click at [569, 107] on div at bounding box center [569, 110] width 14 height 14
click at [602, 78] on div at bounding box center [603, 75] width 12 height 12
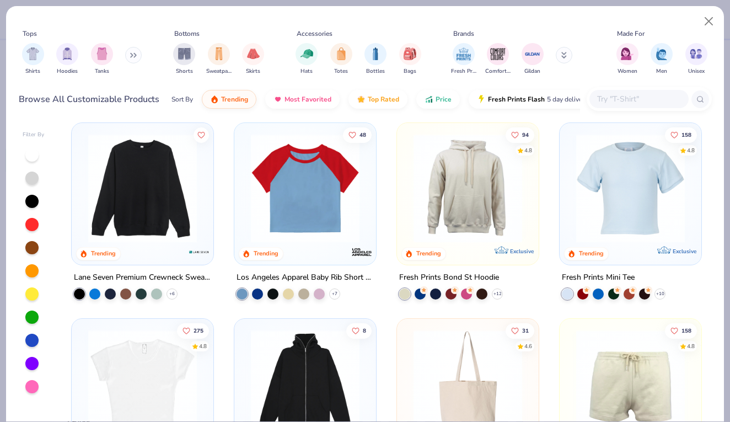
scroll to position [1194, 0]
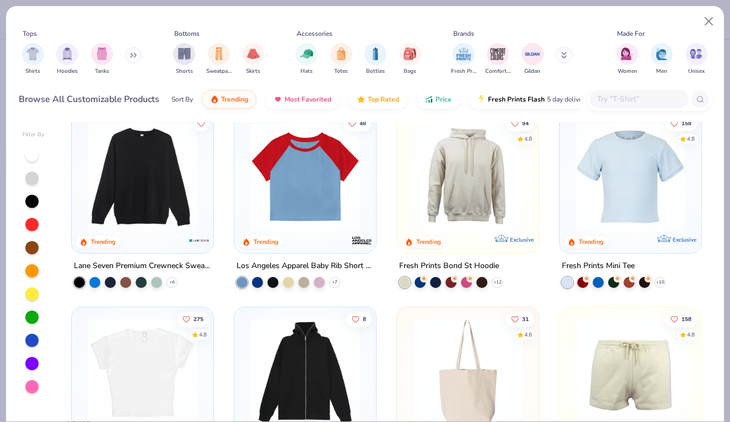
click at [328, 341] on img at bounding box center [305, 372] width 120 height 109
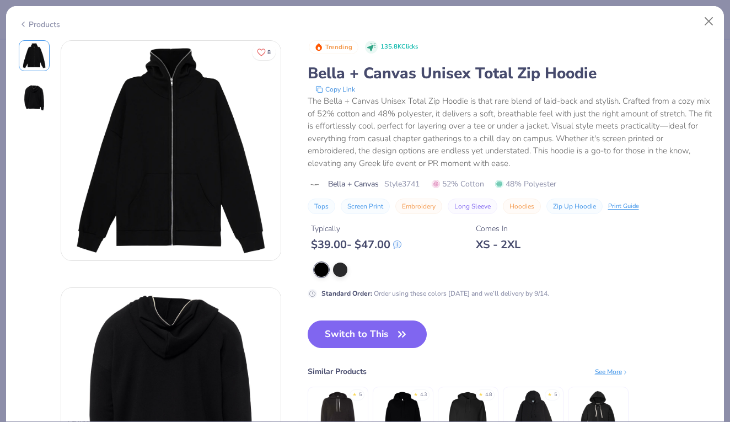
click at [583, 401] on img at bounding box center [598, 415] width 52 height 52
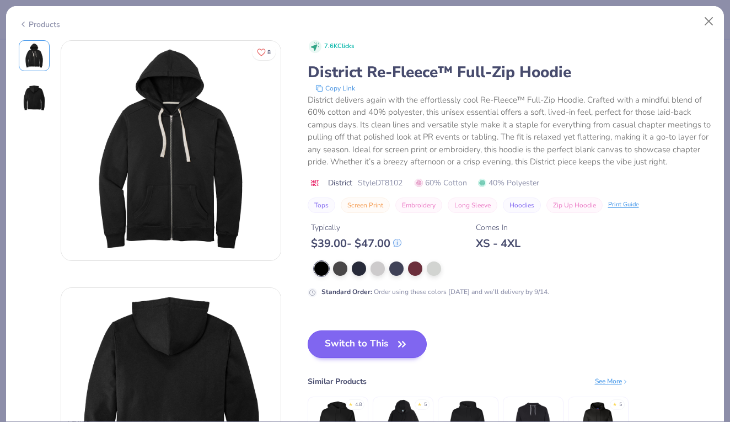
click at [393, 339] on button "Switch to This" at bounding box center [368, 344] width 120 height 28
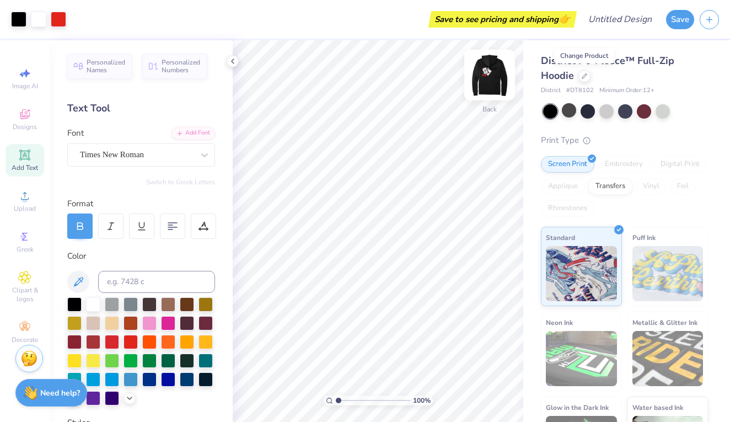
click at [491, 79] on img at bounding box center [490, 75] width 44 height 44
click at [571, 118] on div "District Re-Fleece™ Full-Zip Hoodie District # DT8102 Minimum Order: 12 + Print…" at bounding box center [624, 264] width 167 height 422
click at [571, 117] on div at bounding box center [569, 110] width 14 height 14
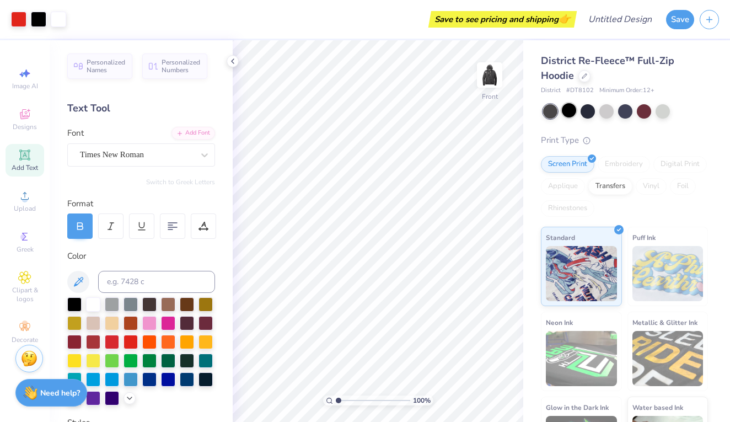
click at [565, 109] on div at bounding box center [569, 110] width 14 height 14
click at [609, 109] on div at bounding box center [606, 110] width 14 height 14
click at [661, 110] on div at bounding box center [663, 110] width 14 height 14
click at [646, 113] on div at bounding box center [644, 110] width 14 height 14
click at [623, 111] on div at bounding box center [625, 110] width 14 height 14
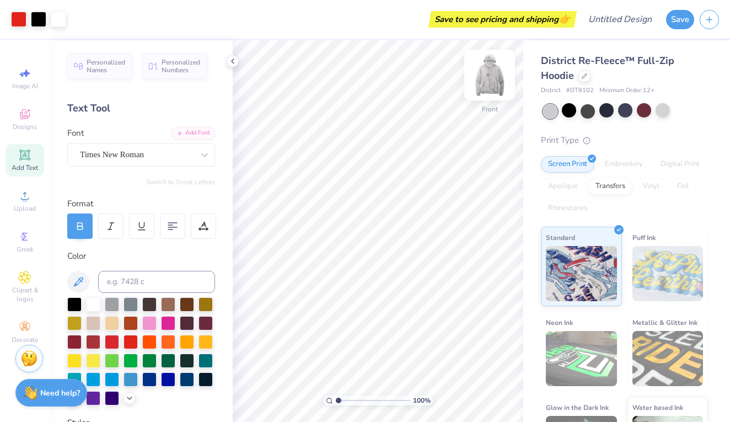
click at [495, 74] on img at bounding box center [490, 75] width 44 height 44
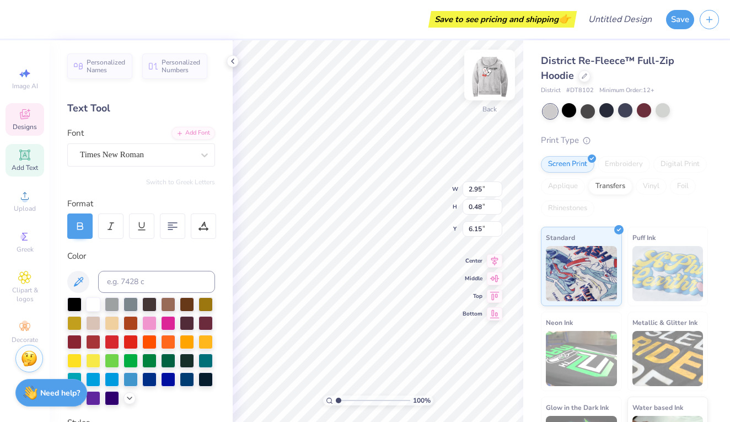
type input "10.15"
type input "1.72"
type input "0.31"
type input "10.63"
type input "2.95"
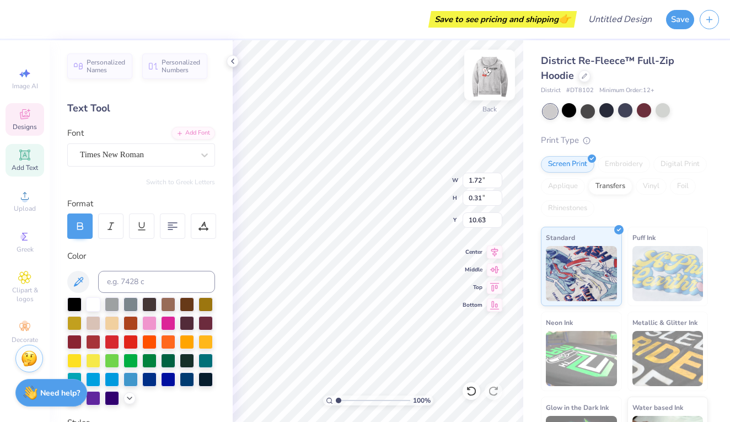
type input "0.48"
type input "1.34"
type input "2.25"
type input "2.67"
type input "2.61"
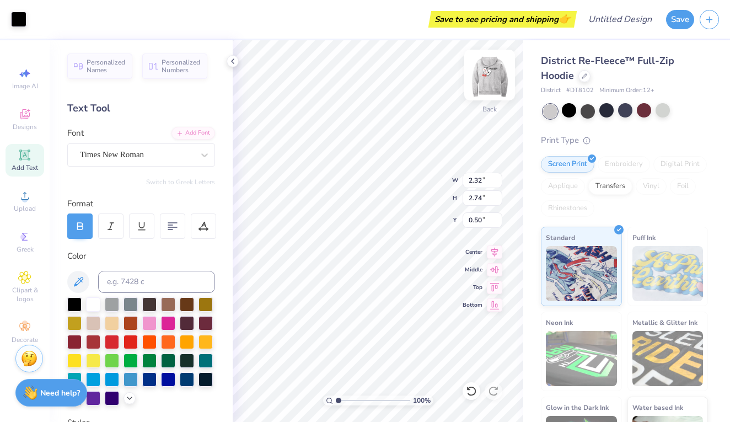
type input "2.61"
type input "0.28"
type input "0.37"
type input "3.93"
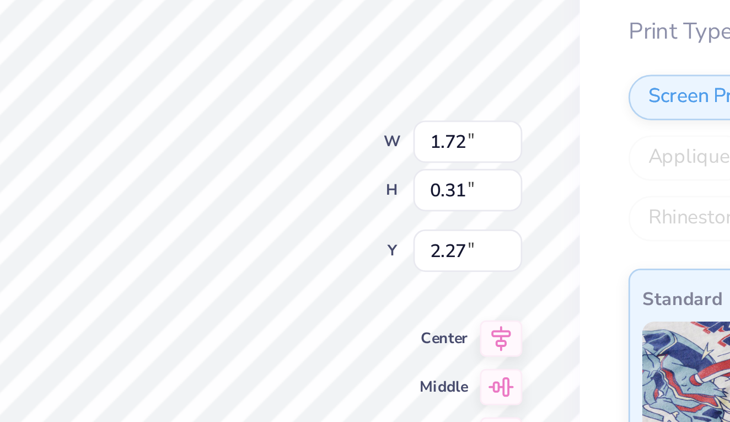
type input "2.11"
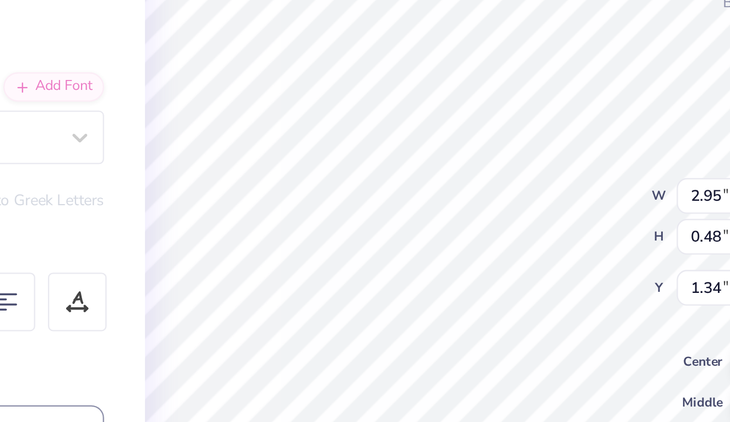
type input "3.68"
type input "0.60"
type input "1.51"
type input "2.69"
type input "2.14"
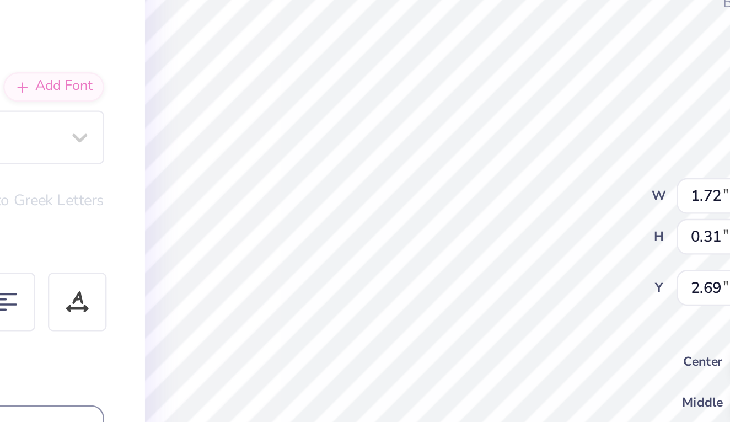
type input "0.39"
type input "2.61"
type input "3.35"
type input "0.61"
type input "2.39"
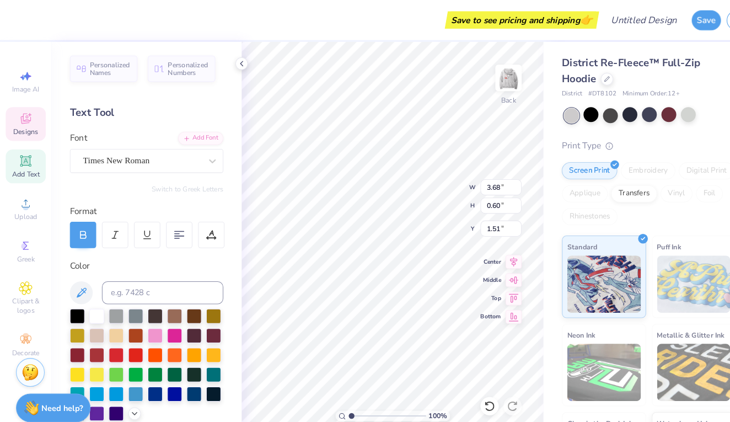
type input "4.37"
type input "0.71"
type input "1.38"
type input "4.01"
type input "0.73"
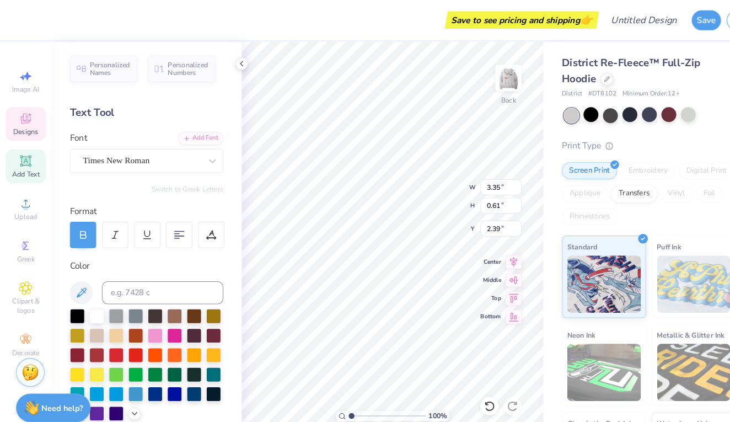
type input "2.40"
type input "1.70"
type input "4.01"
type input "0.73"
type input "3.00"
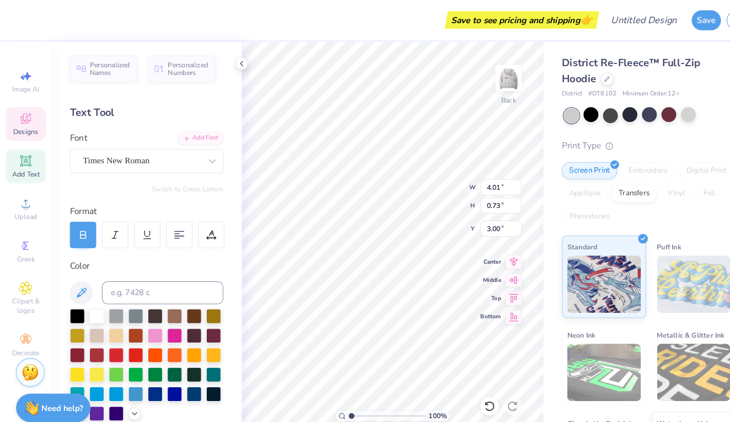
type input "4.37"
type input "0.71"
type input "1.64"
type input "2.27"
type input "2.64"
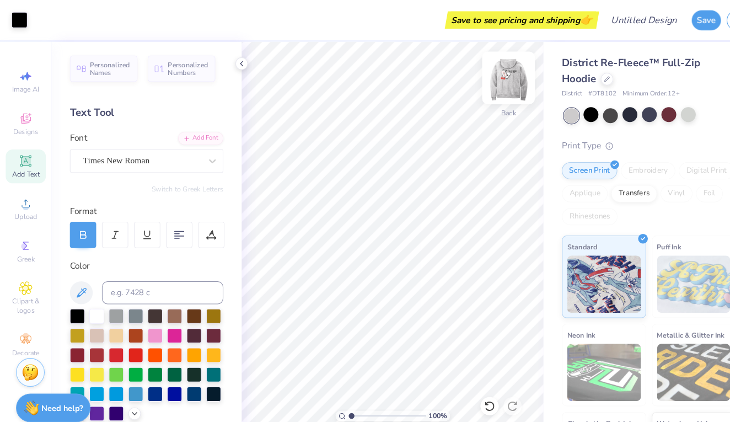
click at [487, 85] on img at bounding box center [490, 75] width 44 height 44
click at [486, 84] on img at bounding box center [490, 75] width 44 height 44
click at [482, 85] on img at bounding box center [490, 75] width 44 height 44
click at [479, 88] on img at bounding box center [490, 75] width 44 height 44
click at [486, 85] on img at bounding box center [490, 75] width 44 height 44
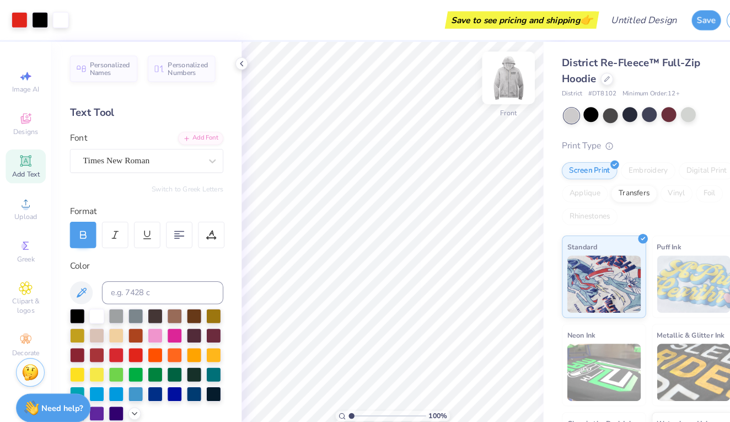
click at [486, 85] on img at bounding box center [490, 75] width 44 height 44
click at [483, 94] on img at bounding box center [490, 75] width 44 height 44
click at [484, 95] on img at bounding box center [490, 75] width 44 height 44
click at [484, 86] on img at bounding box center [490, 75] width 22 height 22
